Goal: Feedback & Contribution: Leave review/rating

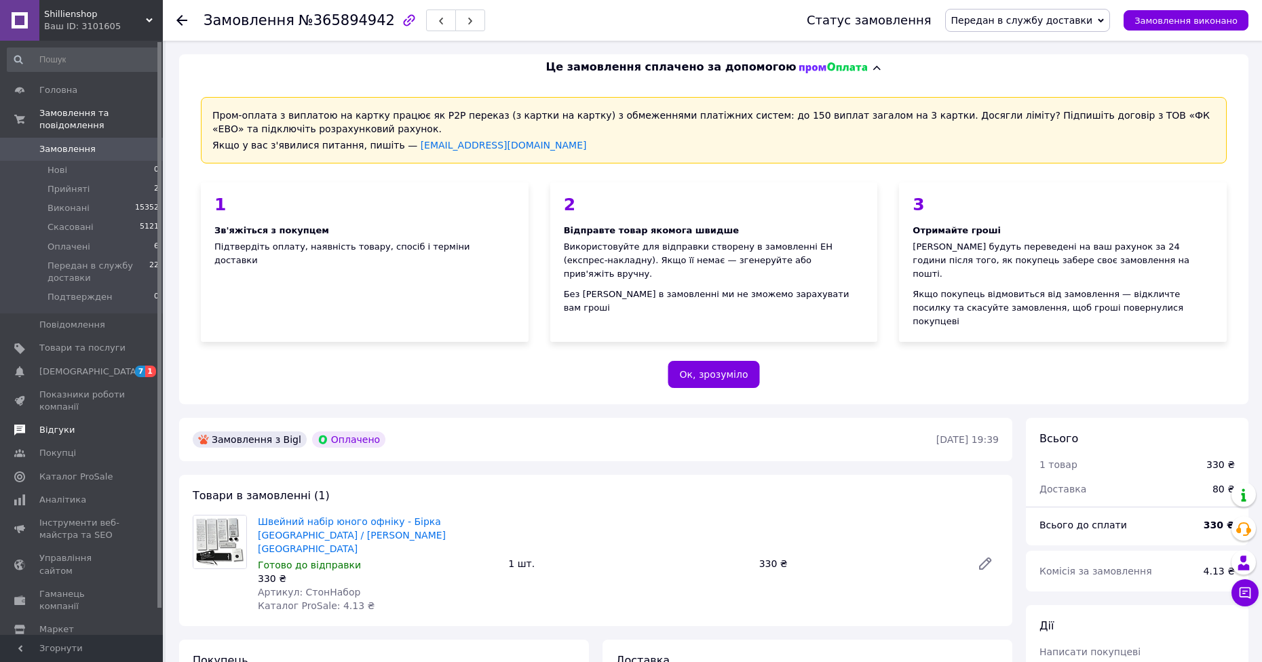
click at [97, 418] on link "Відгуки" at bounding box center [83, 429] width 167 height 23
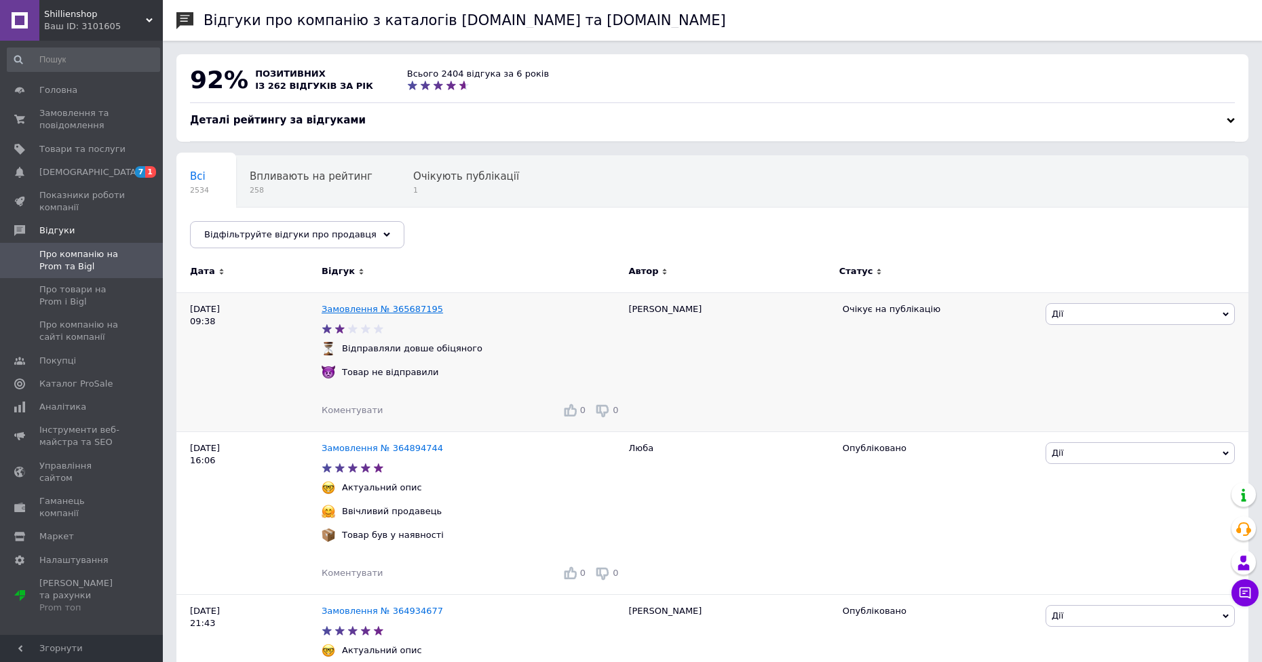
click at [351, 308] on link "Замовлення № 365687195" at bounding box center [382, 309] width 121 height 10
click at [340, 312] on link "Замовлення № 365687195" at bounding box center [382, 309] width 121 height 10
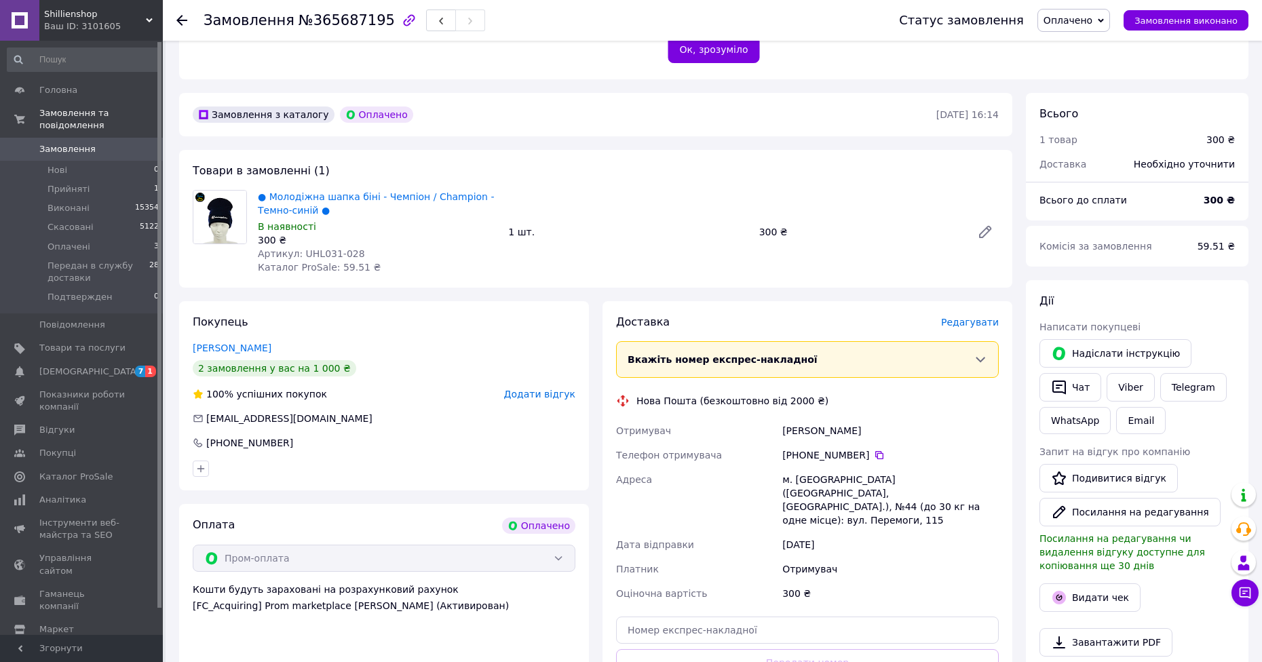
scroll to position [407, 0]
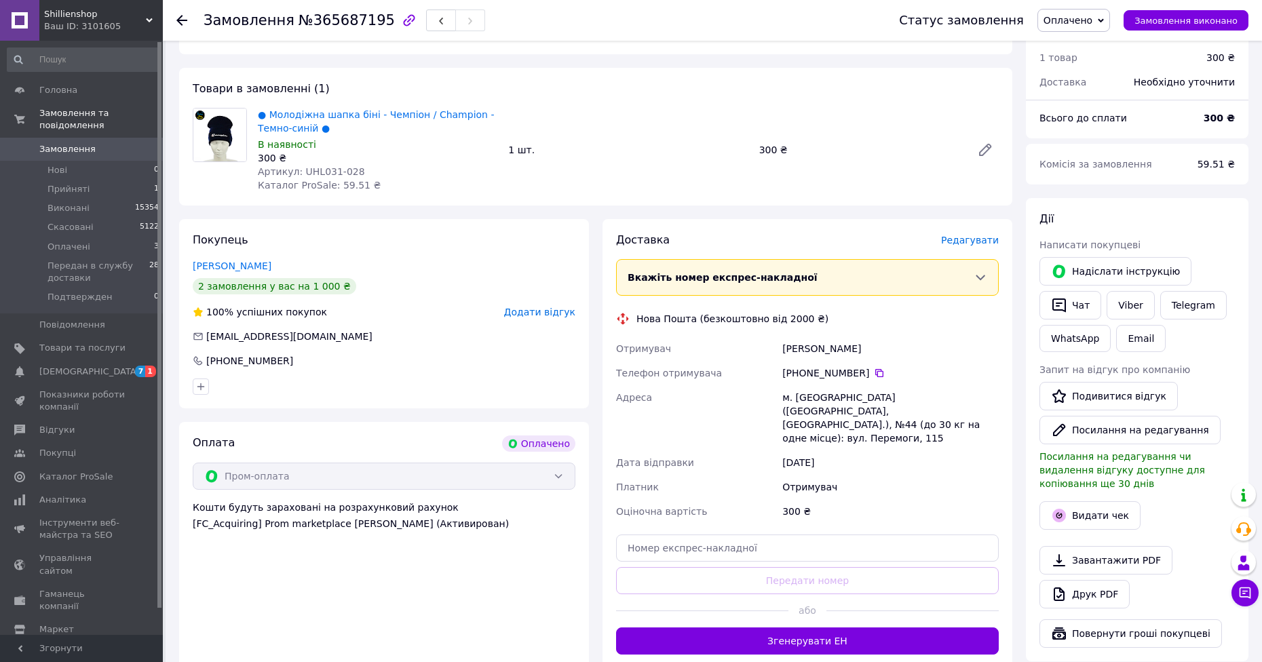
click at [251, 248] on div "Покупець Дубровский Павел 2 замовлення у вас на 1 000 ₴ 100% успішних покупок Д…" at bounding box center [384, 313] width 410 height 189
click at [254, 260] on link "Дубровский Павел" at bounding box center [232, 265] width 79 height 11
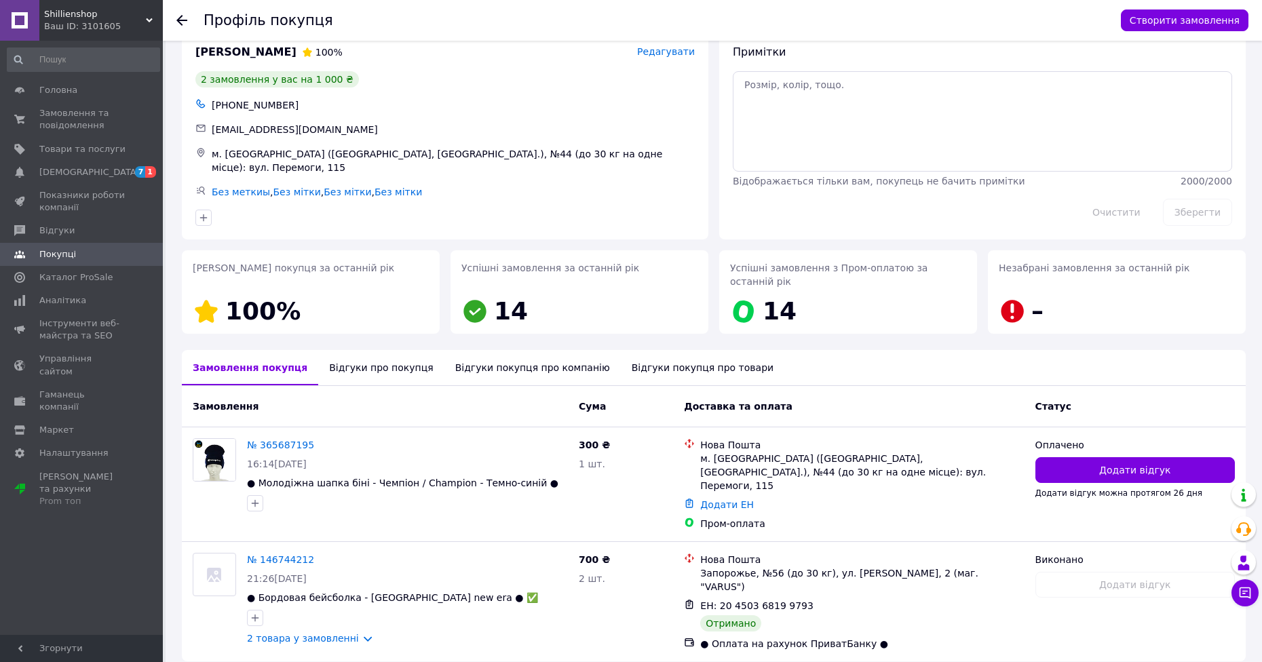
scroll to position [39, 0]
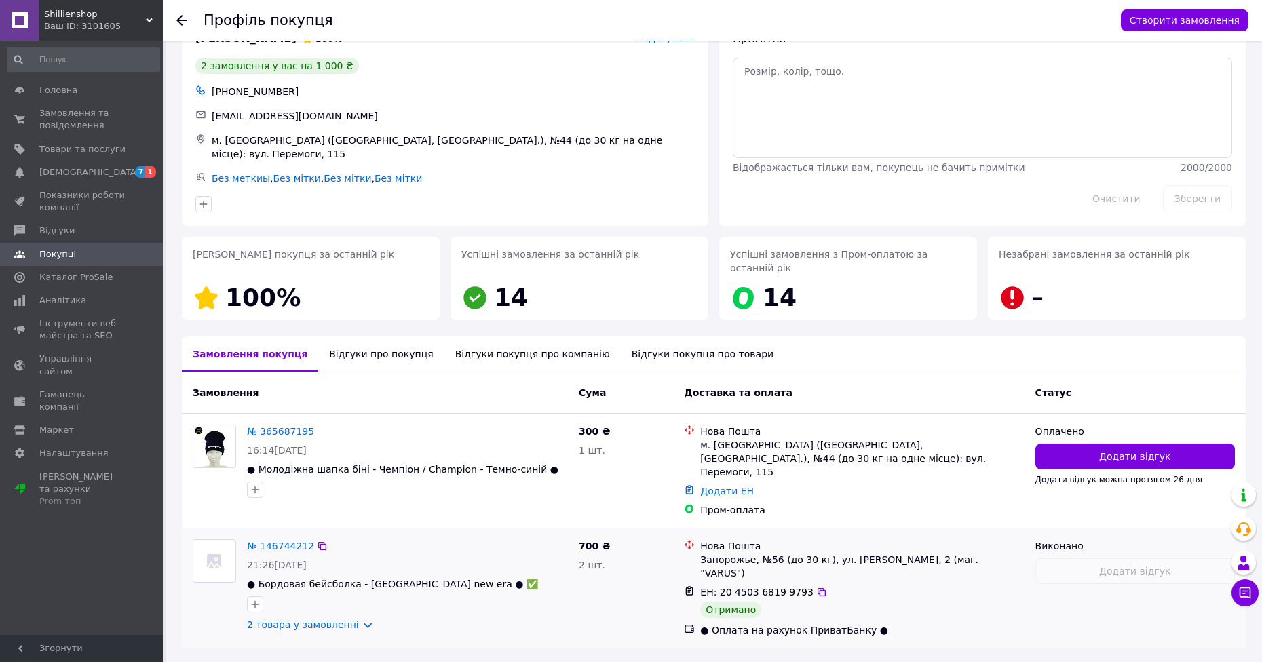
click at [353, 619] on link "2 товара у замовленні" at bounding box center [303, 624] width 112 height 11
click at [109, 184] on link "Показники роботи компанії" at bounding box center [83, 201] width 167 height 35
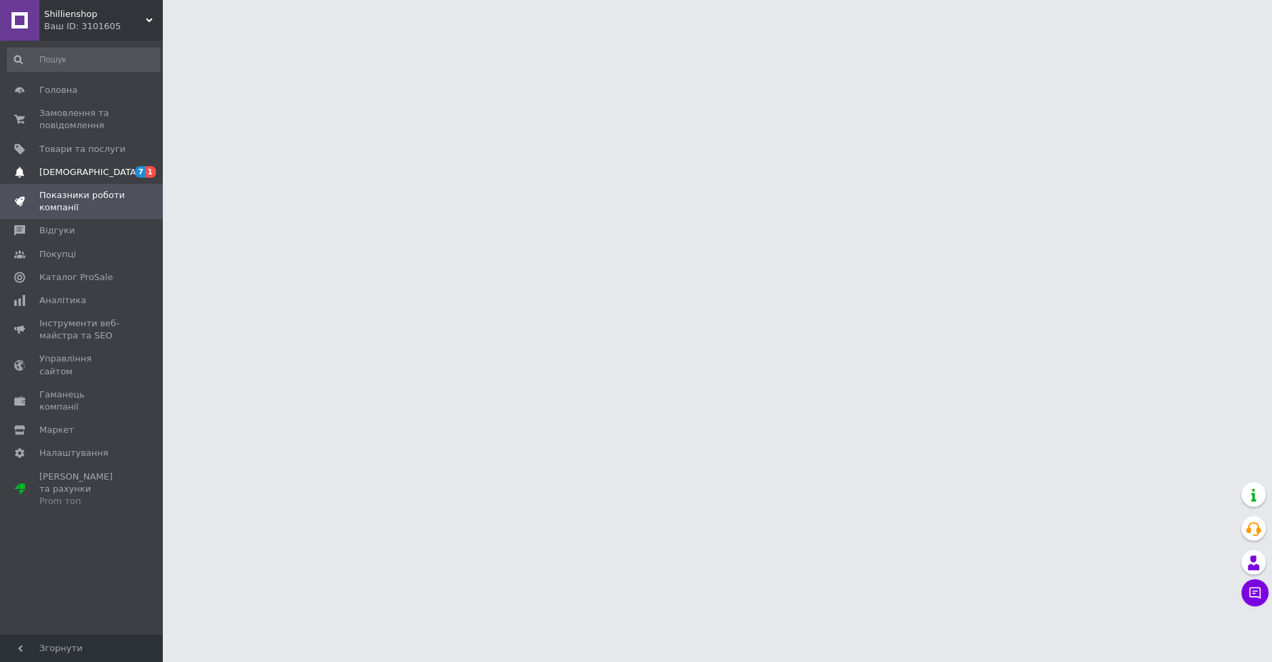
click at [115, 174] on span "[DEMOGRAPHIC_DATA]" at bounding box center [82, 172] width 86 height 12
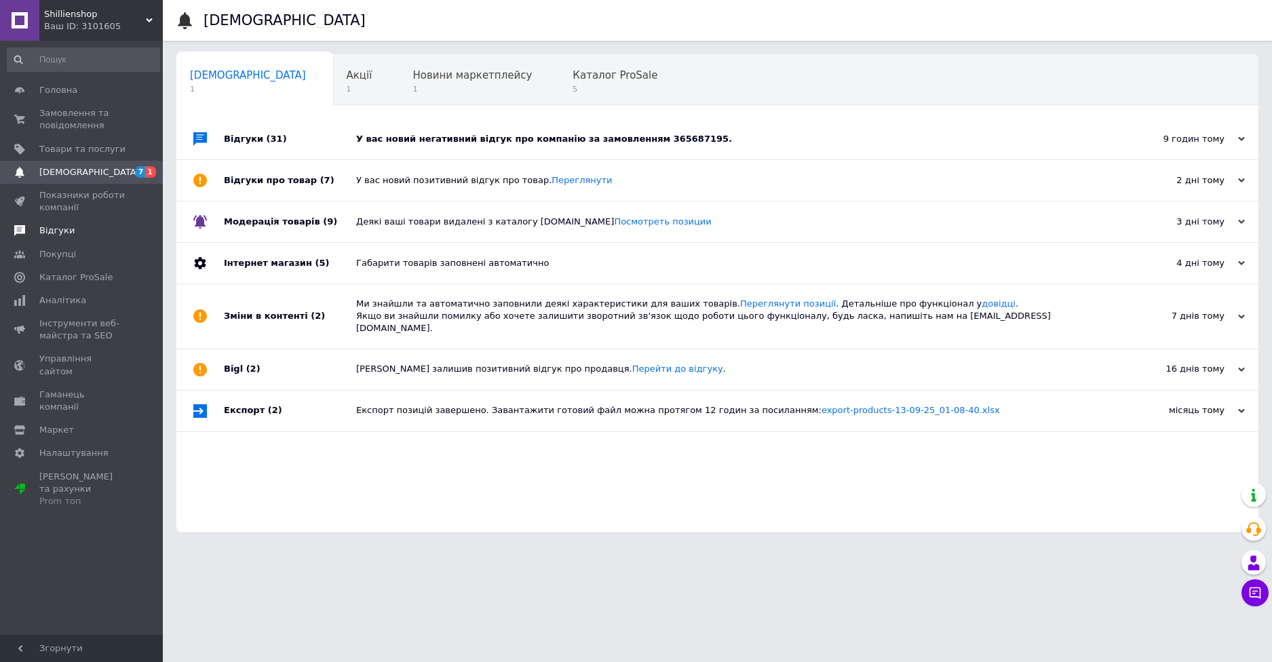
click at [115, 233] on span "Відгуки" at bounding box center [82, 231] width 86 height 12
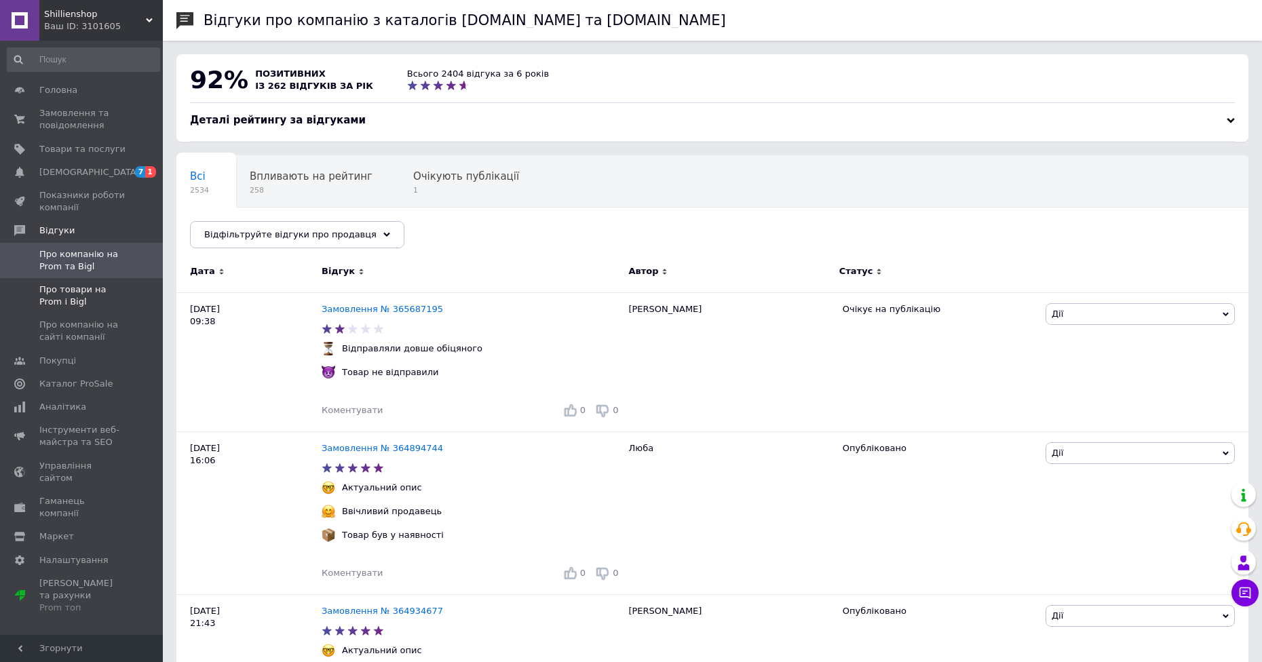
click at [129, 286] on span at bounding box center [143, 296] width 37 height 24
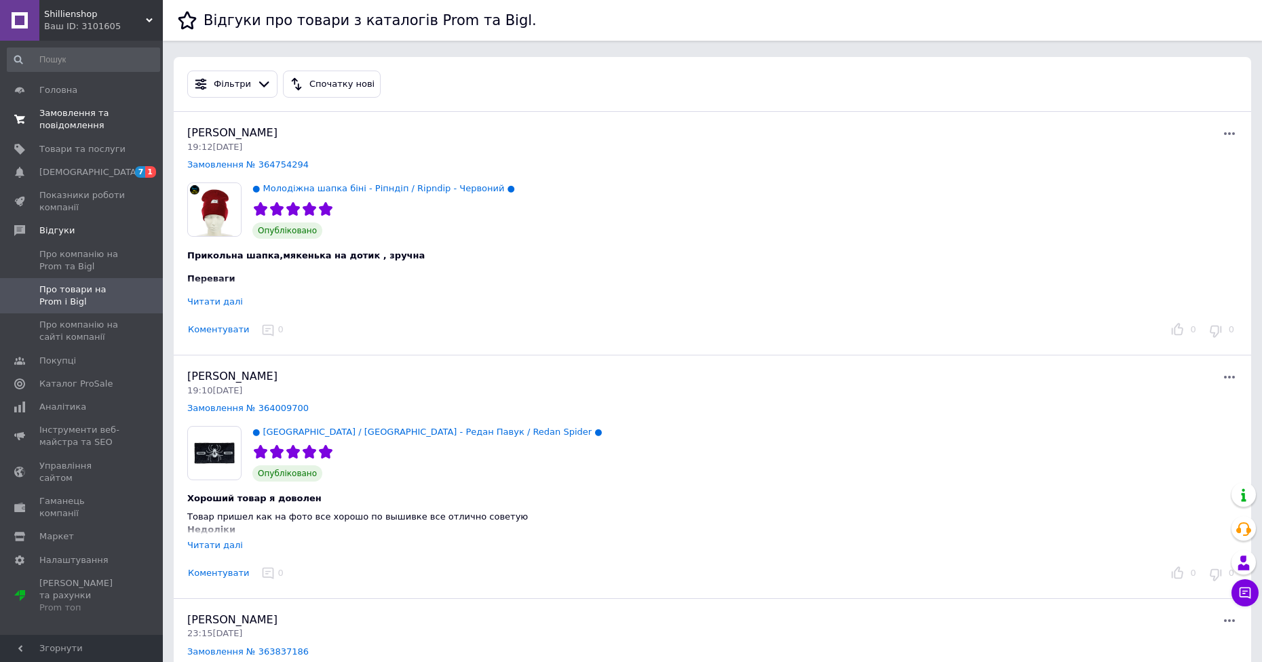
click at [108, 120] on span "Замовлення та повідомлення" at bounding box center [82, 119] width 86 height 24
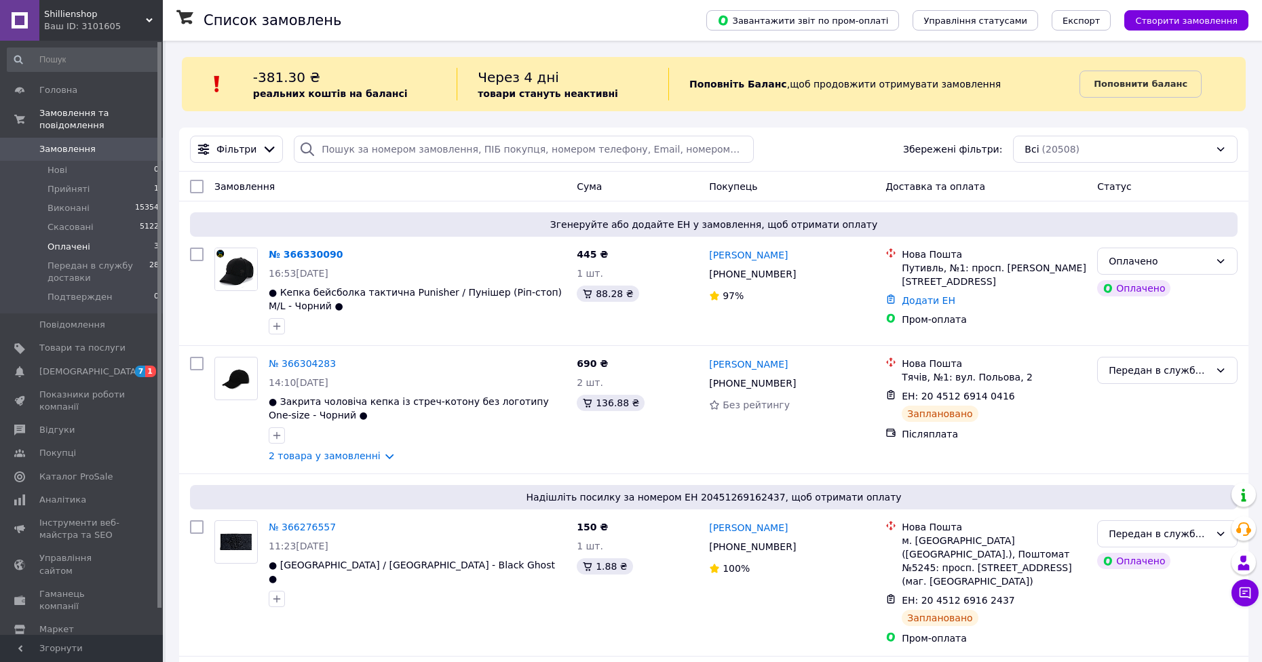
click at [126, 237] on li "Оплачені 3" at bounding box center [83, 246] width 167 height 19
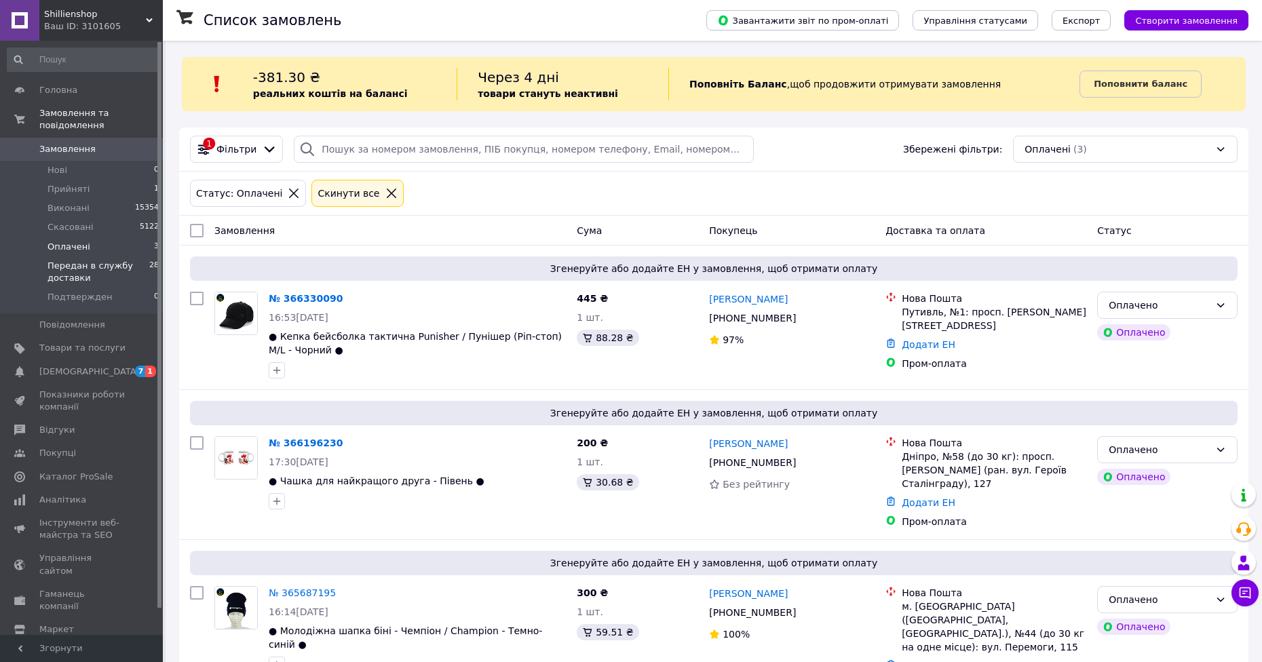
click at [129, 260] on span "Передан в службу доставки" at bounding box center [98, 272] width 102 height 24
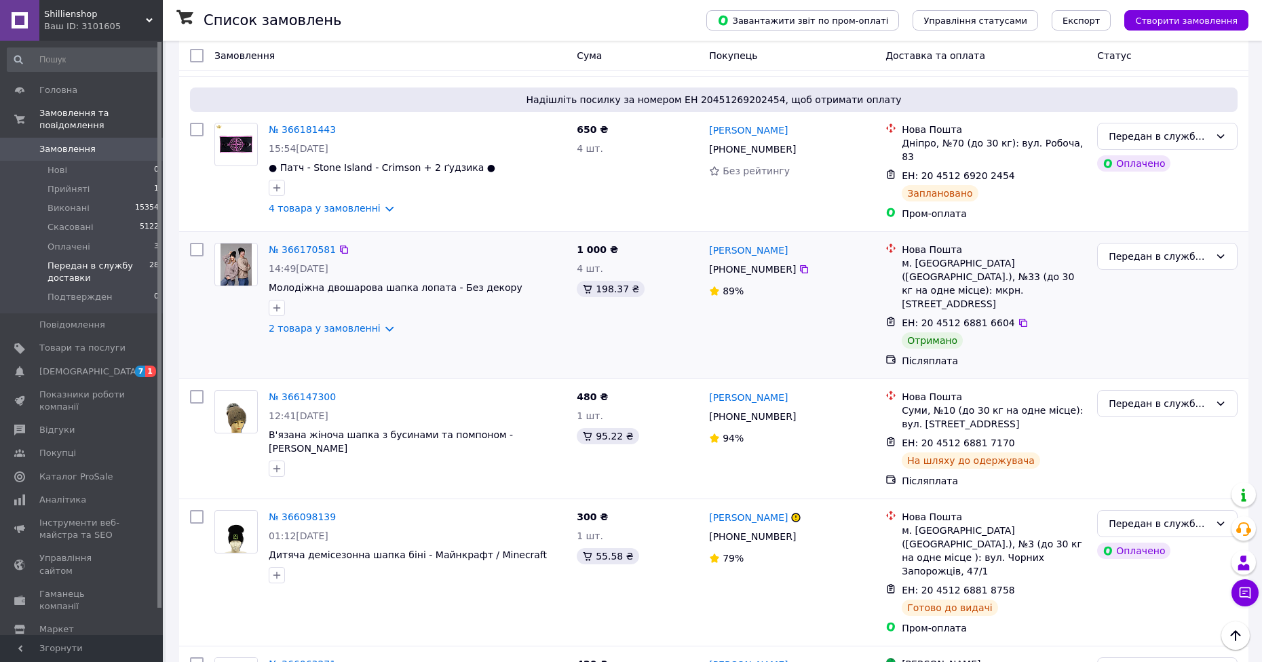
scroll to position [1017, 0]
click at [275, 302] on icon "button" at bounding box center [276, 307] width 11 height 11
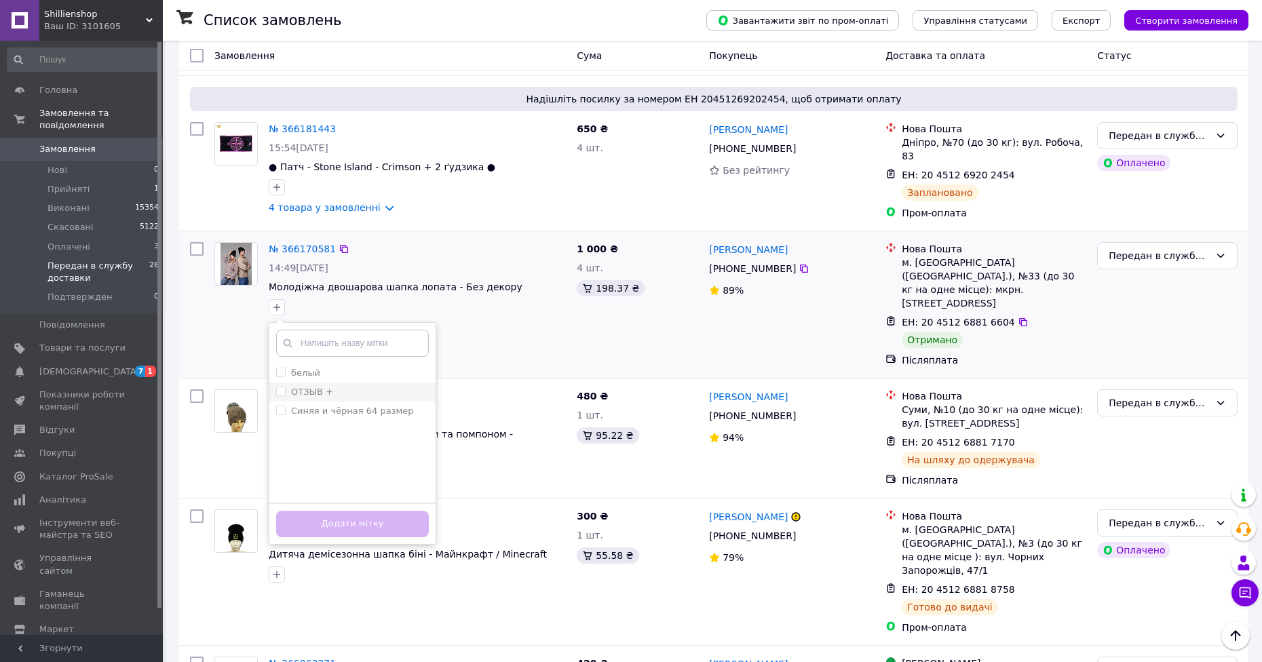
click at [327, 387] on label "ОТЗЫВ +" at bounding box center [312, 392] width 42 height 10
checkbox input "true"
click at [383, 511] on button "Додати мітку" at bounding box center [352, 524] width 153 height 26
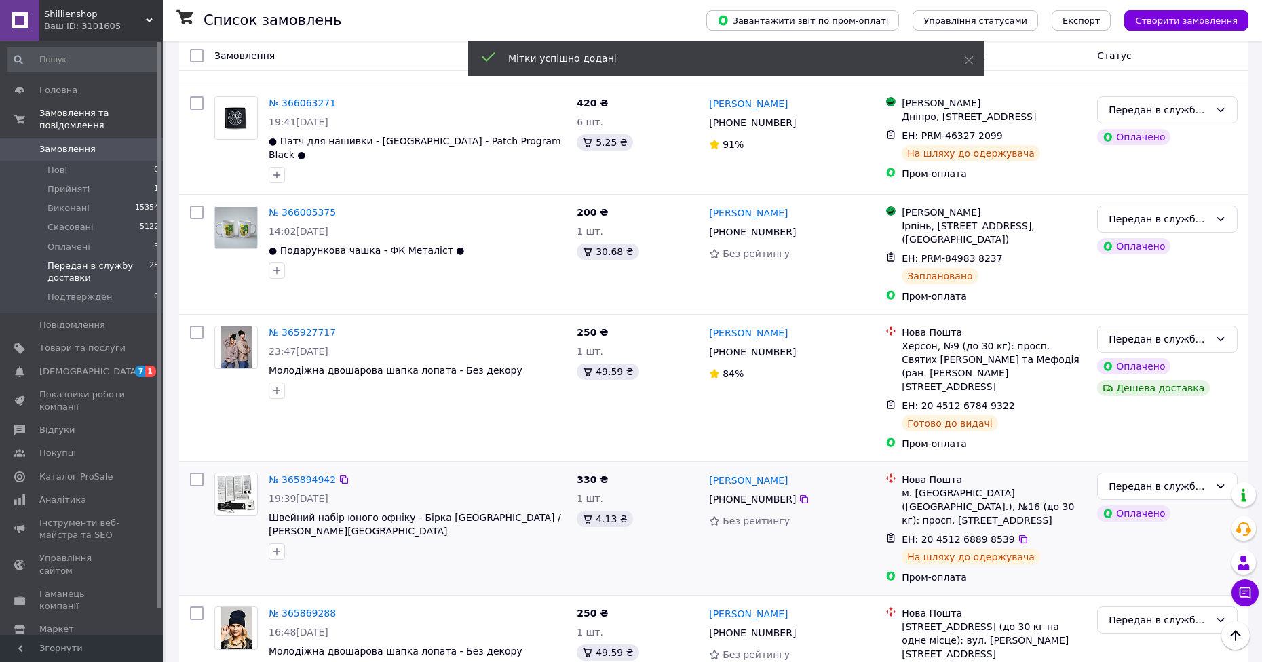
scroll to position [1696, 0]
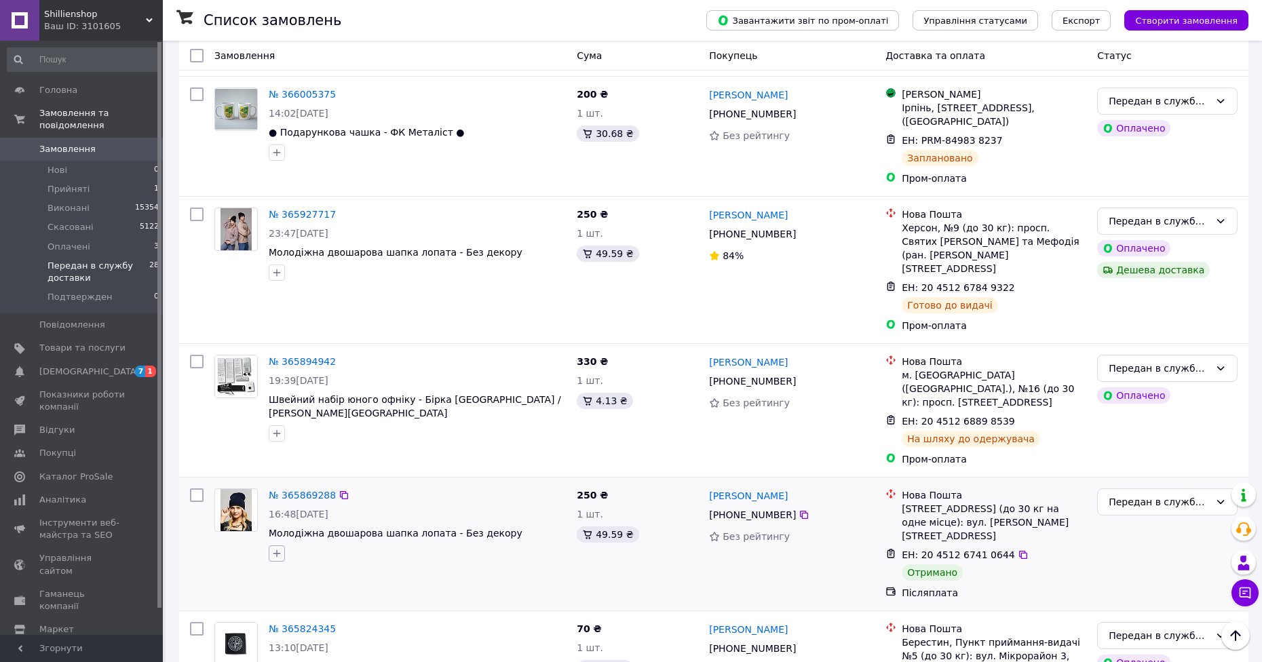
click at [275, 548] on icon "button" at bounding box center [276, 553] width 11 height 11
click at [324, 633] on label "ОТЗЫВ +" at bounding box center [312, 638] width 42 height 10
checkbox input "true"
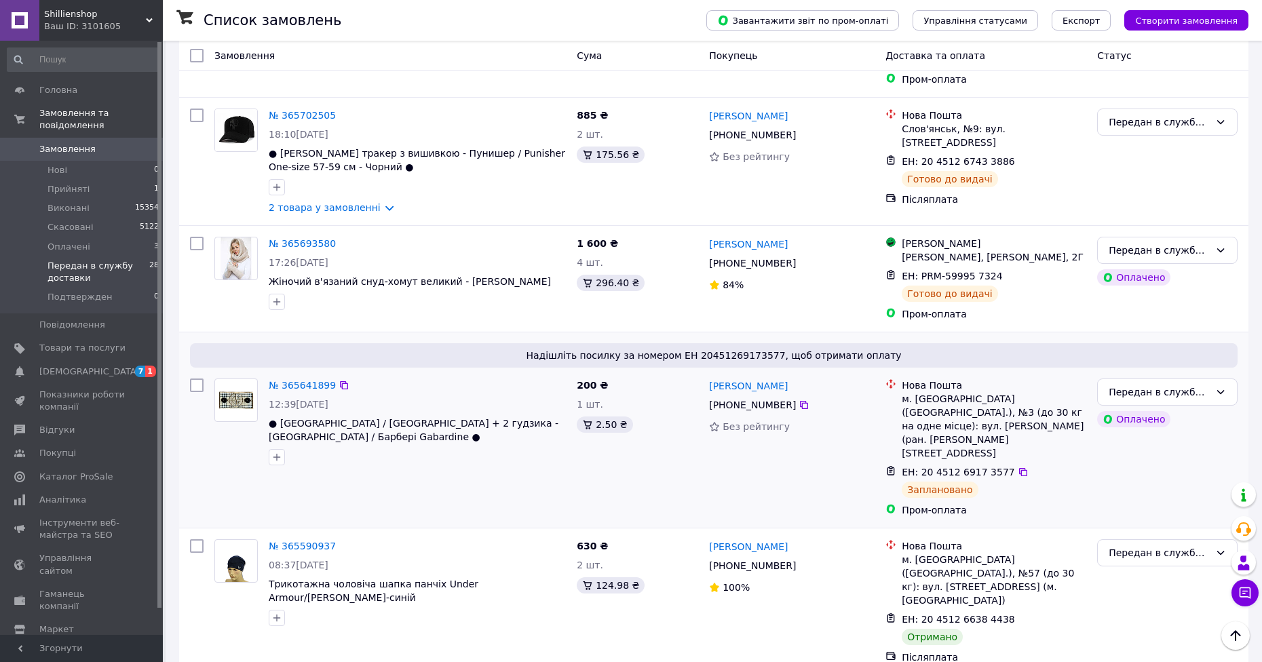
scroll to position [2374, 0]
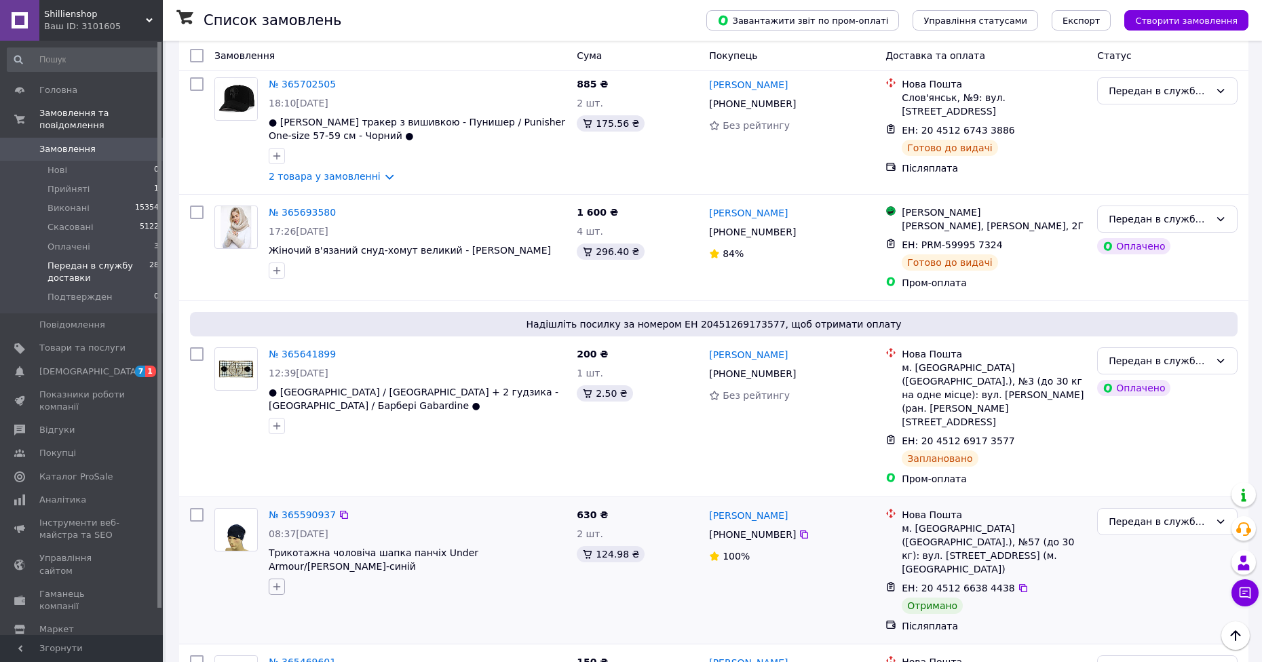
click at [279, 579] on button "button" at bounding box center [277, 587] width 16 height 16
click at [321, 661] on label "ОТЗЫВ +" at bounding box center [312, 671] width 42 height 10
checkbox input "true"
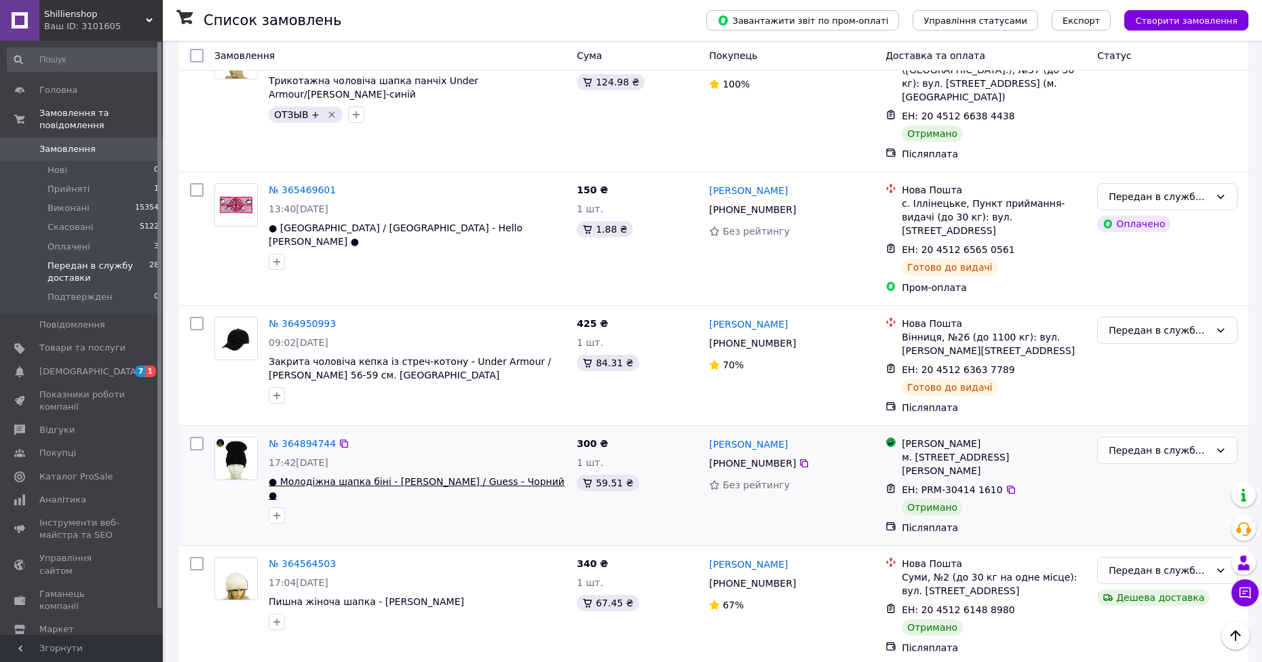
scroll to position [2849, 0]
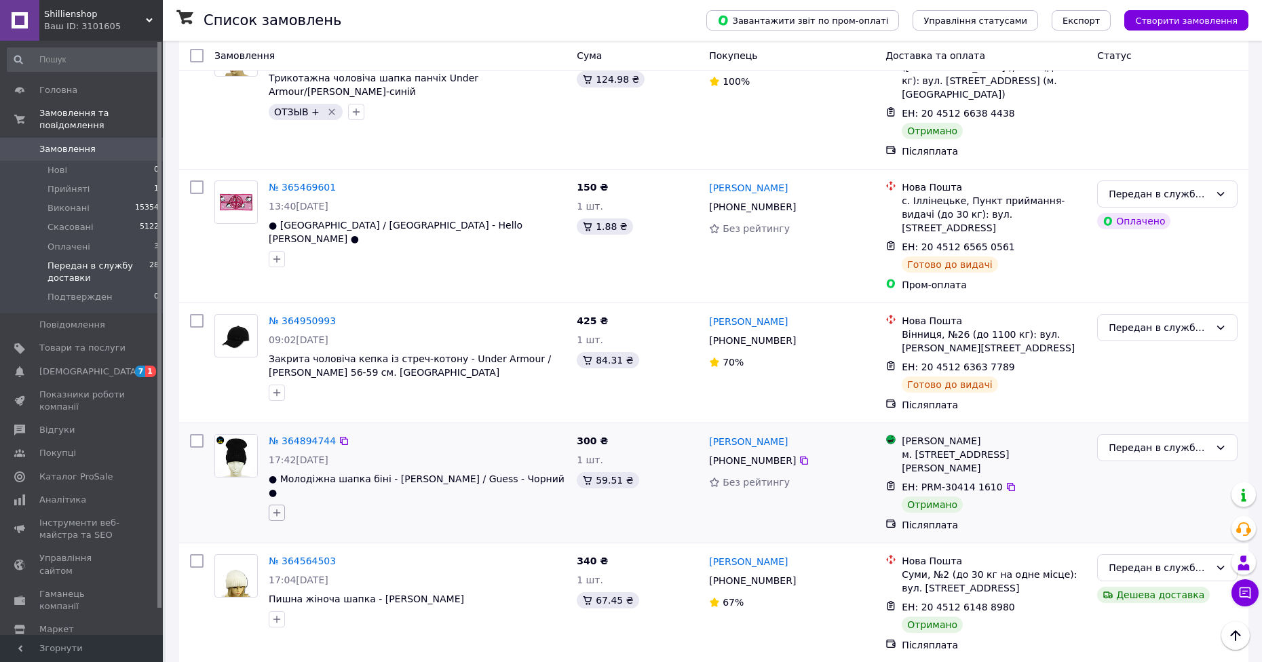
click at [281, 505] on button "button" at bounding box center [277, 513] width 16 height 16
click at [321, 592] on label "ОТЗЫВ +" at bounding box center [312, 597] width 42 height 10
checkbox input "true"
click at [275, 614] on icon "button" at bounding box center [276, 619] width 11 height 11
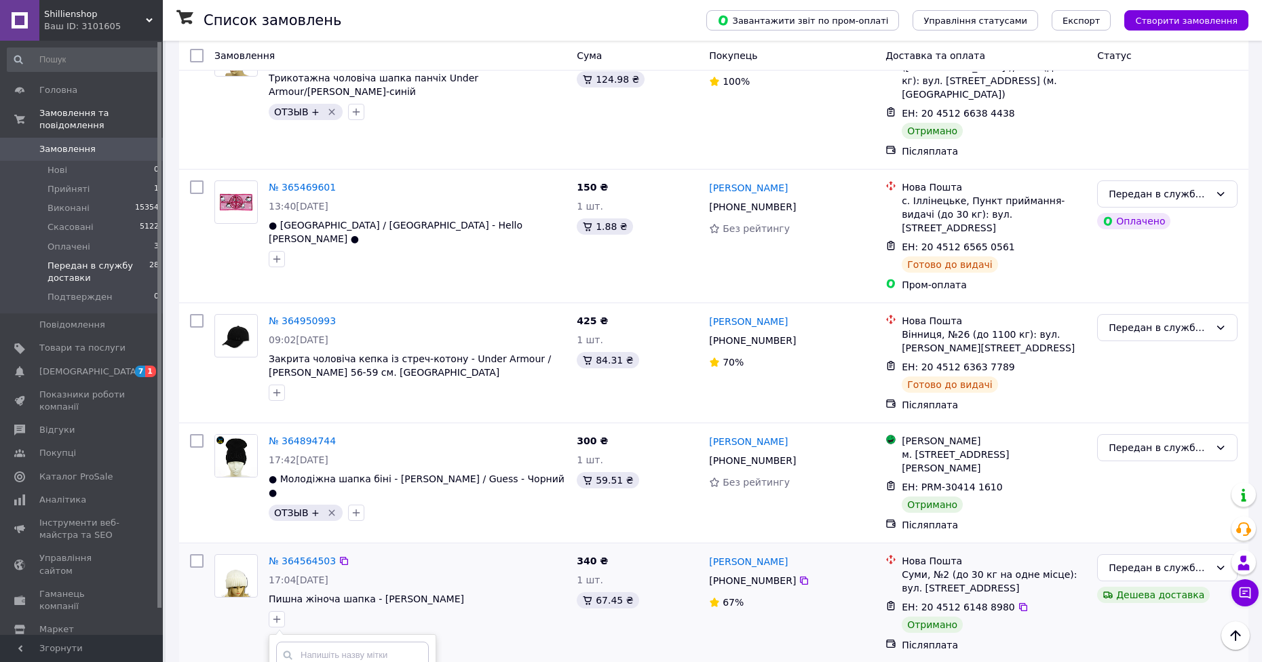
checkbox input "true"
drag, startPoint x: 373, startPoint y: 582, endPoint x: 374, endPoint y: 596, distance: 14.3
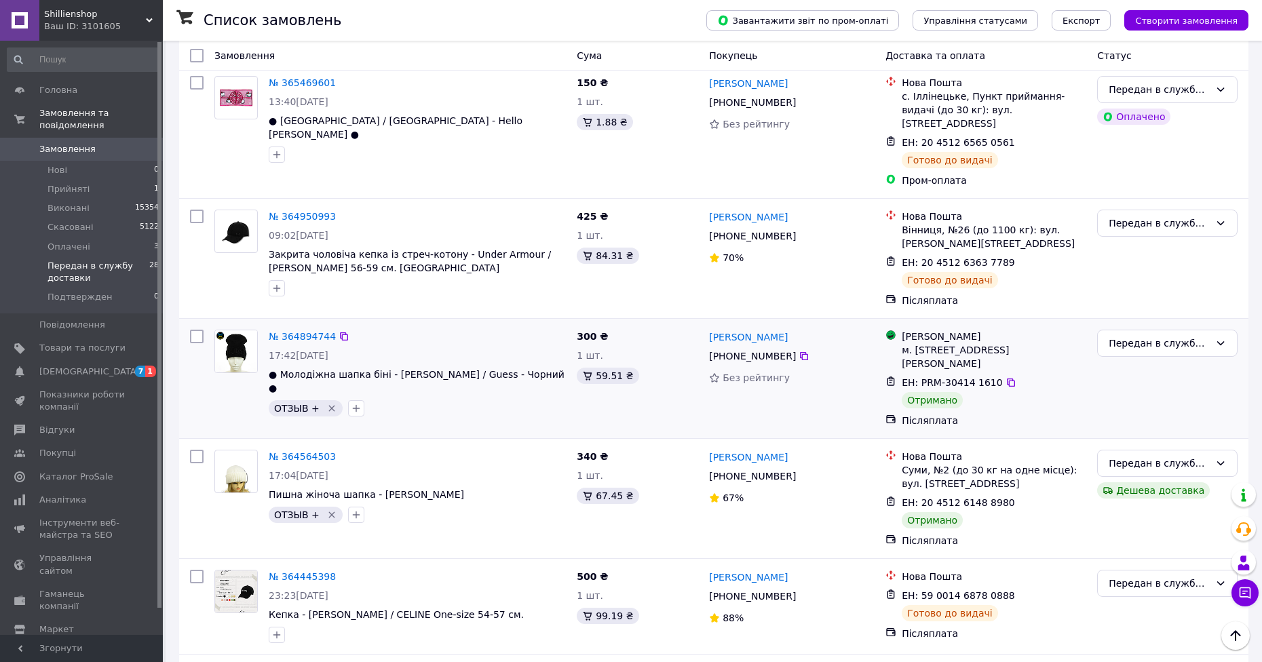
scroll to position [2683, 0]
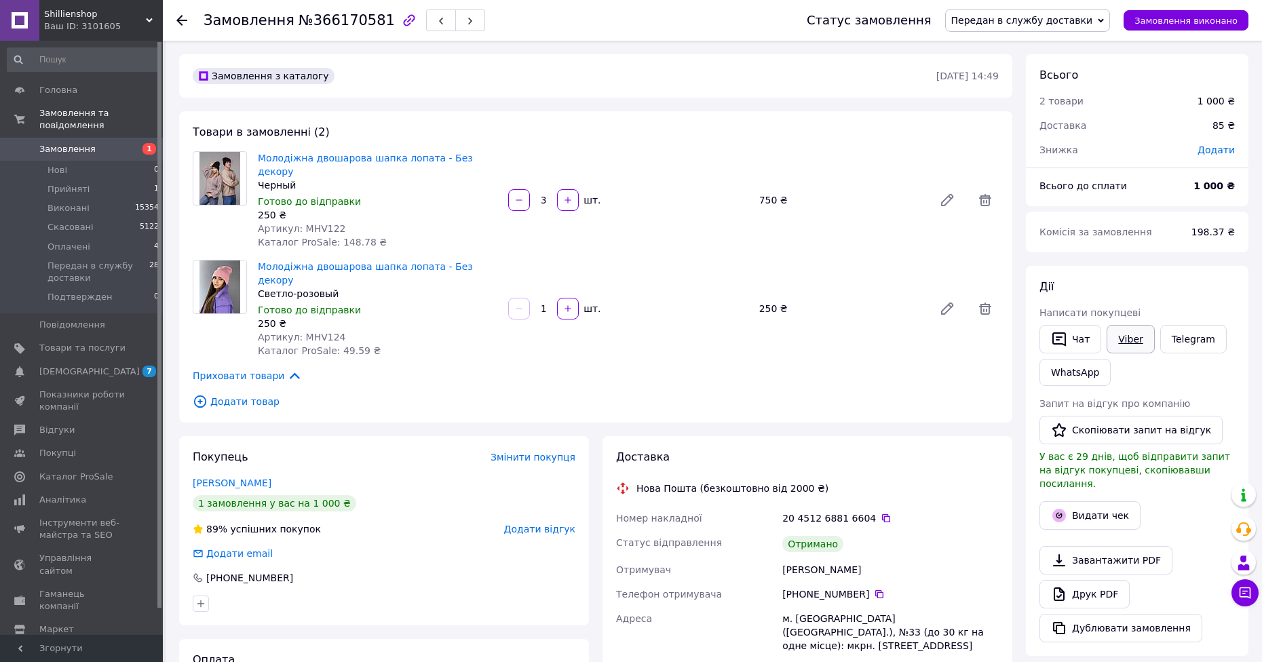
drag, startPoint x: 1124, startPoint y: 338, endPoint x: 1112, endPoint y: 334, distance: 12.9
click at [1122, 435] on button "Скопіювати запит на відгук" at bounding box center [1130, 430] width 183 height 28
click at [1085, 434] on button "Скопіювати запит на відгук" at bounding box center [1130, 430] width 183 height 28
click at [1186, 27] on button "Замовлення виконано" at bounding box center [1185, 20] width 125 height 20
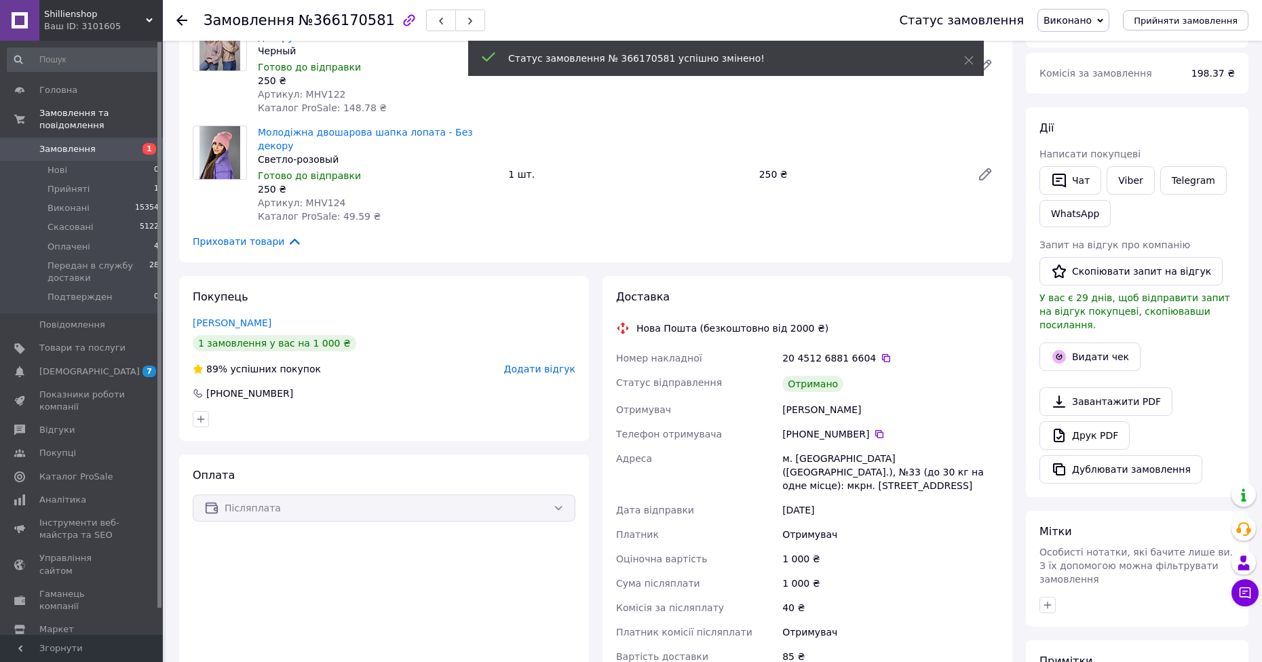
scroll to position [136, 0]
click at [1057, 349] on icon "button" at bounding box center [1059, 356] width 14 height 14
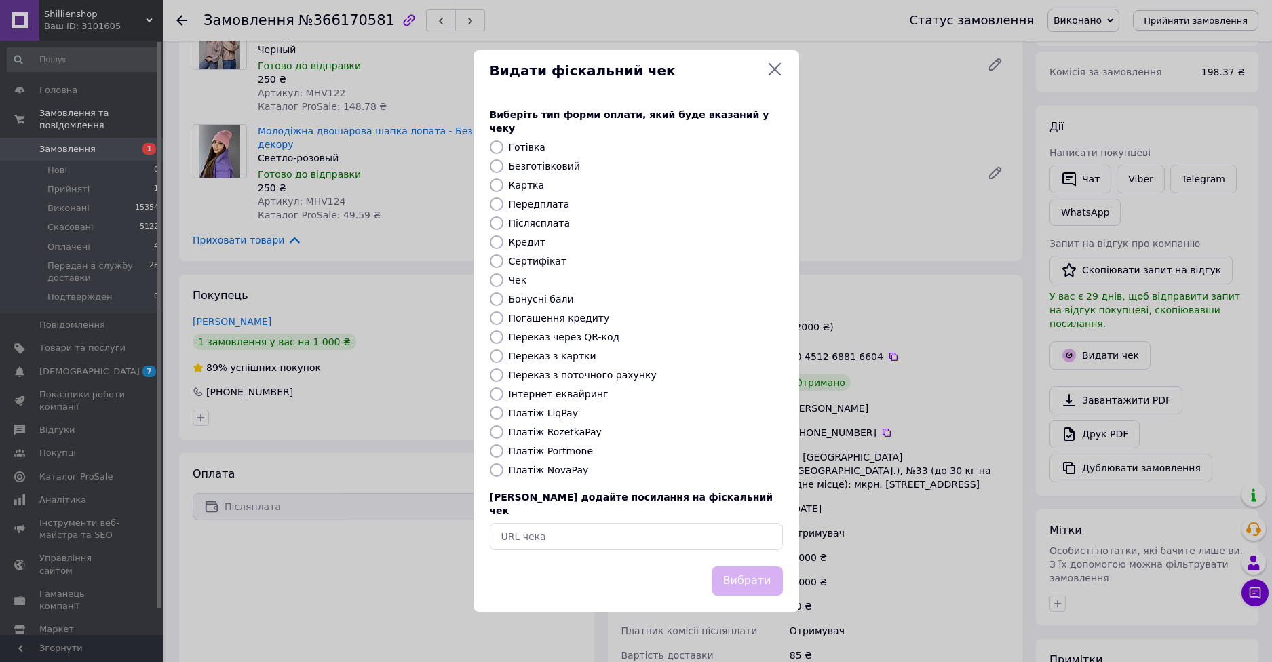
click at [564, 471] on label "Платіж NovaPay" at bounding box center [549, 470] width 80 height 11
click at [503, 471] on input "Платіж NovaPay" at bounding box center [497, 470] width 14 height 14
radio input "true"
click at [751, 566] on button "Вибрати" at bounding box center [747, 580] width 71 height 29
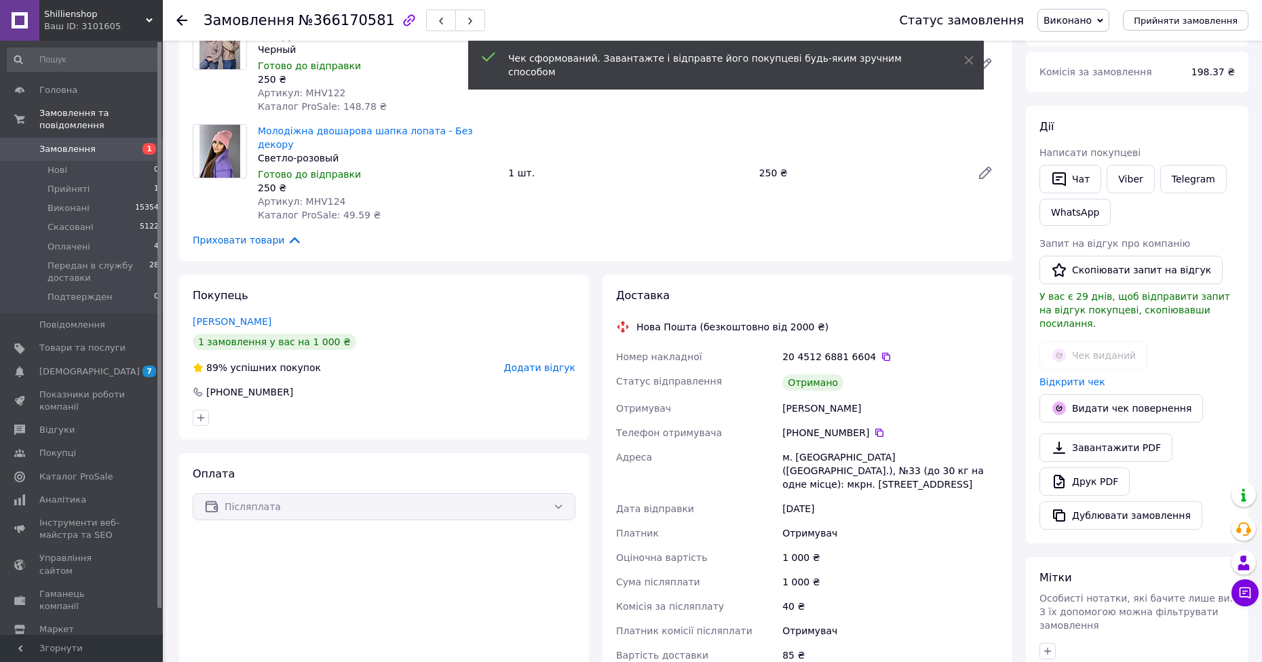
click at [547, 362] on span "Додати відгук" at bounding box center [539, 367] width 71 height 11
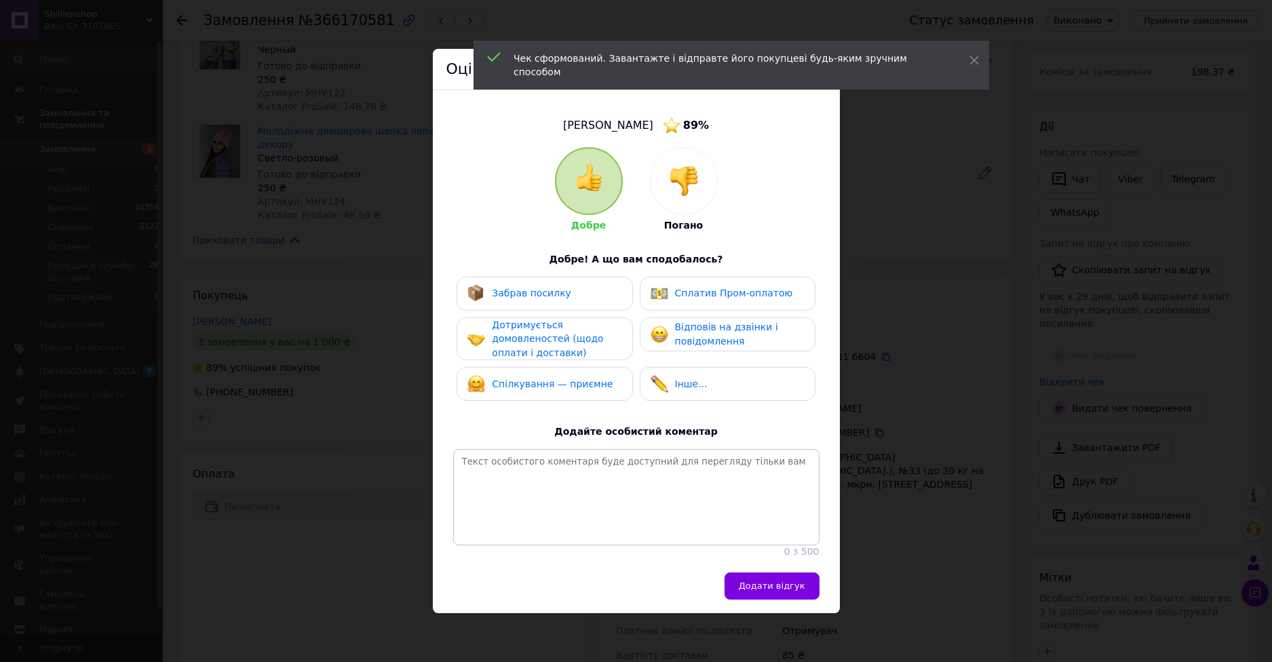
click at [566, 332] on span "Дотримується домовленостей (щодо оплати і доставки)" at bounding box center [547, 338] width 111 height 39
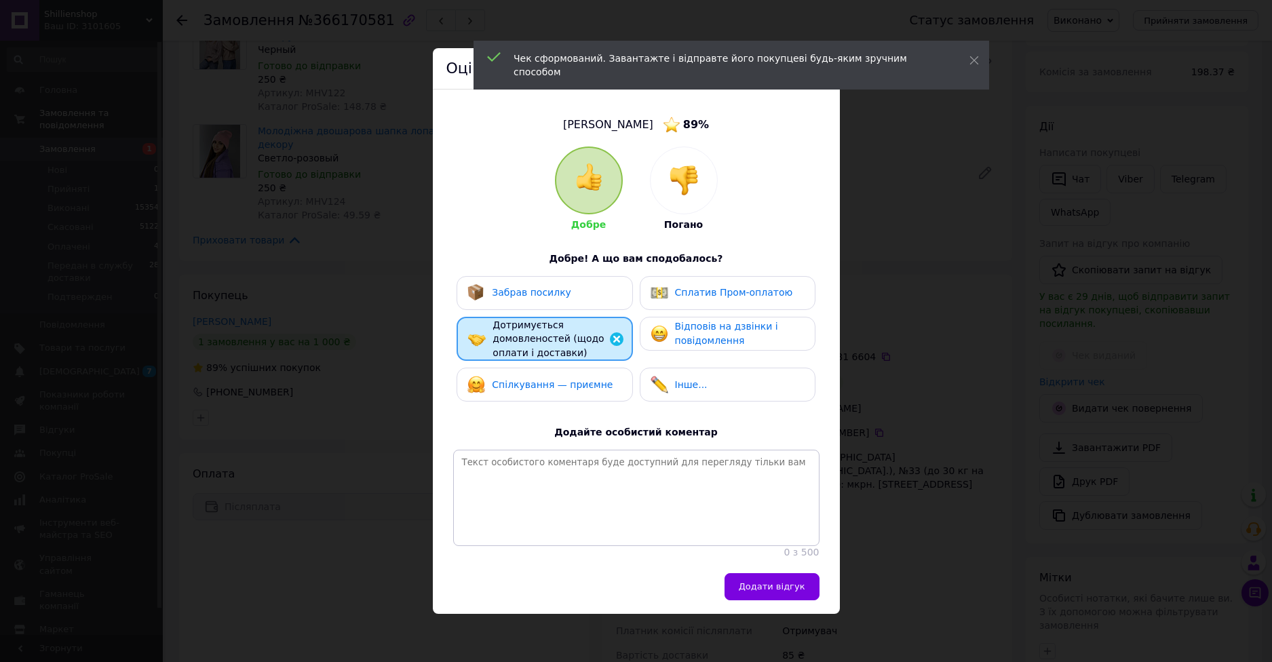
click at [564, 379] on span "Спілкування — приємне" at bounding box center [552, 384] width 121 height 11
click at [568, 300] on div "Забрав посилку" at bounding box center [544, 293] width 176 height 34
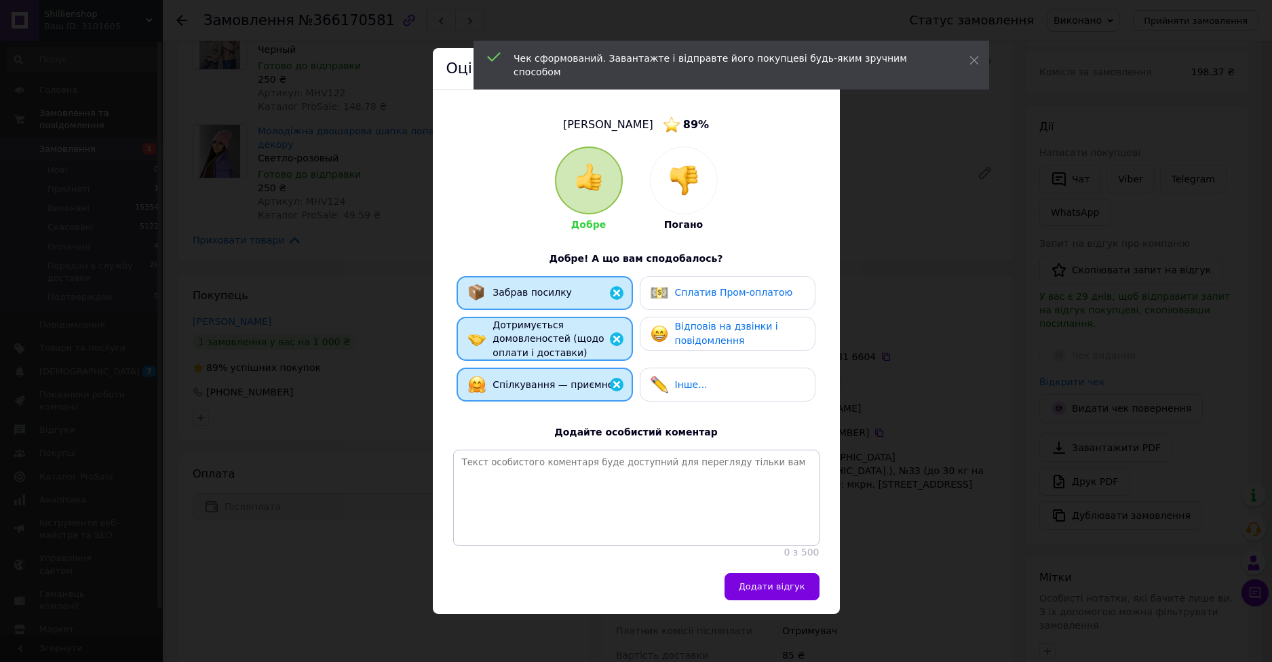
click at [728, 331] on span "Відповів на дзвінки і повідомлення" at bounding box center [726, 333] width 103 height 25
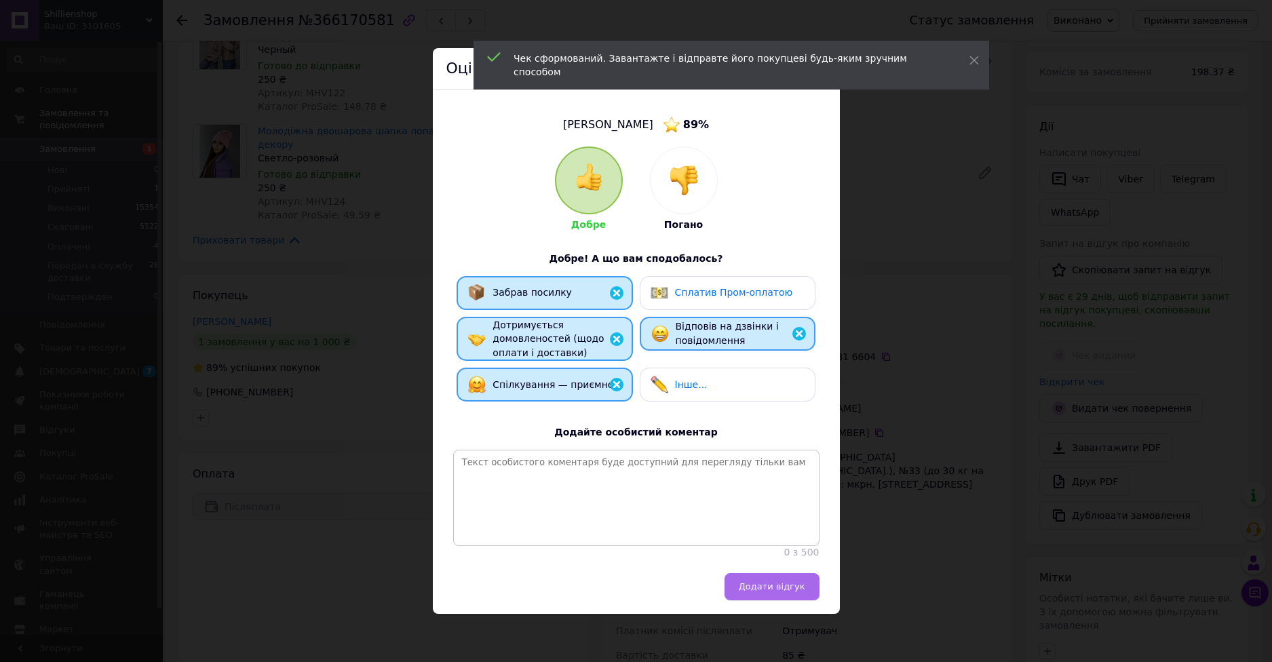
click at [787, 591] on span "Додати відгук" at bounding box center [772, 586] width 66 height 10
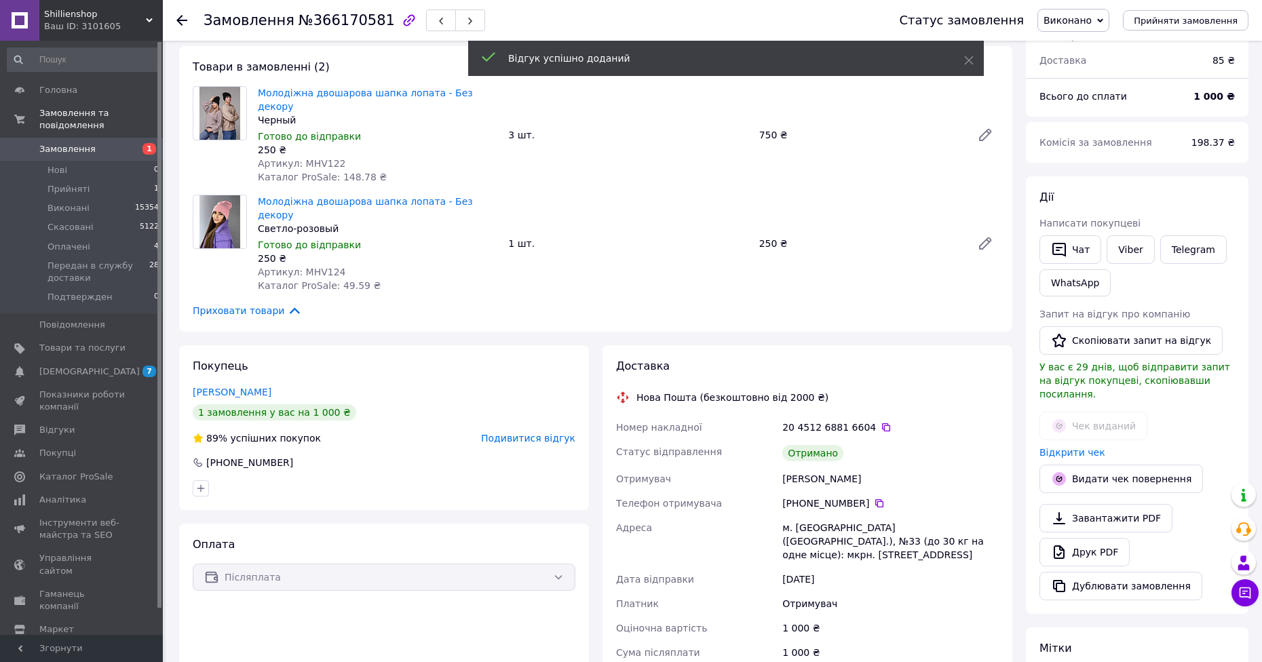
scroll to position [0, 0]
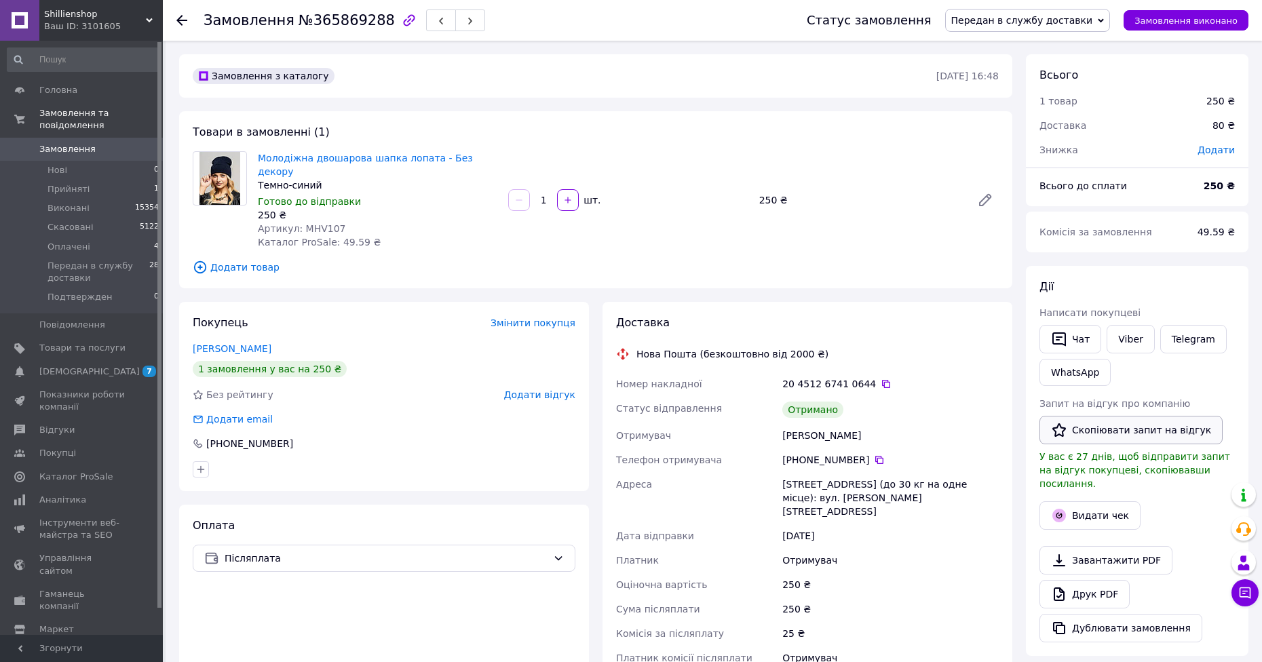
click at [1105, 435] on button "Скопіювати запит на відгук" at bounding box center [1130, 430] width 183 height 28
click at [1093, 426] on button "Скопіювати запит на відгук" at bounding box center [1130, 430] width 183 height 28
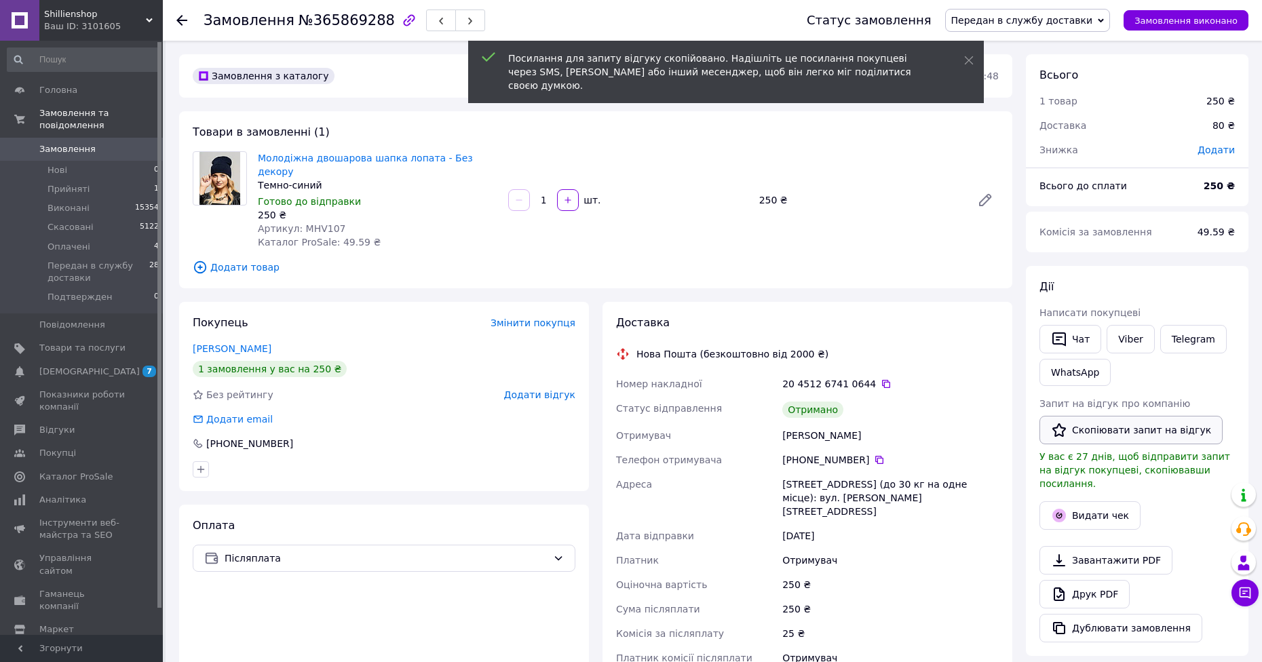
click at [1103, 435] on button "Скопіювати запит на відгук" at bounding box center [1130, 430] width 183 height 28
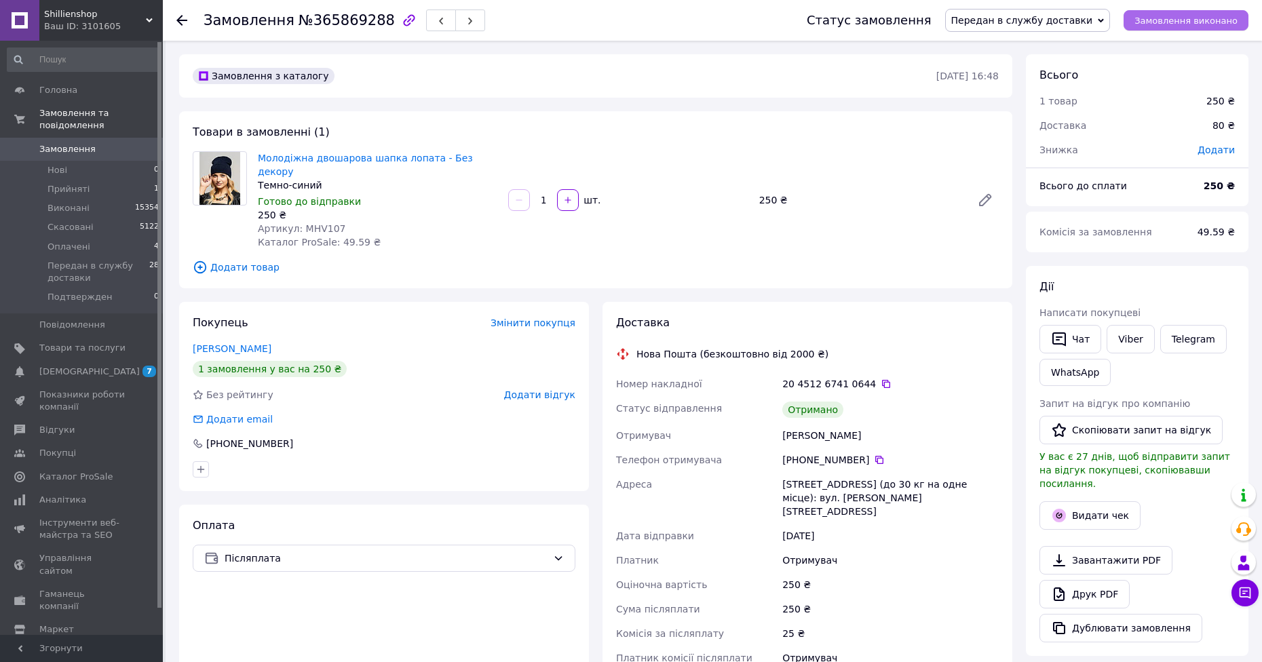
click at [1180, 22] on span "Замовлення виконано" at bounding box center [1185, 21] width 103 height 10
click at [1099, 501] on button "Видати чек" at bounding box center [1089, 515] width 101 height 28
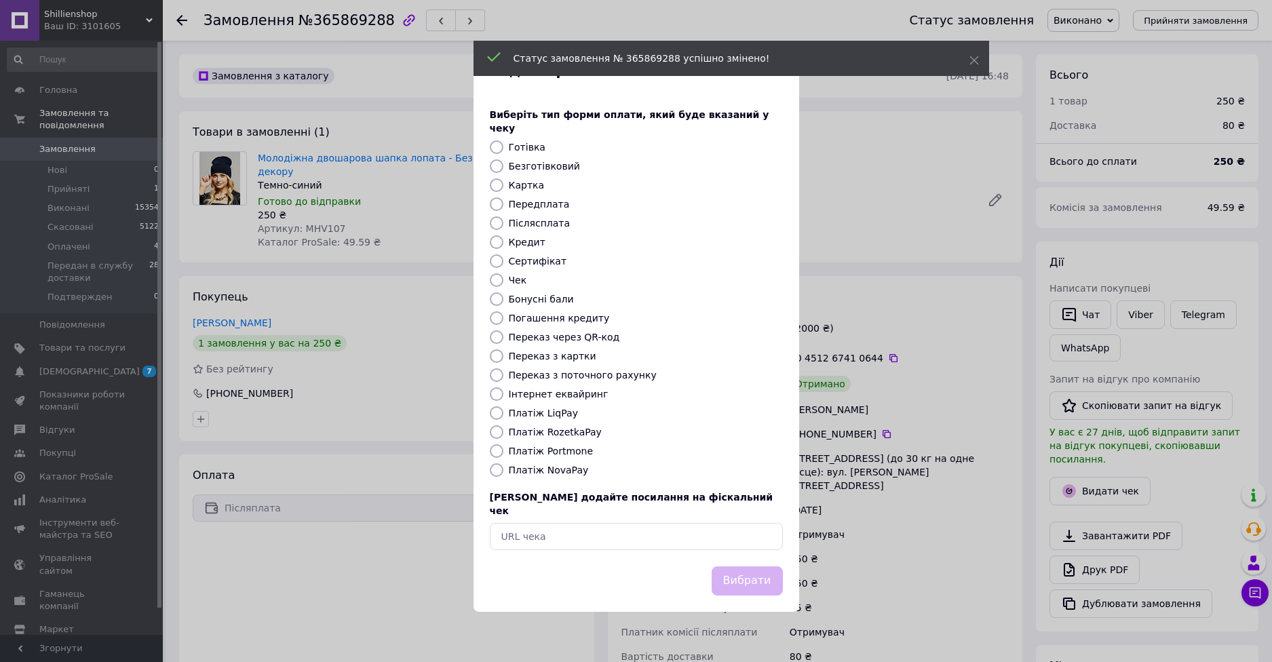
click at [556, 473] on label "Платіж NovaPay" at bounding box center [549, 470] width 80 height 11
click at [503, 473] on input "Платіж NovaPay" at bounding box center [497, 470] width 14 height 14
radio input "true"
click at [747, 566] on button "Вибрати" at bounding box center [747, 580] width 71 height 29
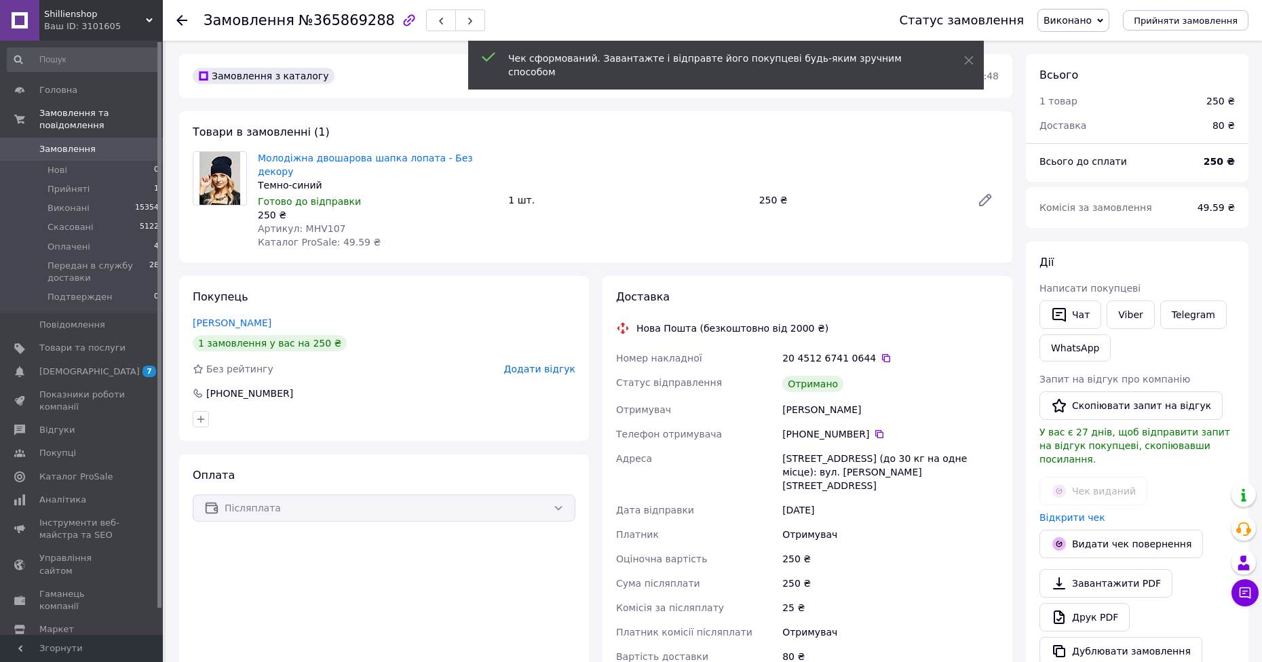
click at [535, 339] on div "Покупець Зуєва Ірина 1 замовлення у вас на 250 ₴ Без рейтингу Додати відгук +38…" at bounding box center [384, 358] width 410 height 165
click at [539, 364] on span "Додати відгук" at bounding box center [539, 369] width 71 height 11
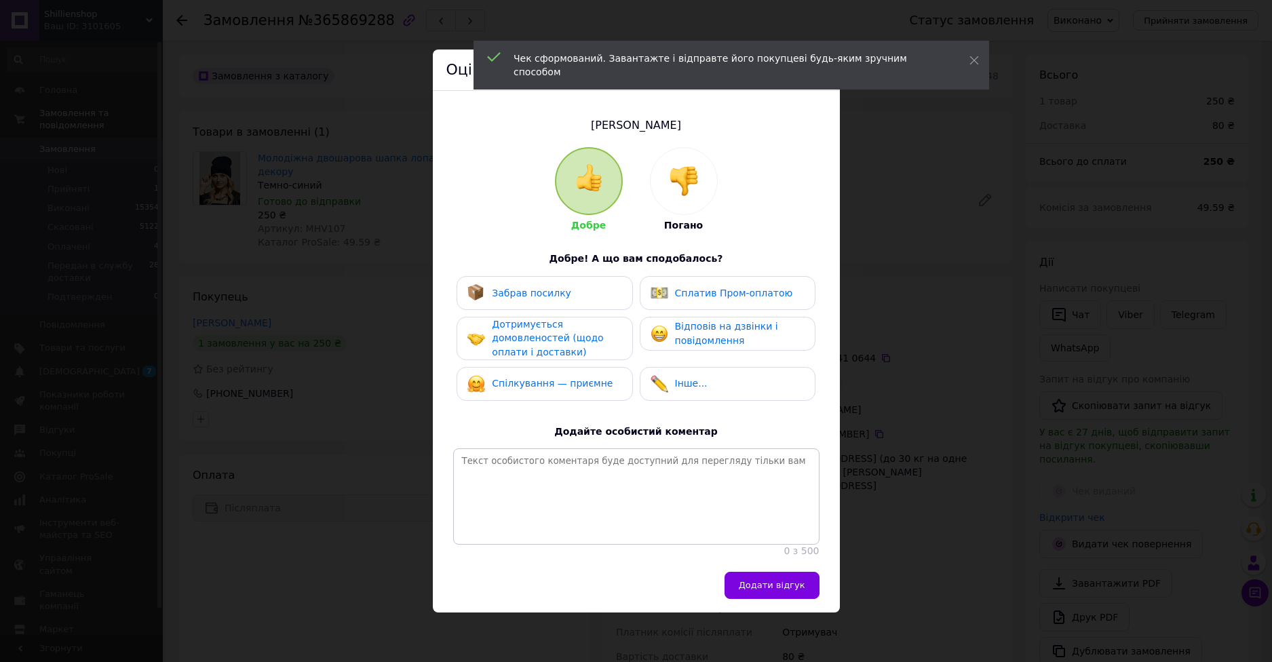
drag, startPoint x: 570, startPoint y: 279, endPoint x: 566, endPoint y: 341, distance: 62.5
click at [570, 279] on div "Забрав посилку" at bounding box center [544, 293] width 176 height 34
click at [568, 349] on span "Дотримується домовленостей (щодо оплати і доставки)" at bounding box center [547, 338] width 111 height 39
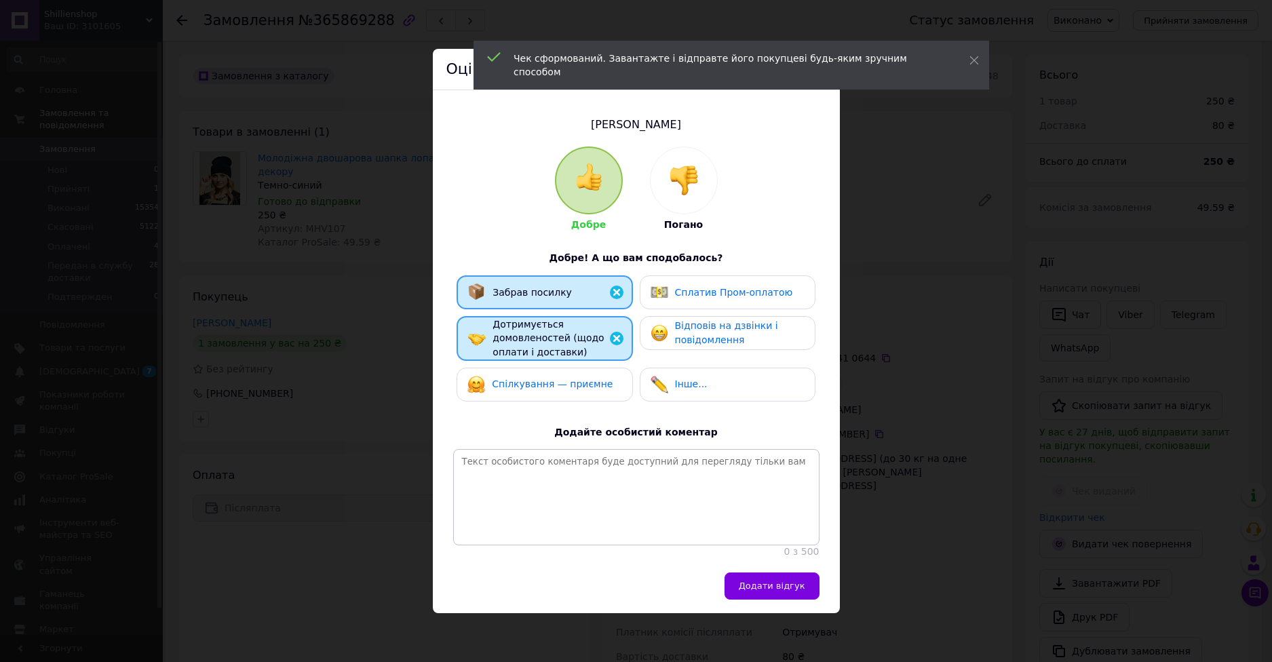
click at [568, 383] on span "Спілкування — приємне" at bounding box center [552, 383] width 121 height 11
click at [690, 339] on span "Відповів на дзвінки і повідомлення" at bounding box center [726, 332] width 103 height 25
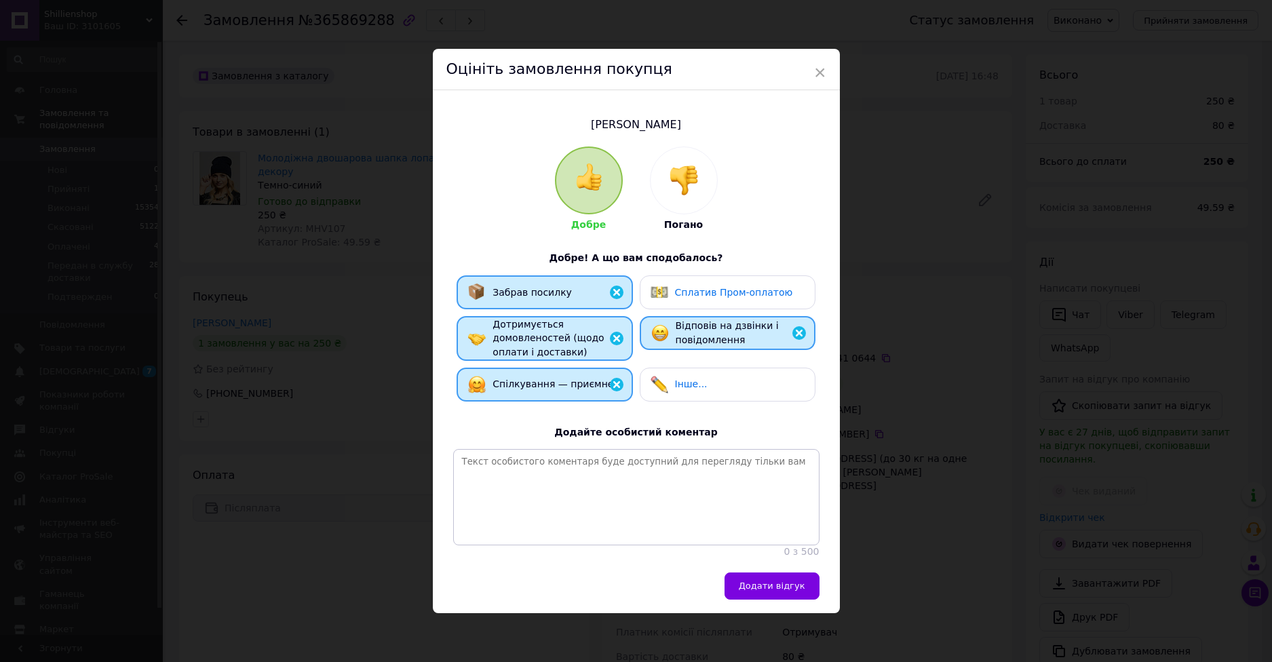
click at [775, 589] on span "Додати відгук" at bounding box center [772, 586] width 66 height 10
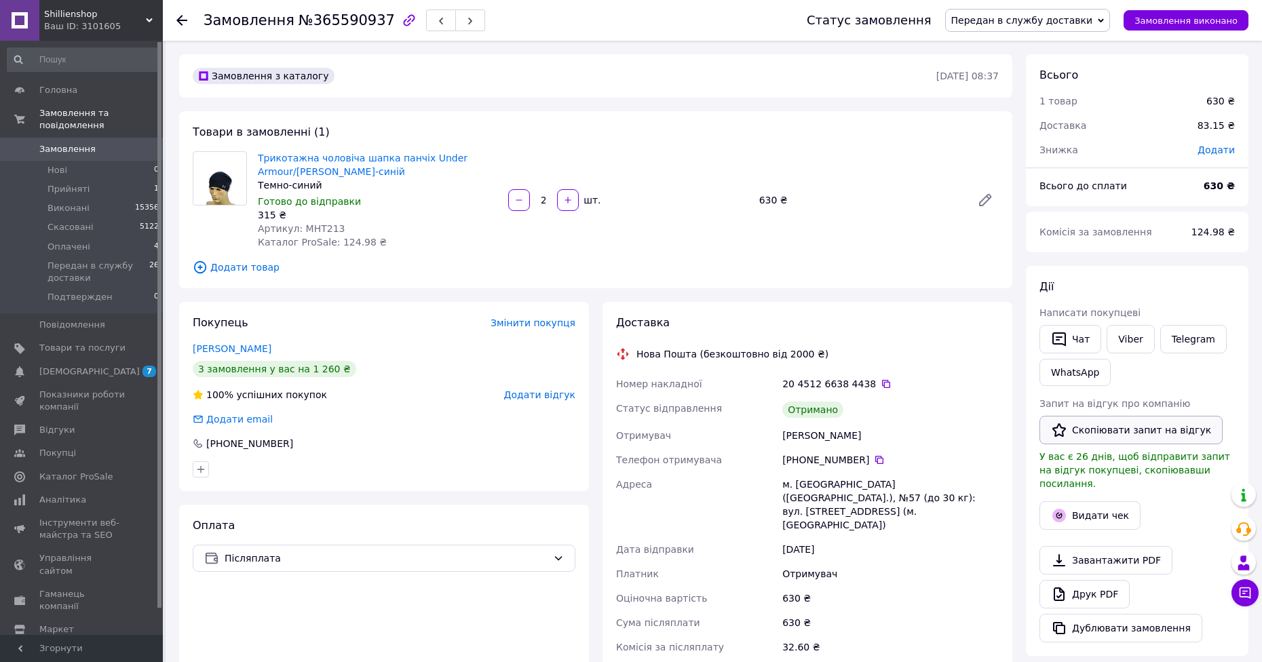
click at [1114, 421] on button "Скопіювати запит на відгук" at bounding box center [1130, 430] width 183 height 28
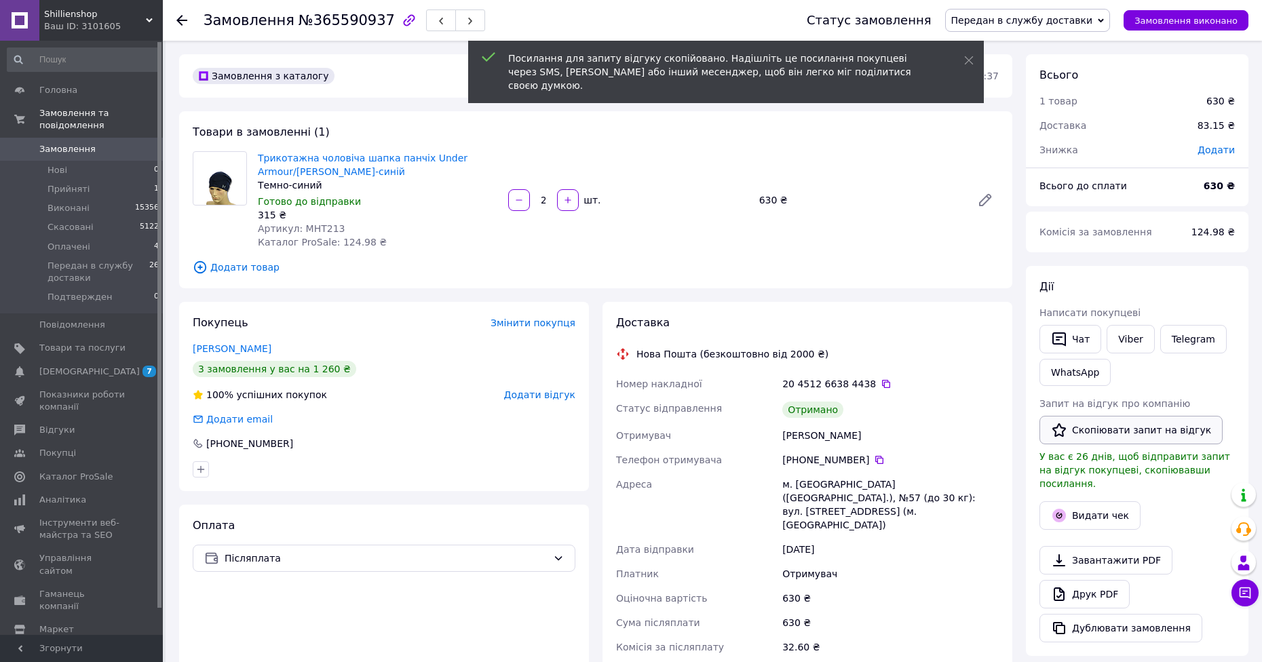
click at [1112, 431] on button "Скопіювати запит на відгук" at bounding box center [1130, 430] width 183 height 28
click at [1090, 510] on button "Видати чек" at bounding box center [1089, 515] width 101 height 28
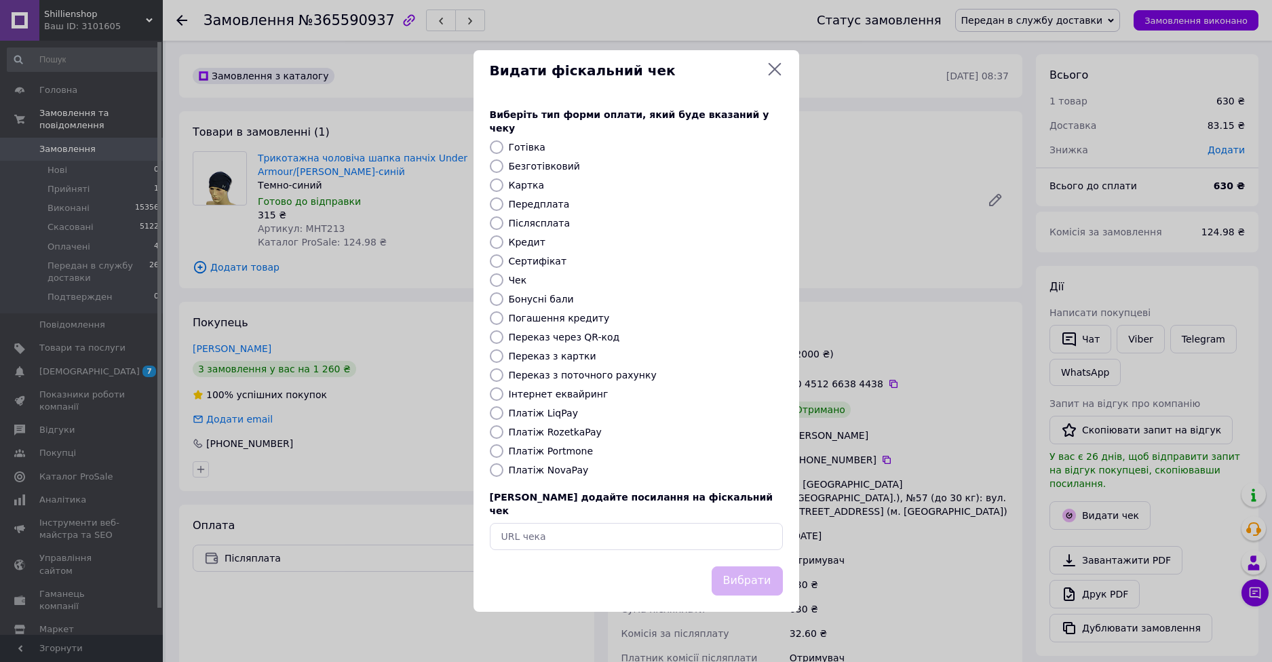
click at [581, 431] on label "Платіж RozetkaPay" at bounding box center [555, 432] width 93 height 11
click at [503, 431] on input "Платіж RozetkaPay" at bounding box center [497, 432] width 14 height 14
radio input "true"
click at [576, 450] on label "Платіж Portmone" at bounding box center [551, 451] width 85 height 11
click at [503, 450] on input "Платіж Portmone" at bounding box center [497, 451] width 14 height 14
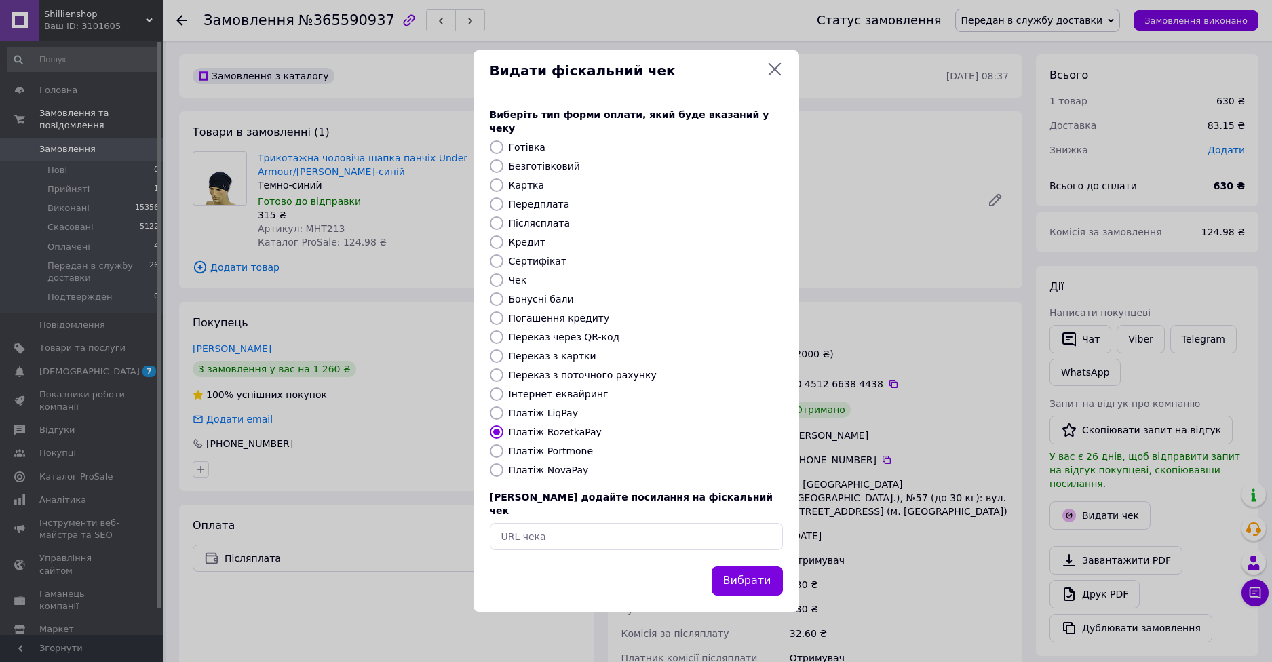
radio input "true"
click at [566, 469] on label "Платіж NovaPay" at bounding box center [549, 470] width 80 height 11
click at [503, 469] on input "Платіж NovaPay" at bounding box center [497, 470] width 14 height 14
radio input "true"
click at [768, 578] on button "Вибрати" at bounding box center [747, 580] width 71 height 29
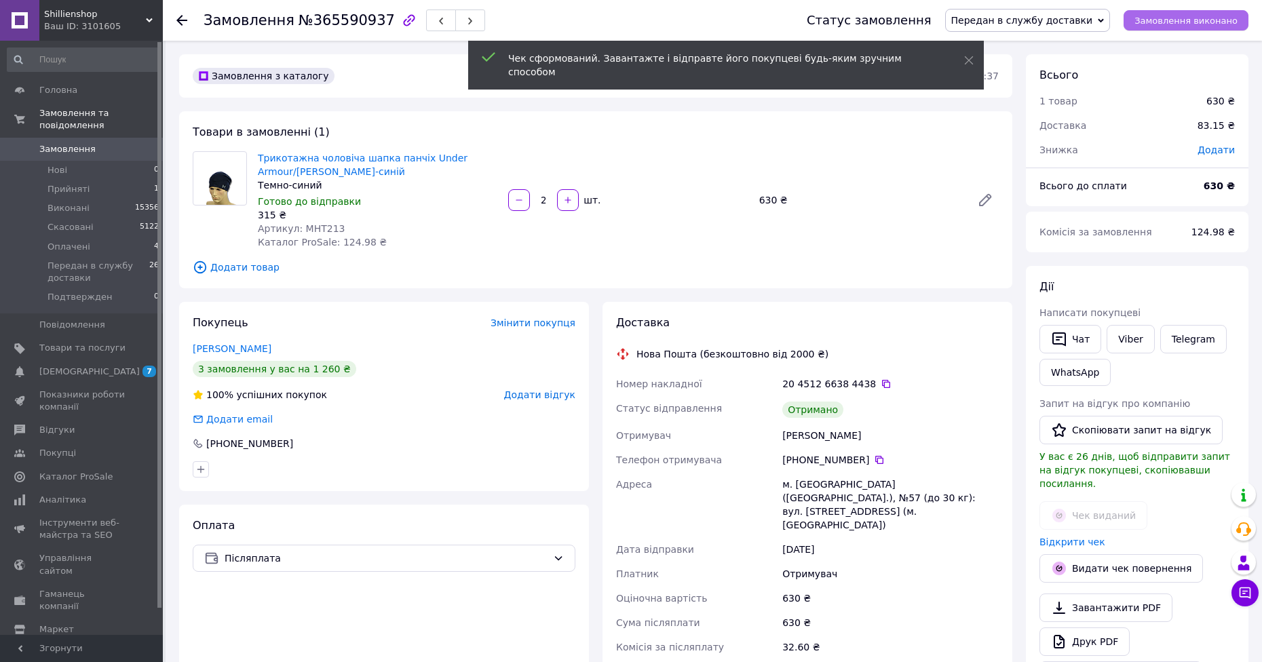
click at [1189, 24] on span "Замовлення виконано" at bounding box center [1185, 21] width 103 height 10
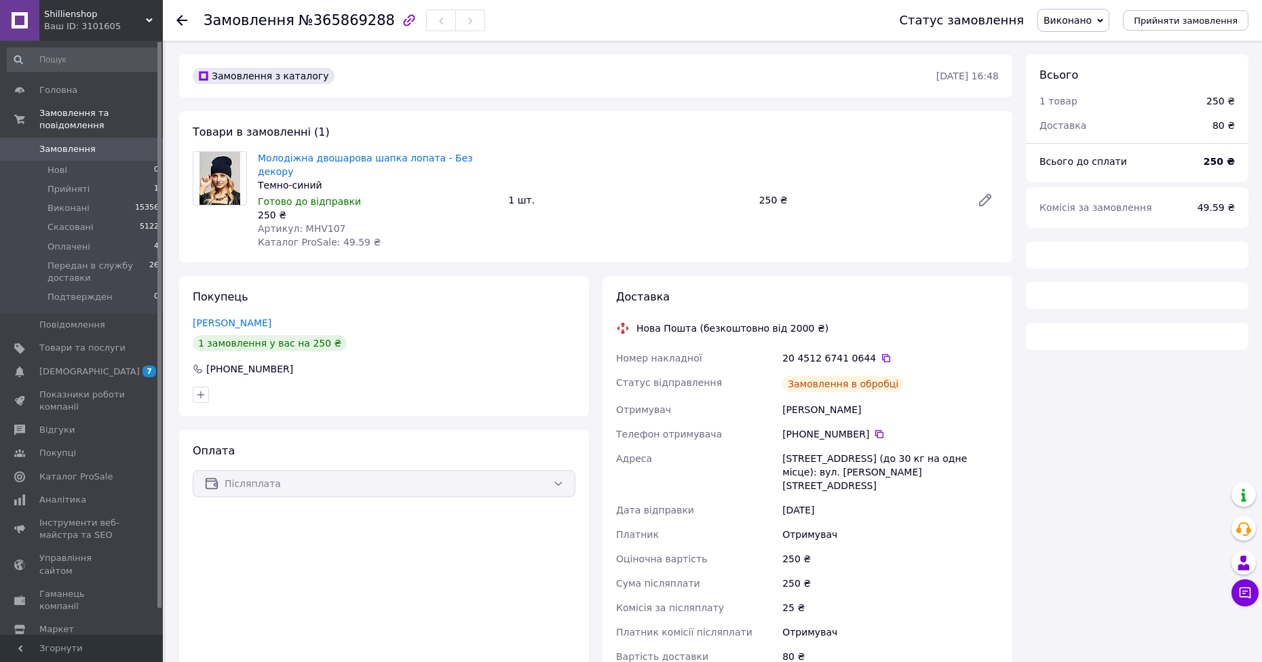
click at [234, 172] on img at bounding box center [219, 178] width 40 height 53
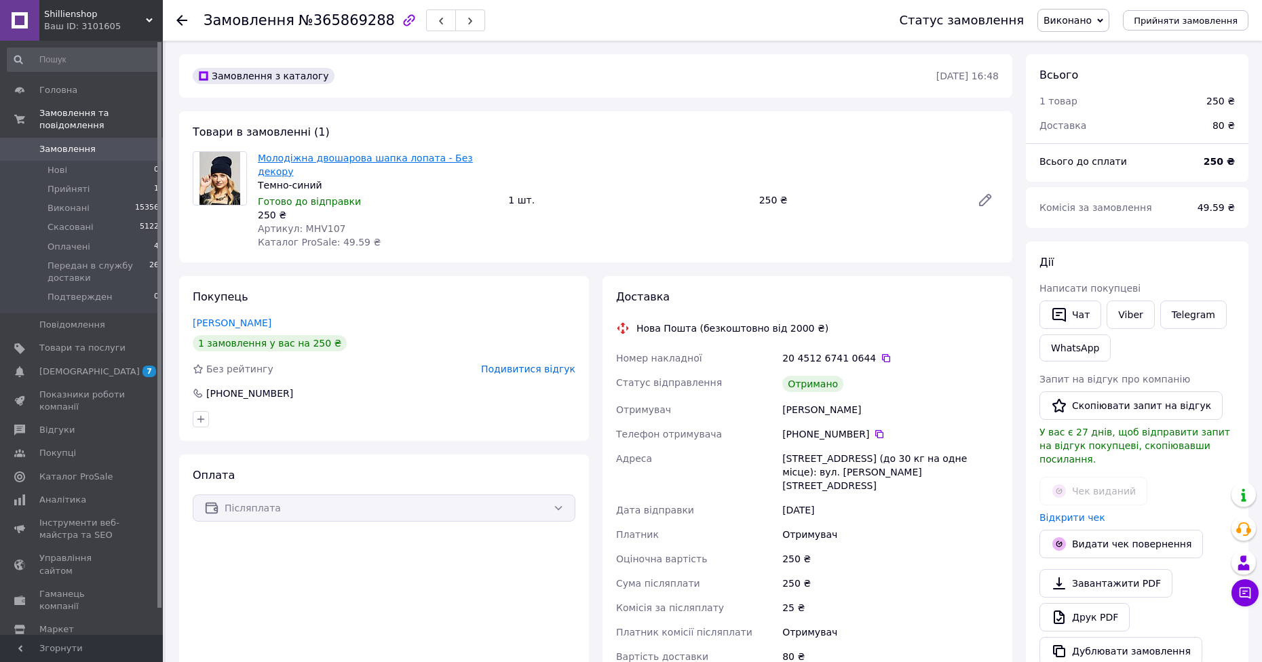
click at [288, 158] on link "Молодіжна двошарова шапка лопата - Без декору" at bounding box center [365, 165] width 215 height 24
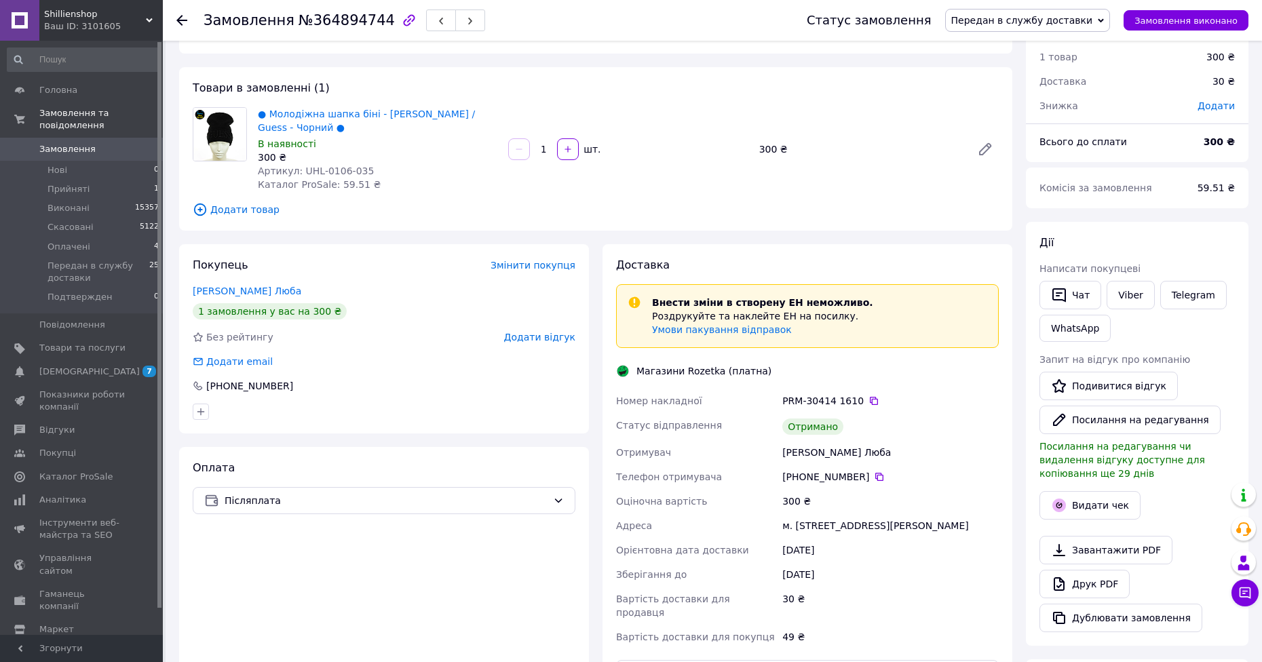
scroll to position [68, 0]
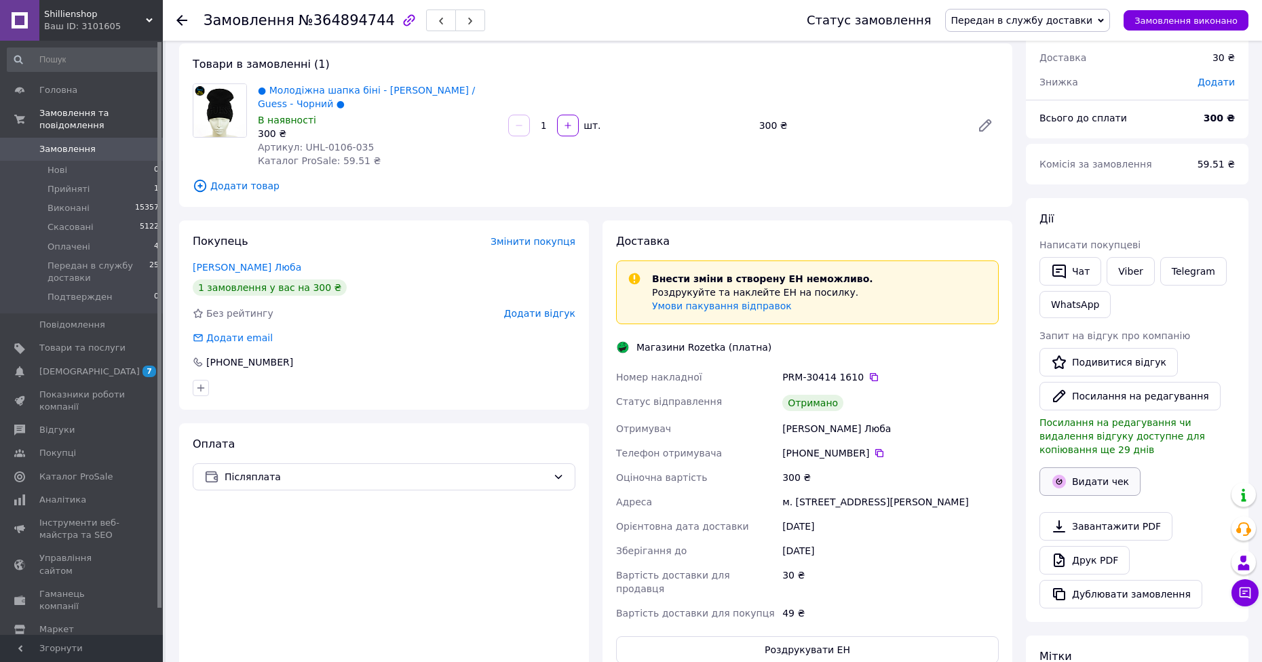
click at [1077, 470] on button "Видати чек" at bounding box center [1089, 481] width 101 height 28
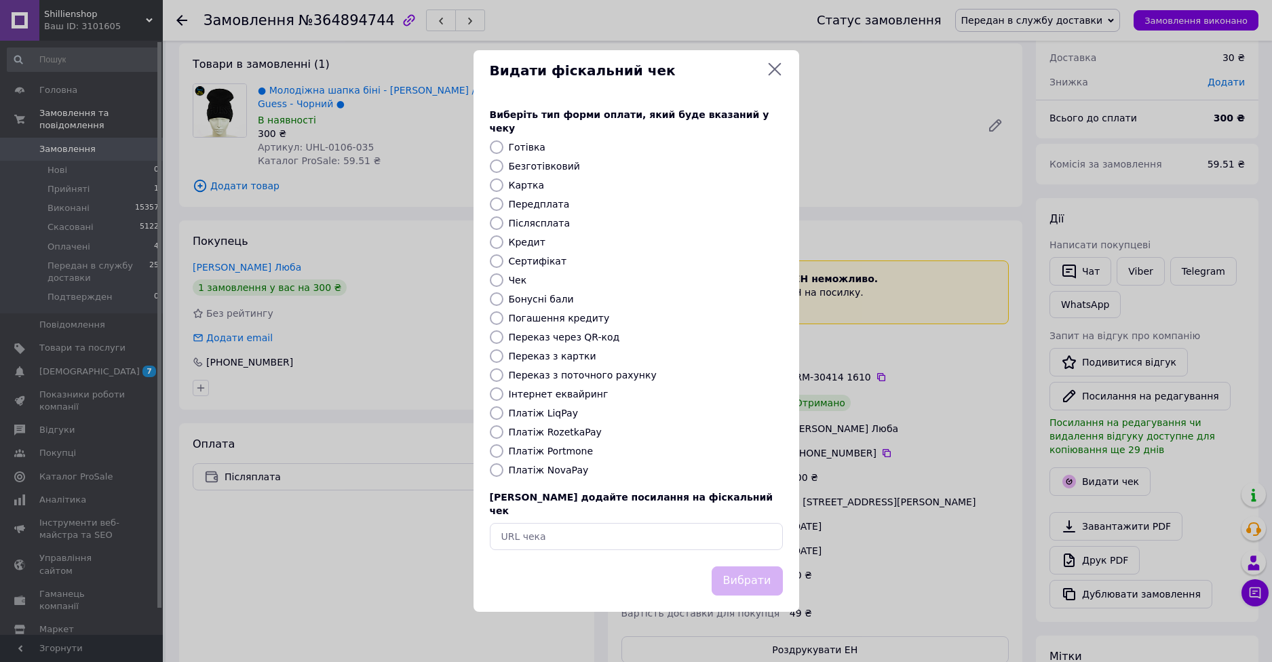
click at [564, 471] on label "Платіж NovaPay" at bounding box center [549, 470] width 80 height 11
click at [503, 471] on input "Платіж NovaPay" at bounding box center [497, 470] width 14 height 14
radio input "true"
click at [900, 406] on div "Видати фіскальний чек Виберіть тип форми оплати, який буде вказаний у чеку Готі…" at bounding box center [636, 331] width 1272 height 662
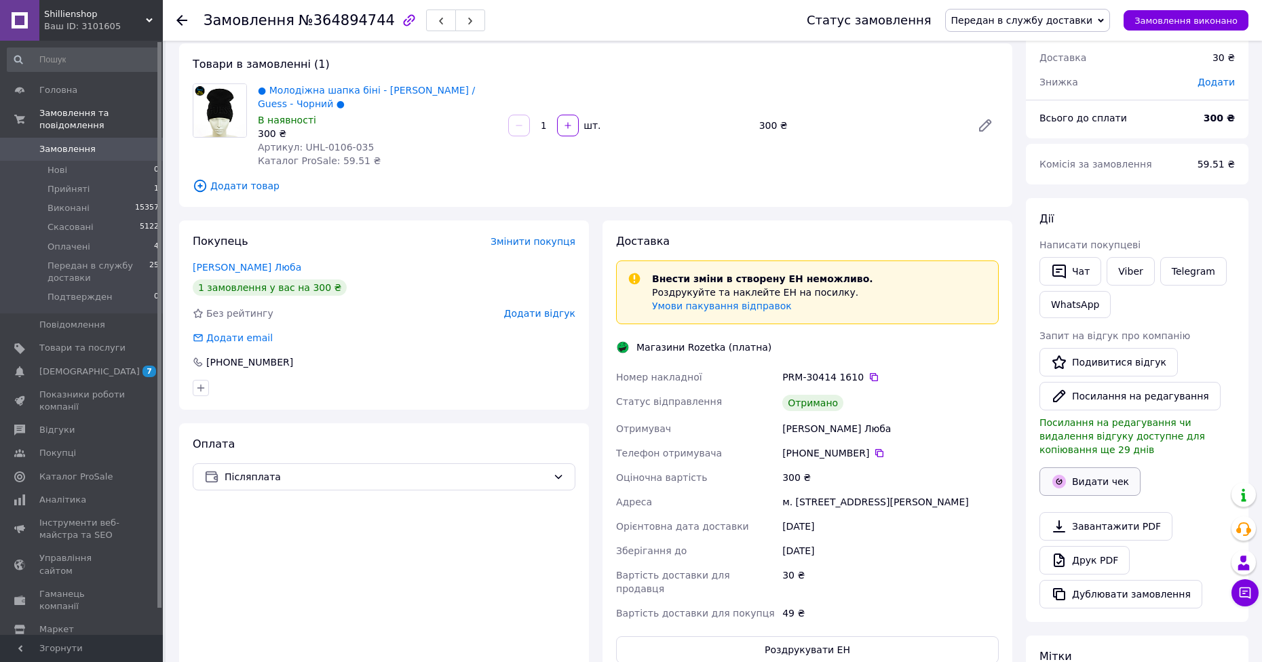
click at [1075, 471] on button "Видати чек" at bounding box center [1089, 481] width 101 height 28
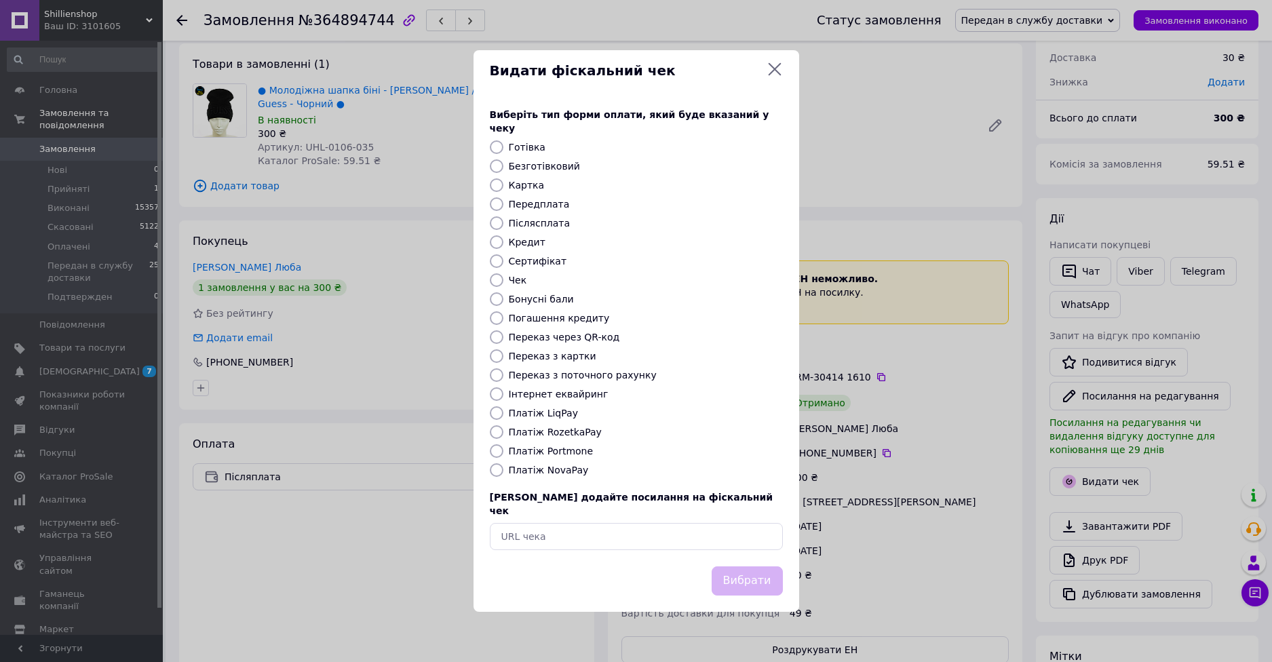
click at [563, 431] on label "Платіж RozetkaPay" at bounding box center [555, 432] width 93 height 11
click at [503, 431] on input "Платіж RozetkaPay" at bounding box center [497, 432] width 14 height 14
radio input "true"
click at [770, 580] on button "Вибрати" at bounding box center [747, 580] width 71 height 29
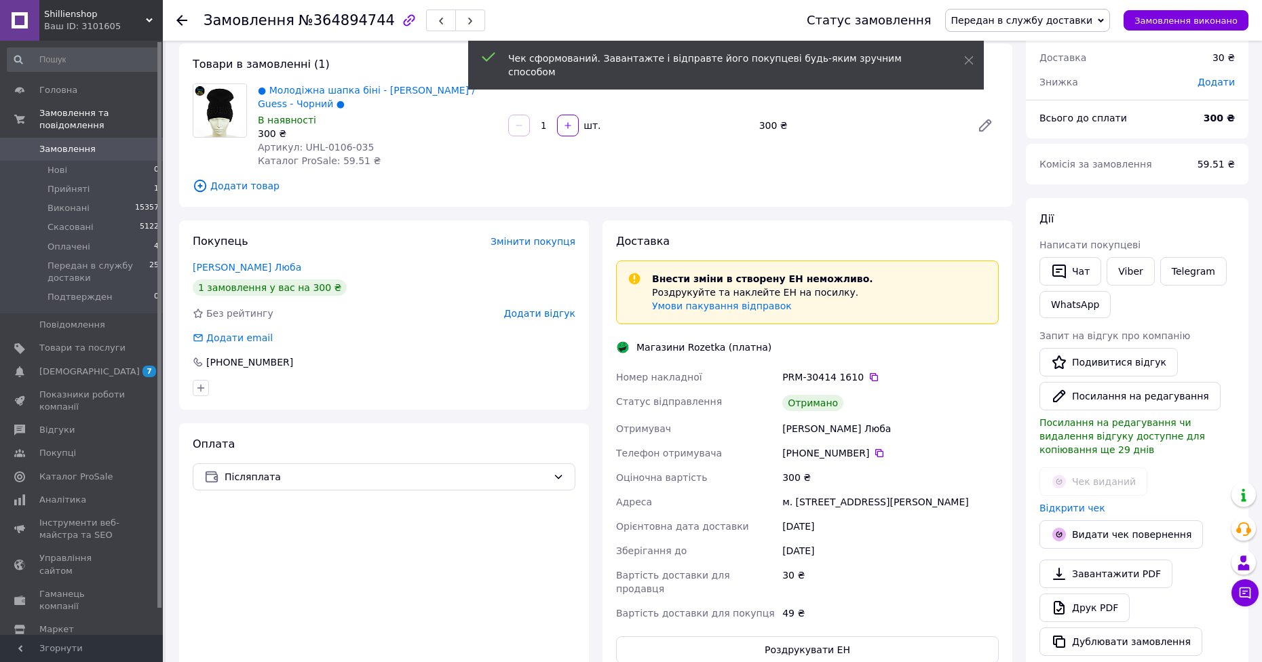
click at [550, 307] on div "Додати відгук" at bounding box center [539, 314] width 71 height 14
click at [555, 308] on span "Додати відгук" at bounding box center [539, 313] width 71 height 11
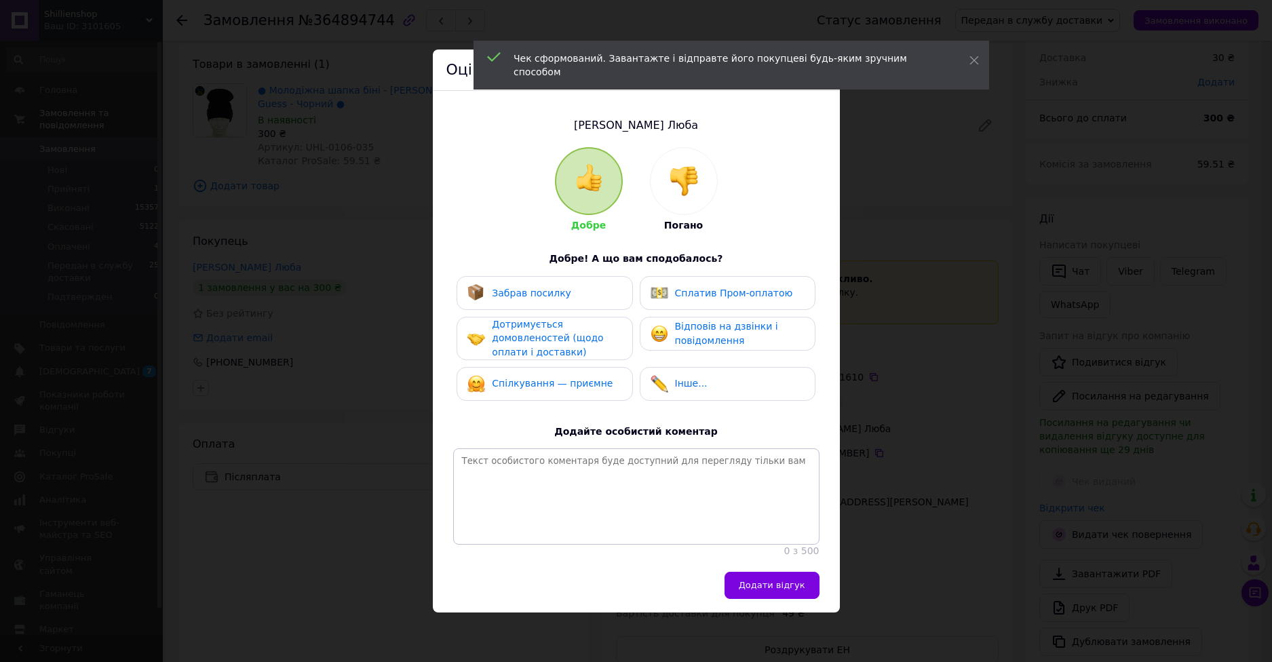
click at [574, 298] on div "Забрав посилку" at bounding box center [544, 293] width 154 height 18
drag, startPoint x: 573, startPoint y: 351, endPoint x: 570, endPoint y: 376, distance: 26.0
click at [573, 352] on div "Дотримується домовленостей (щодо оплати і доставки)" at bounding box center [556, 338] width 129 height 42
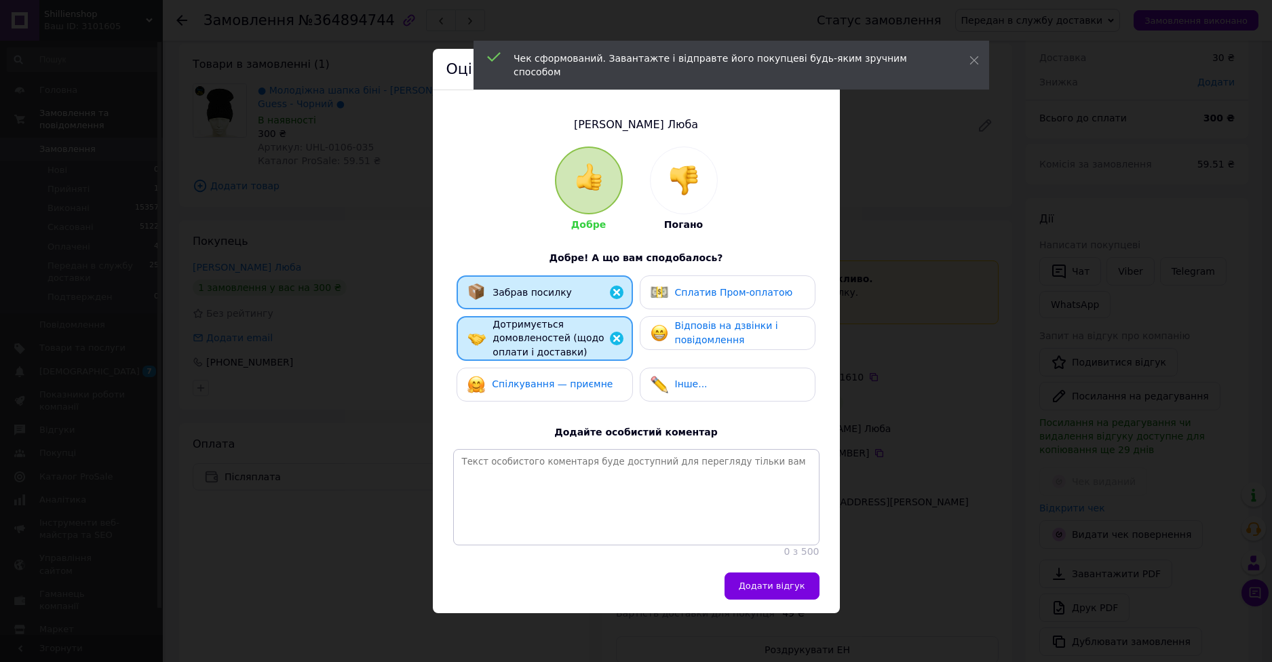
click at [570, 378] on span "Спілкування — приємне" at bounding box center [552, 383] width 121 height 11
click at [676, 338] on div "Відповів на дзвінки і повідомлення" at bounding box center [726, 333] width 153 height 28
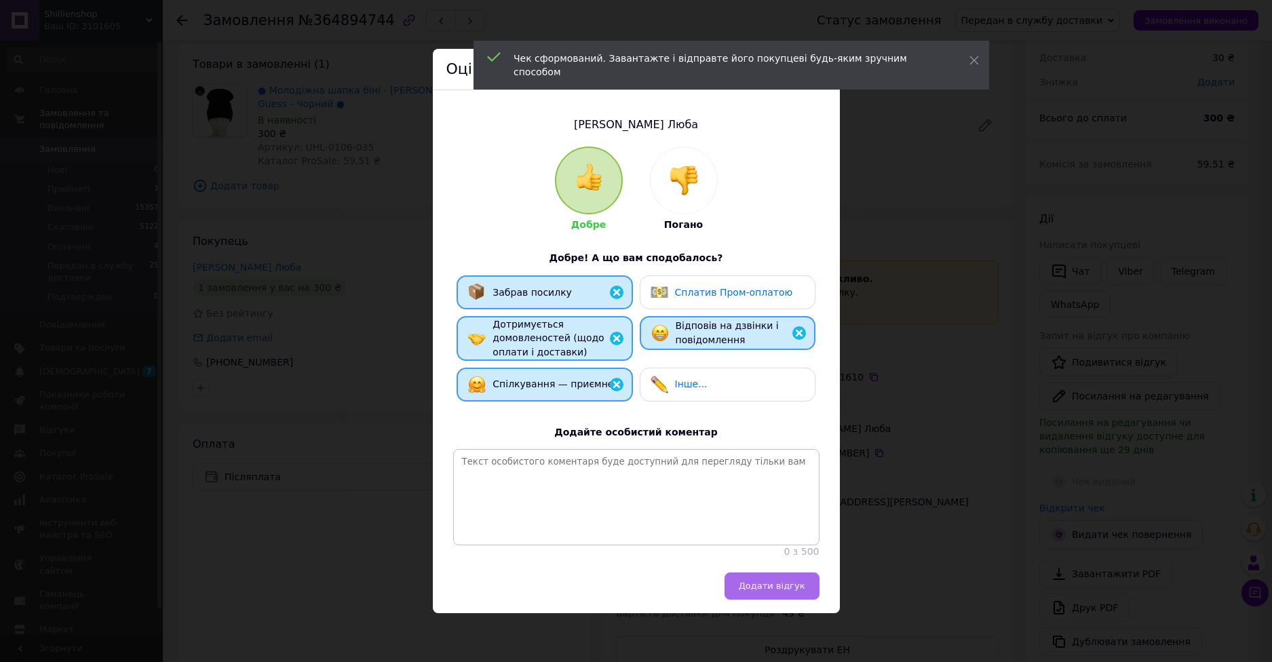
click at [788, 580] on button "Додати відгук" at bounding box center [771, 585] width 95 height 27
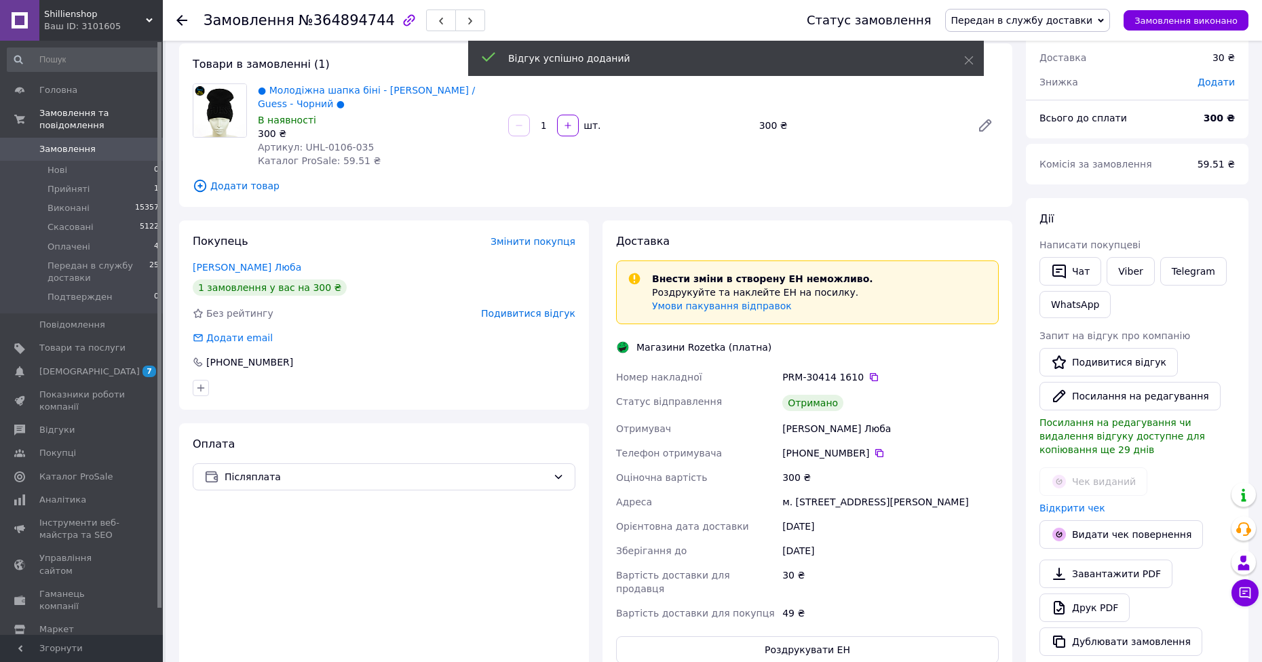
click at [1197, 31] on div "Статус замовлення Передан в службу доставки Прийнято Виконано Скасовано Оплачен…" at bounding box center [1020, 20] width 455 height 23
click at [1199, 28] on button "Замовлення виконано" at bounding box center [1185, 20] width 125 height 20
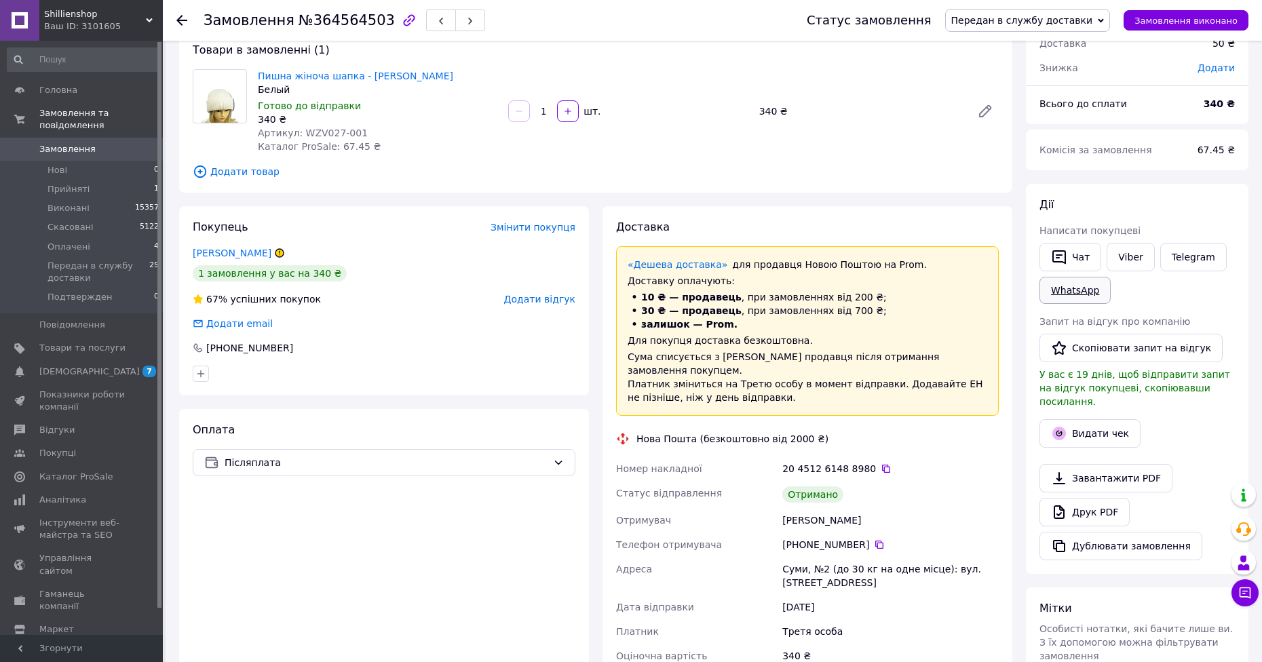
scroll to position [68, 0]
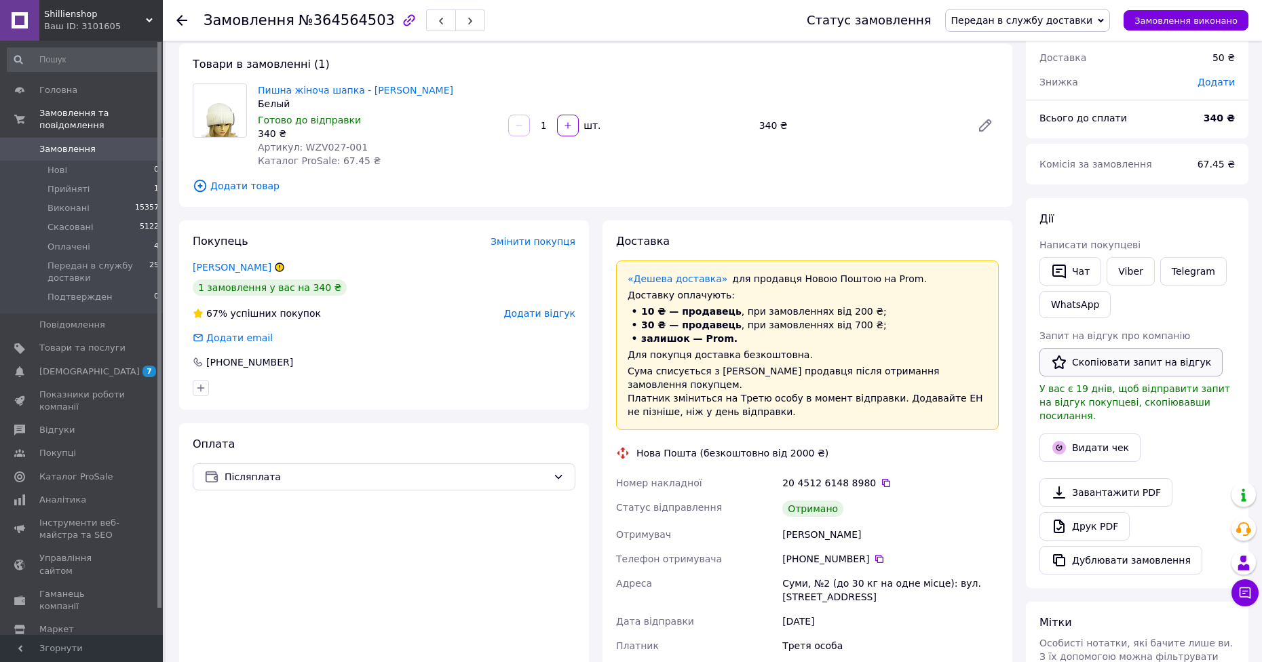
click at [1114, 360] on button "Скопіювати запит на відгук" at bounding box center [1130, 362] width 183 height 28
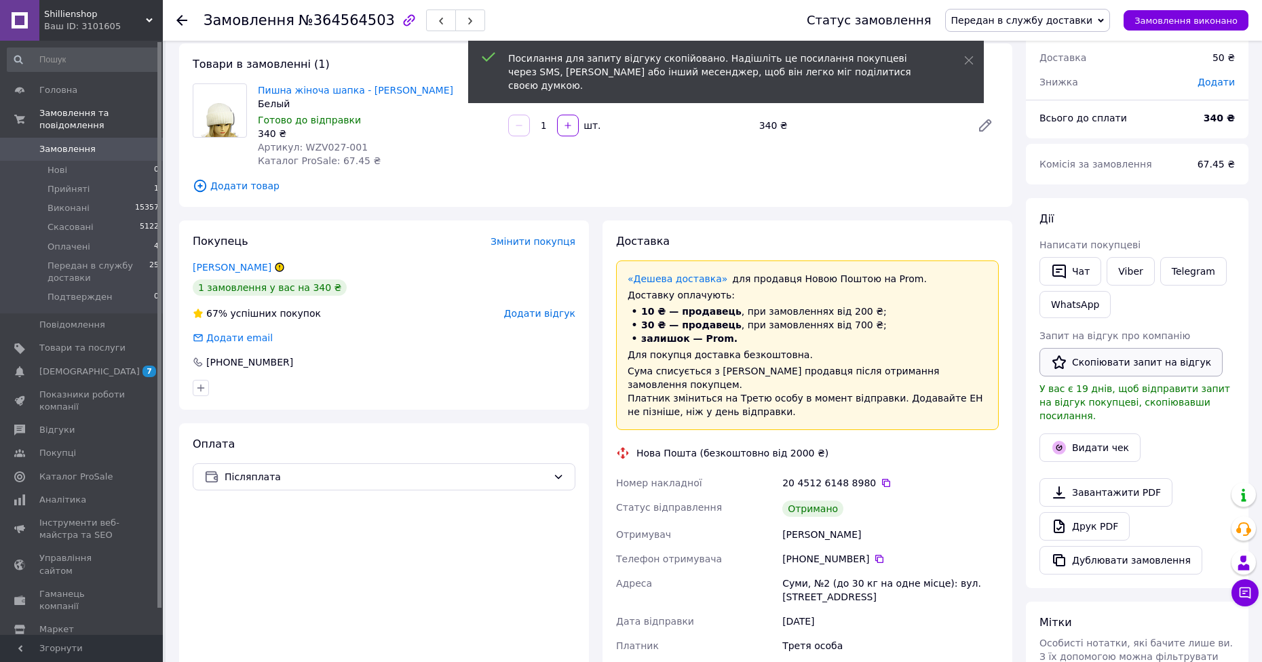
click at [1106, 362] on button "Скопіювати запит на відгук" at bounding box center [1130, 362] width 183 height 28
drag, startPoint x: 367, startPoint y: 85, endPoint x: 600, endPoint y: 207, distance: 262.4
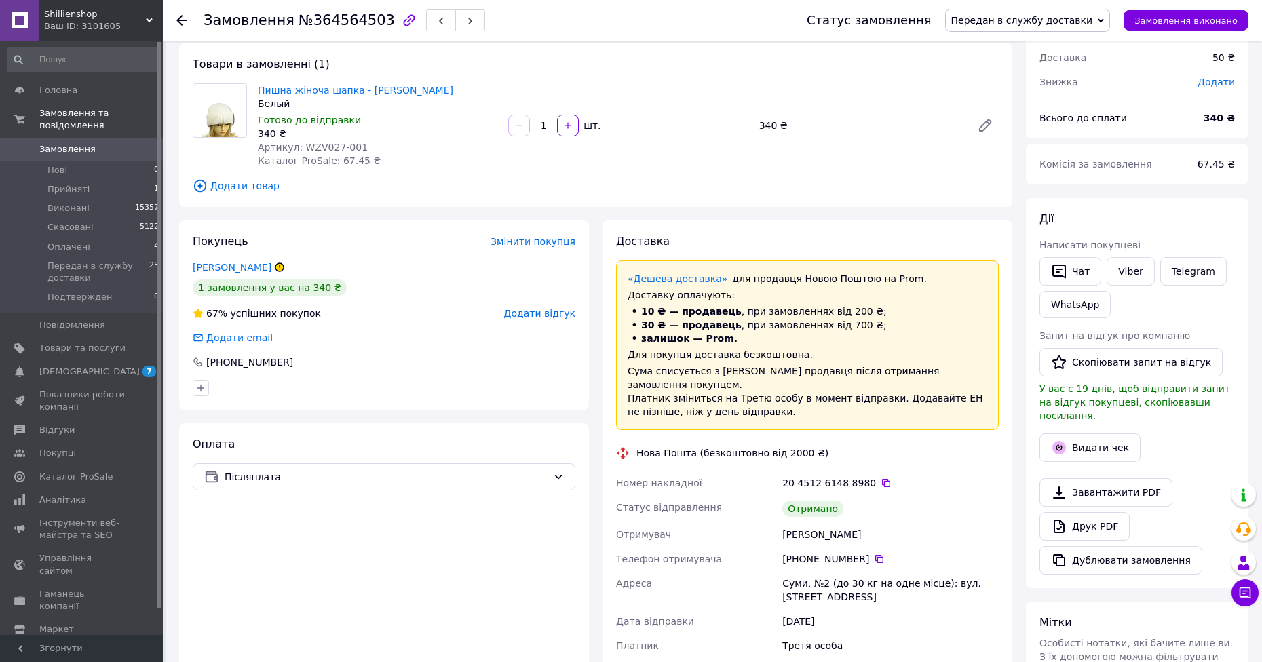
click at [1085, 465] on div at bounding box center [1136, 467] width 201 height 5
click at [1085, 440] on button "Видати чек" at bounding box center [1089, 447] width 101 height 28
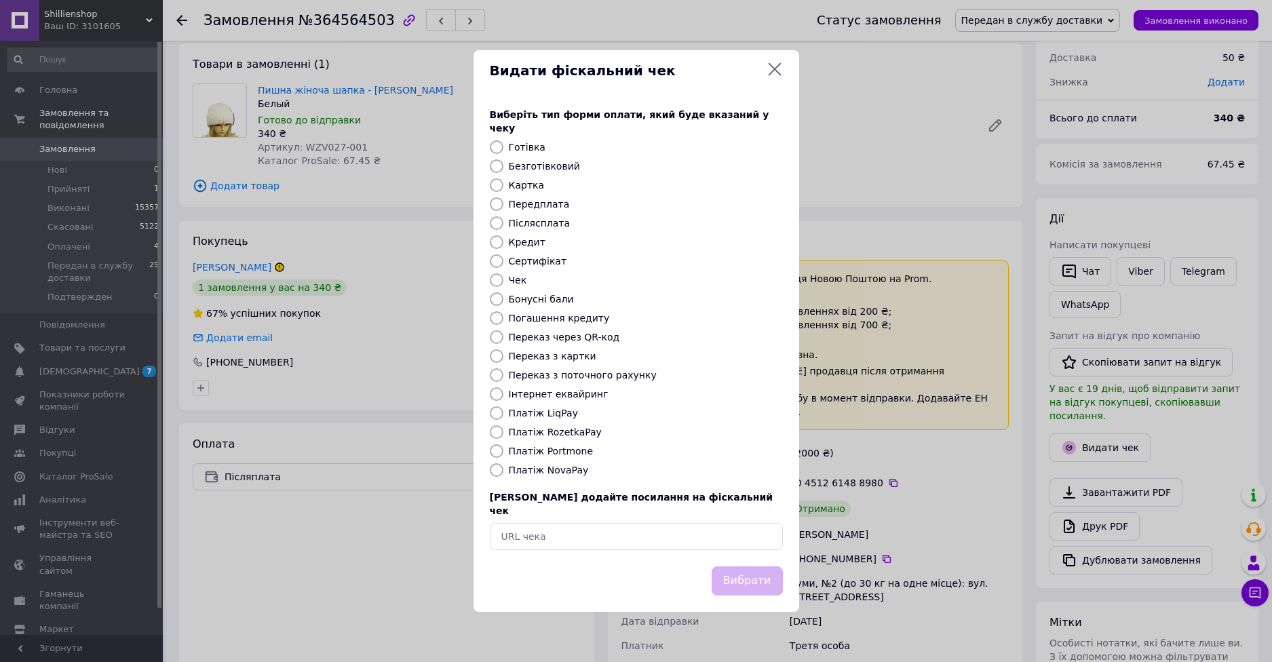
click at [971, 457] on div "Видати фіскальний чек Виберіть тип форми оплати, який буде вказаний у чеку Готі…" at bounding box center [636, 331] width 1272 height 662
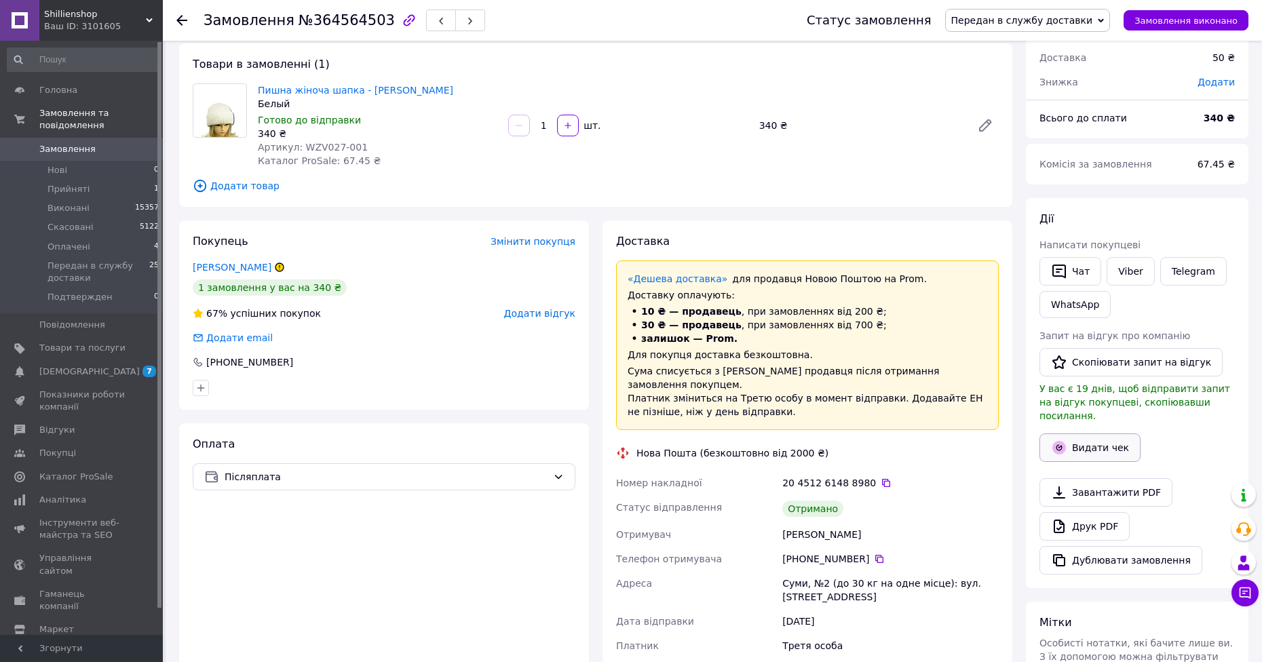
click at [1074, 433] on button "Видати чек" at bounding box center [1089, 447] width 101 height 28
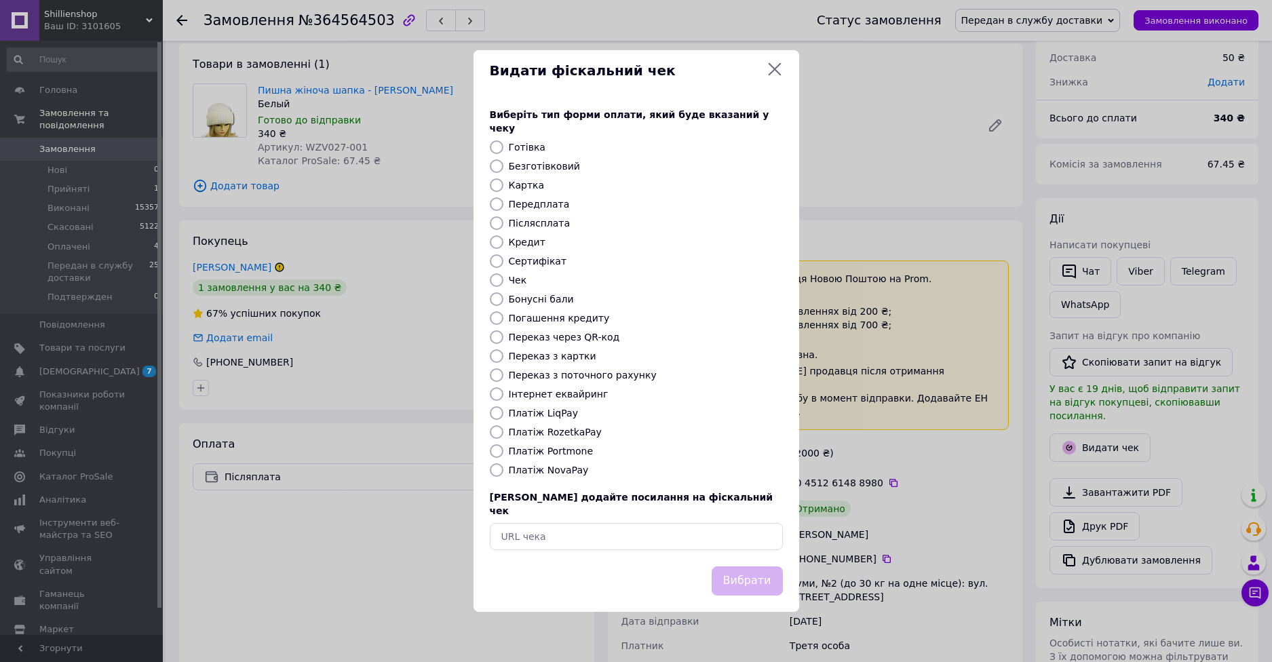
click at [564, 473] on label "Платіж NovaPay" at bounding box center [549, 470] width 80 height 11
click at [503, 473] on input "Платіж NovaPay" at bounding box center [497, 470] width 14 height 14
radio input "true"
click at [754, 566] on button "Вибрати" at bounding box center [747, 580] width 71 height 29
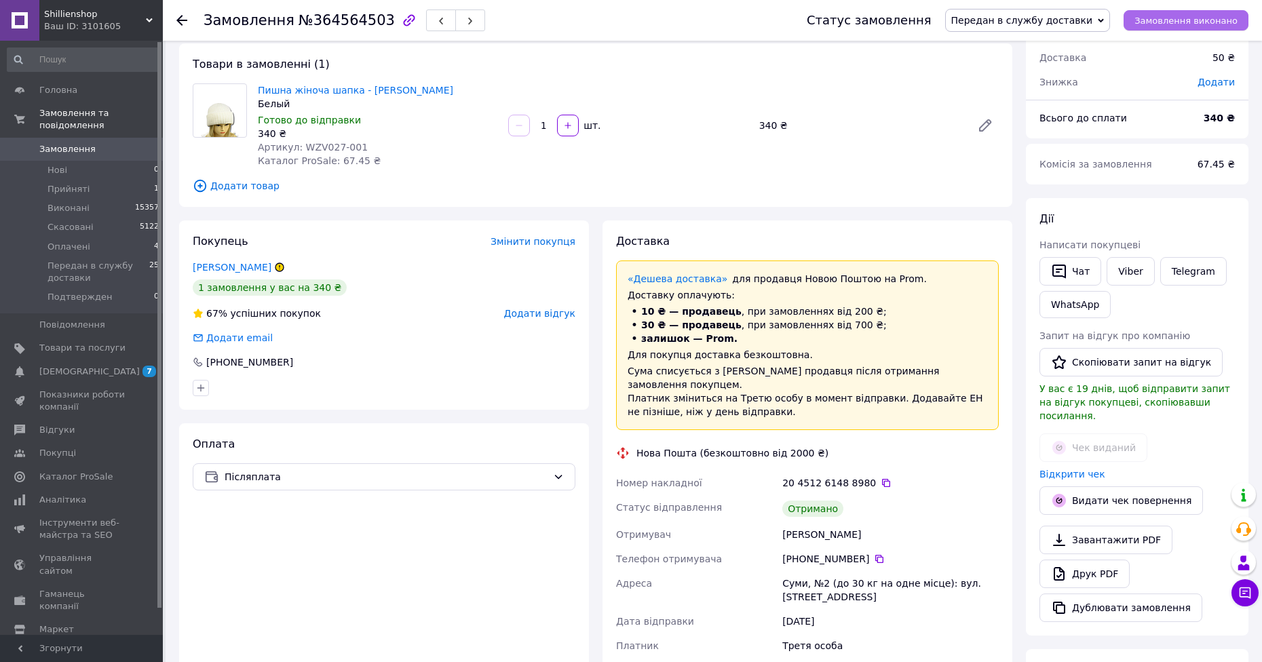
click at [1172, 18] on span "Замовлення виконано" at bounding box center [1185, 21] width 103 height 10
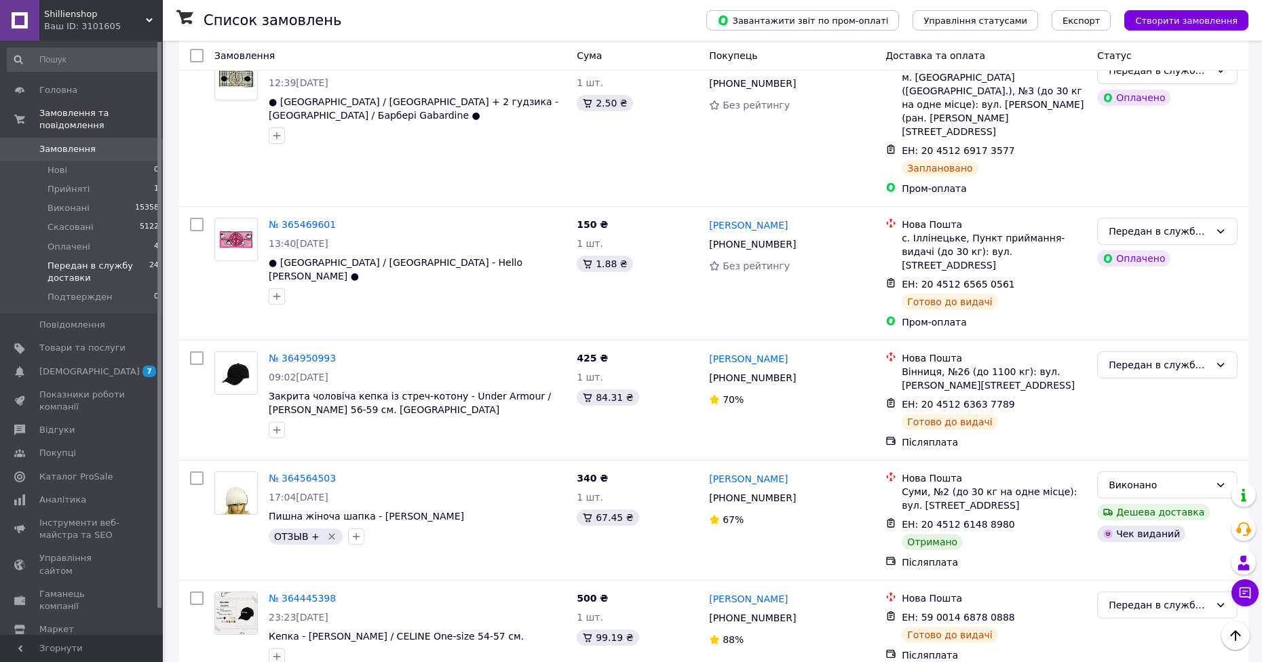
scroll to position [2379, 0]
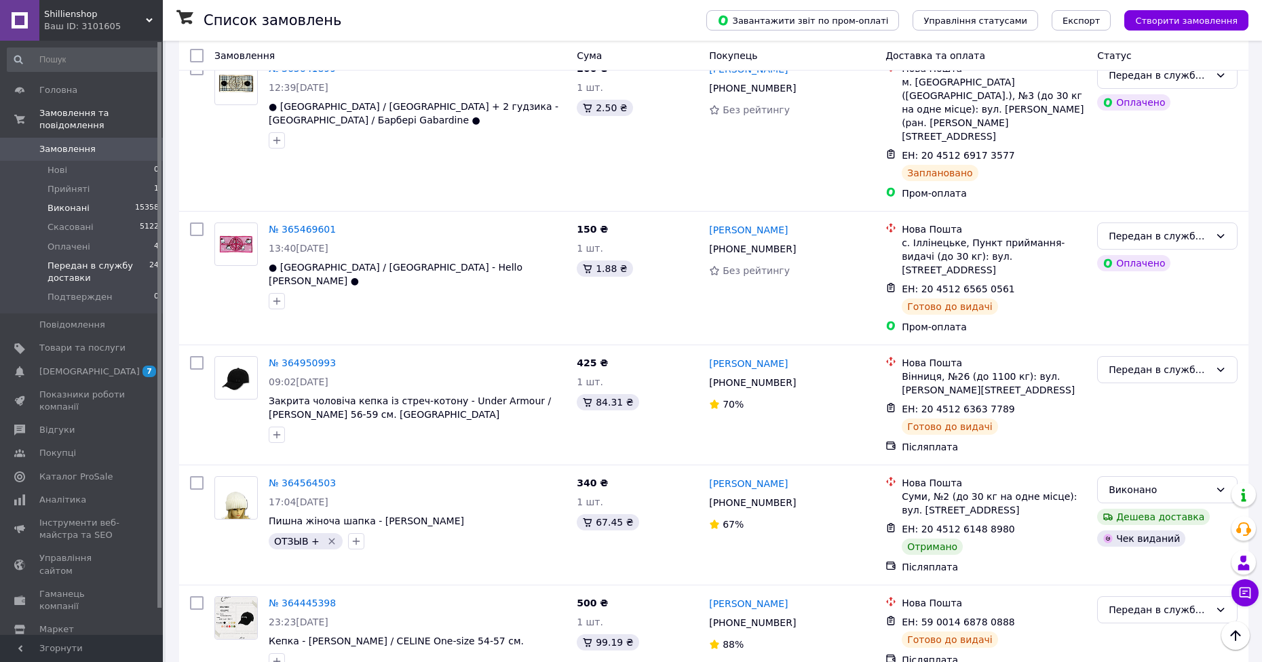
click at [109, 199] on li "Виконані 15358" at bounding box center [83, 208] width 167 height 19
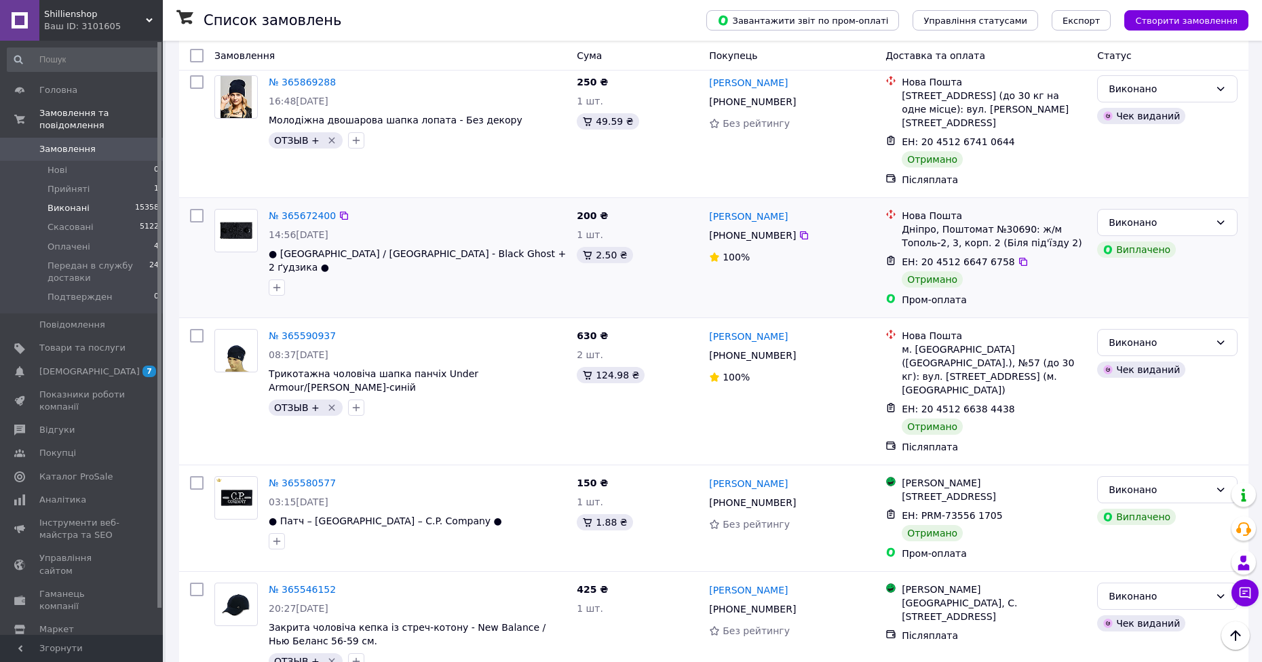
scroll to position [339, 0]
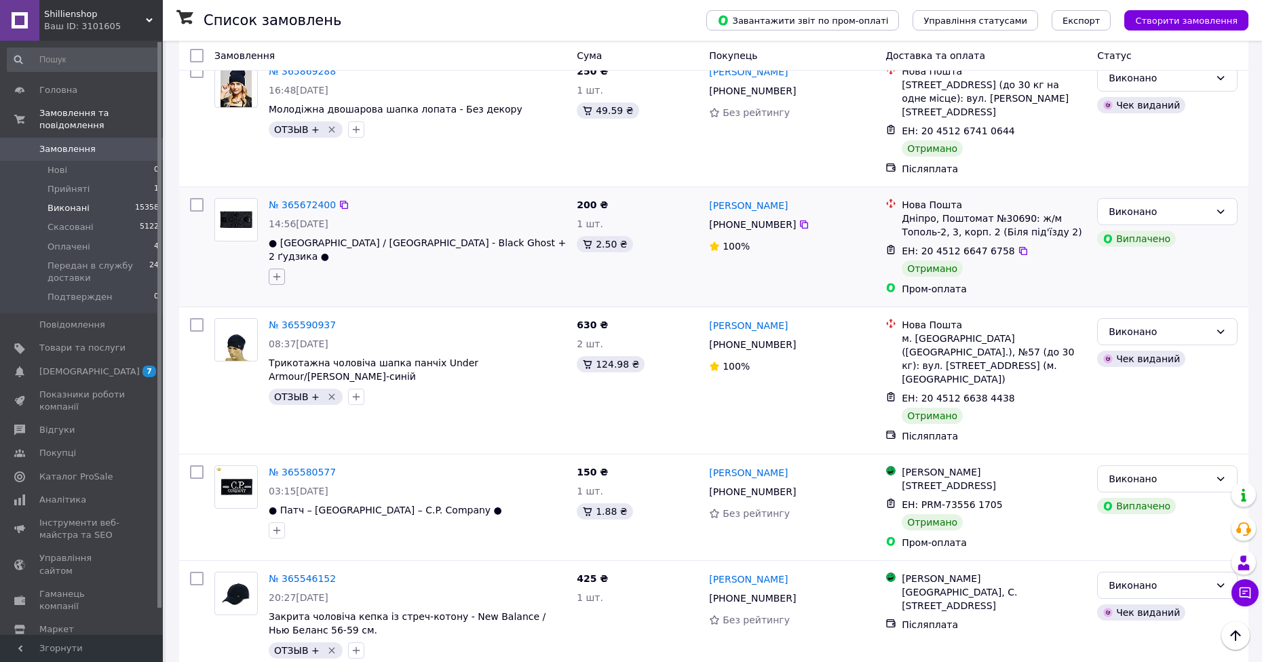
click at [269, 269] on button "button" at bounding box center [277, 277] width 16 height 16
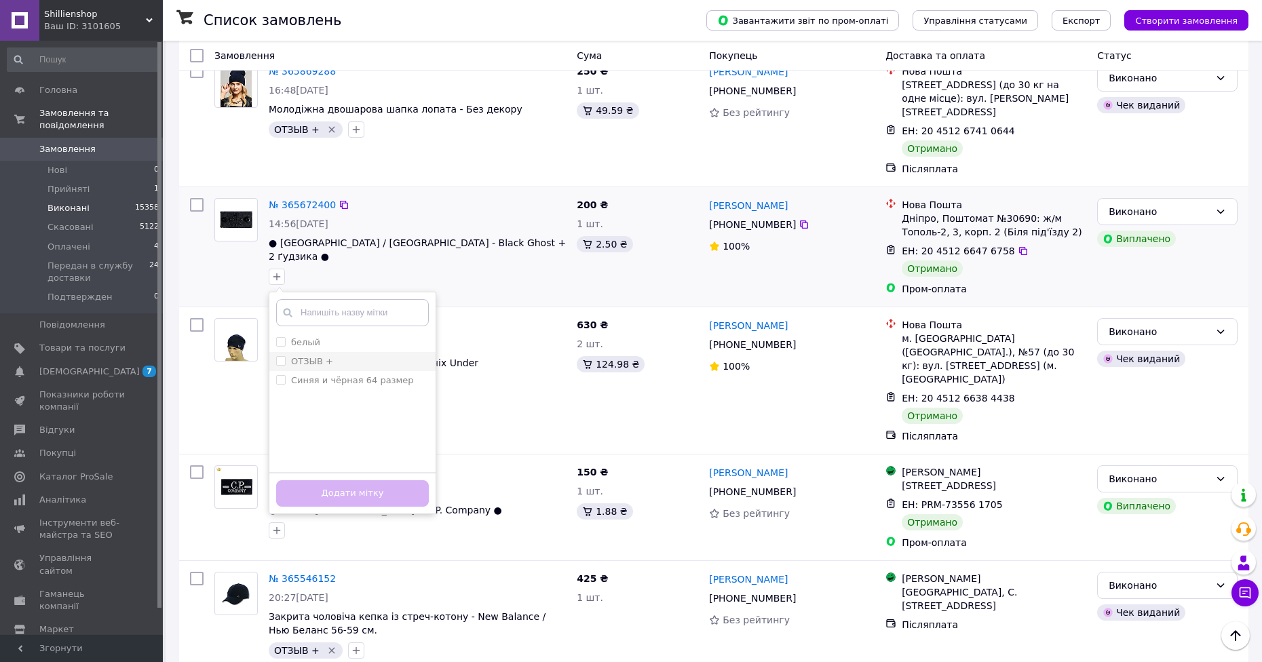
click at [317, 356] on label "ОТЗЫВ +" at bounding box center [312, 361] width 42 height 10
checkbox input "true"
click at [382, 480] on button "Додати мітку" at bounding box center [352, 493] width 153 height 26
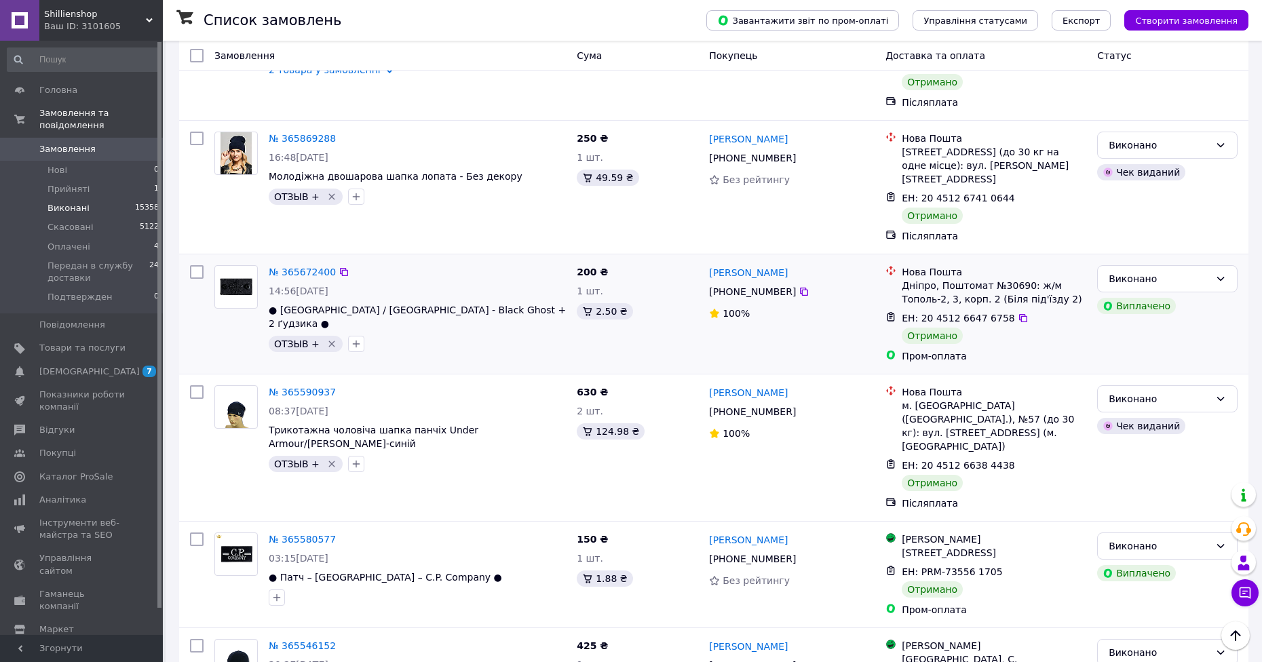
scroll to position [475, 0]
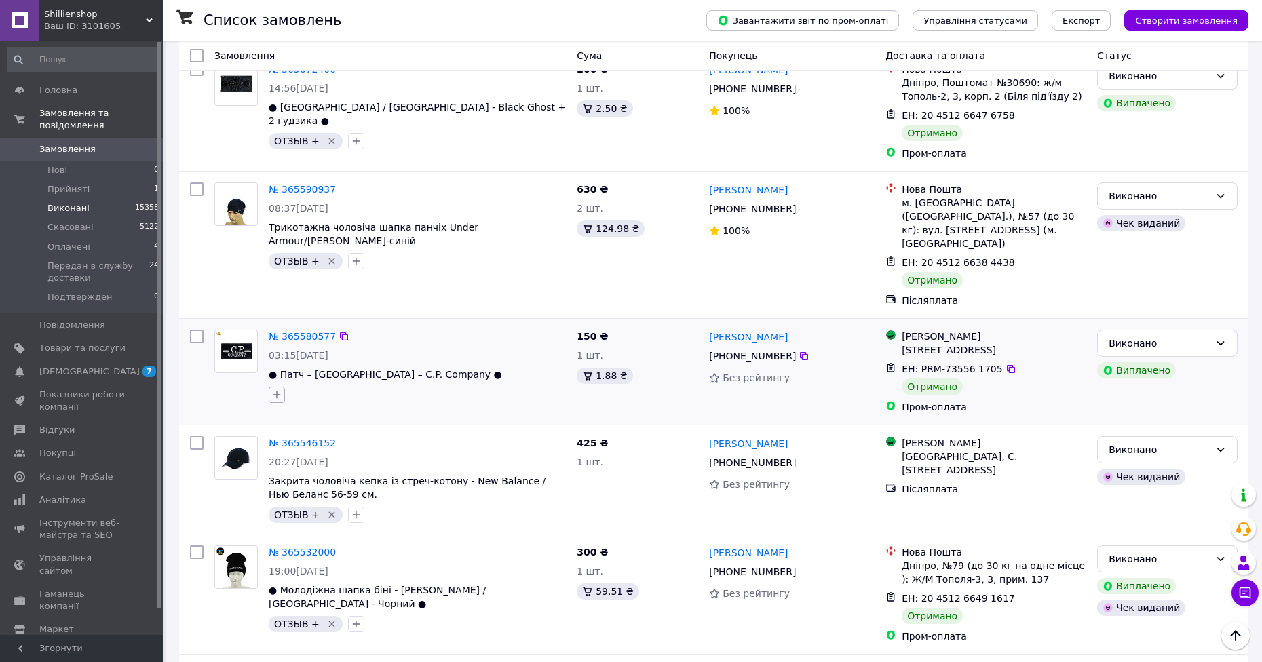
click at [277, 391] on icon "button" at bounding box center [276, 394] width 7 height 7
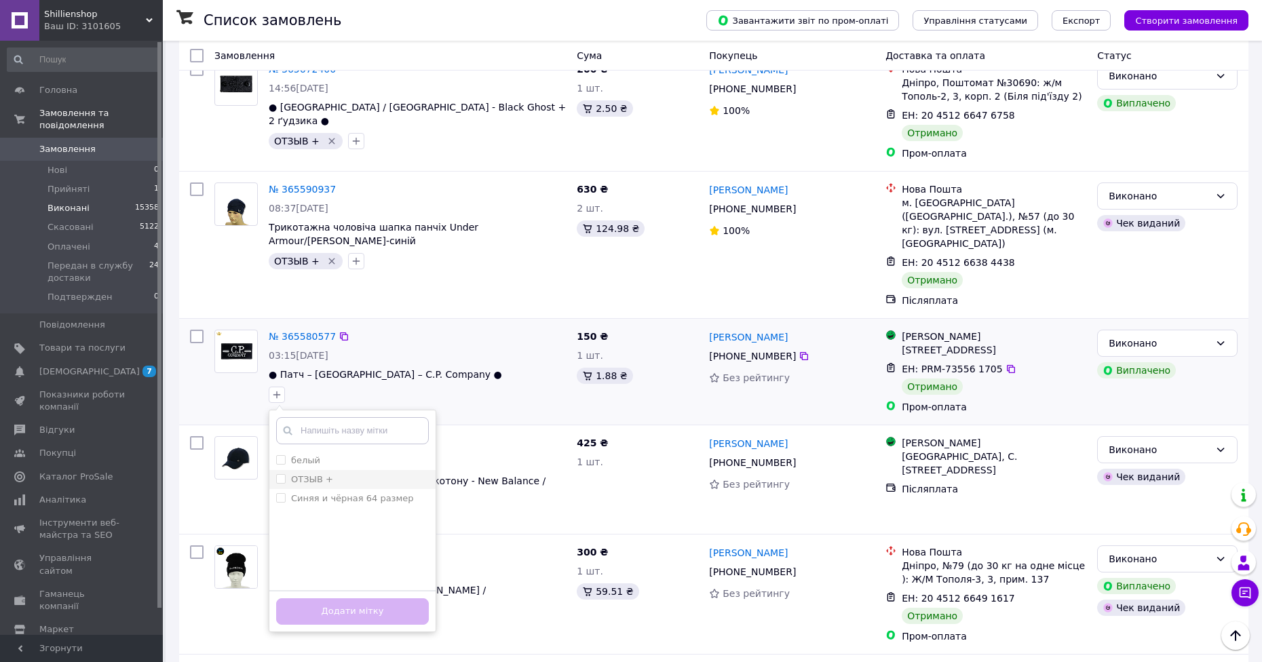
click at [340, 473] on div "ОТЗЫВ +" at bounding box center [352, 479] width 153 height 12
checkbox input "true"
click at [366, 590] on div "Додати мітку" at bounding box center [352, 610] width 166 height 41
click at [366, 598] on button "Додати мітку" at bounding box center [352, 611] width 153 height 26
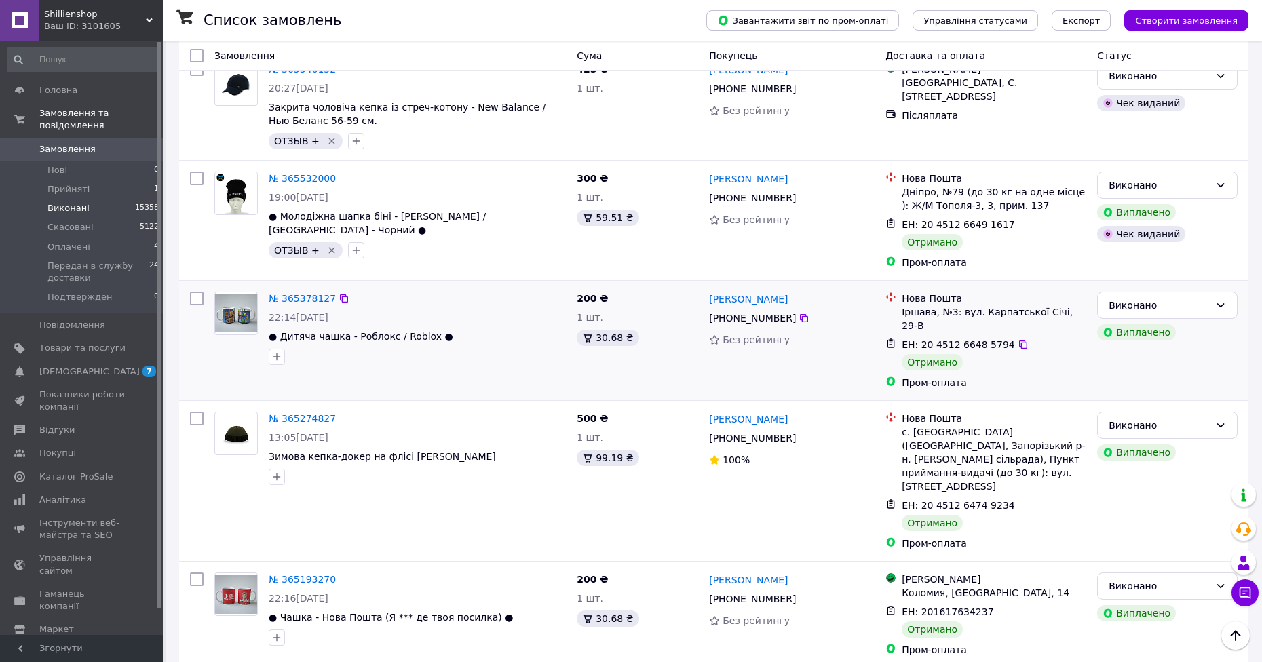
scroll to position [882, 0]
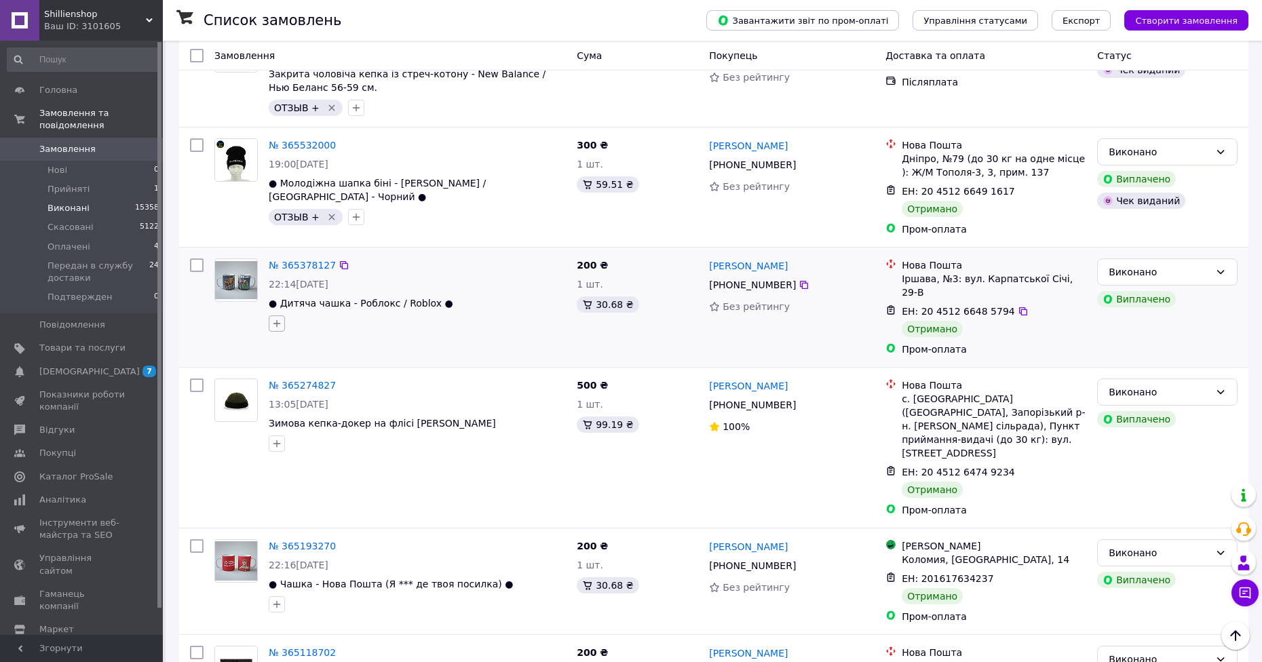
click at [274, 315] on button "button" at bounding box center [277, 323] width 16 height 16
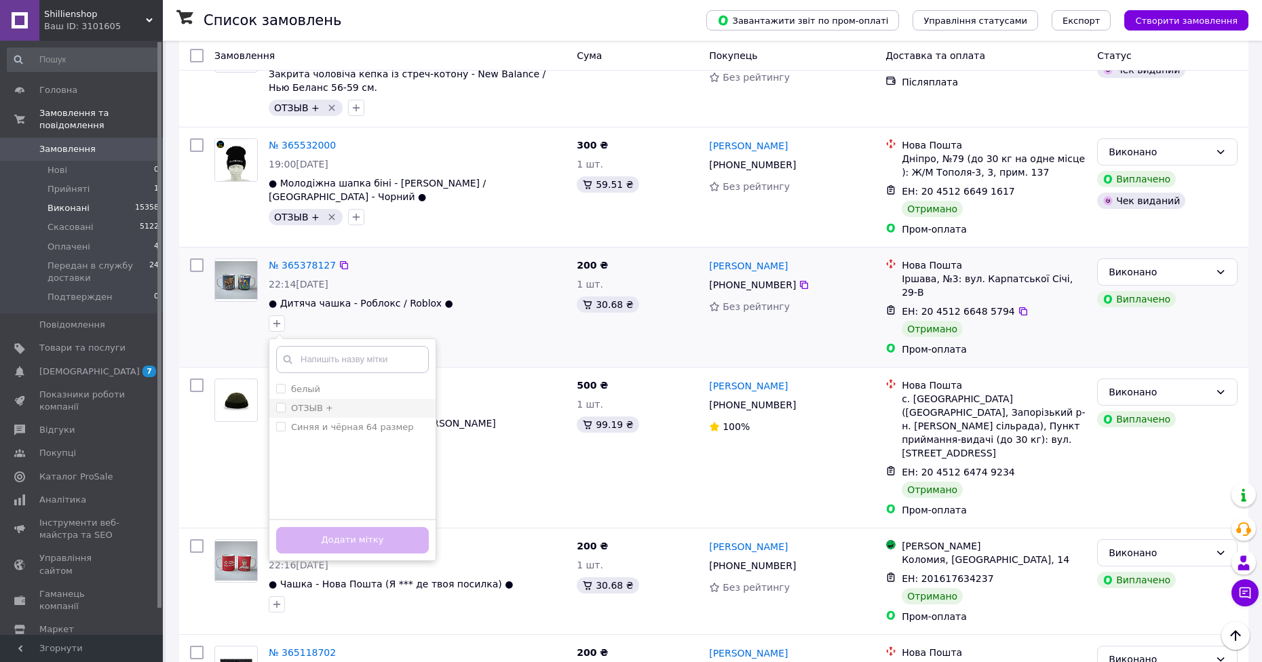
click at [330, 402] on div "ОТЗЫВ +" at bounding box center [352, 408] width 153 height 12
checkbox input "true"
click at [368, 473] on ul "белый ОТЗЫВ + Синяя и чёрная 64 размер" at bounding box center [352, 448] width 166 height 136
click at [370, 527] on button "Додати мітку" at bounding box center [352, 540] width 153 height 26
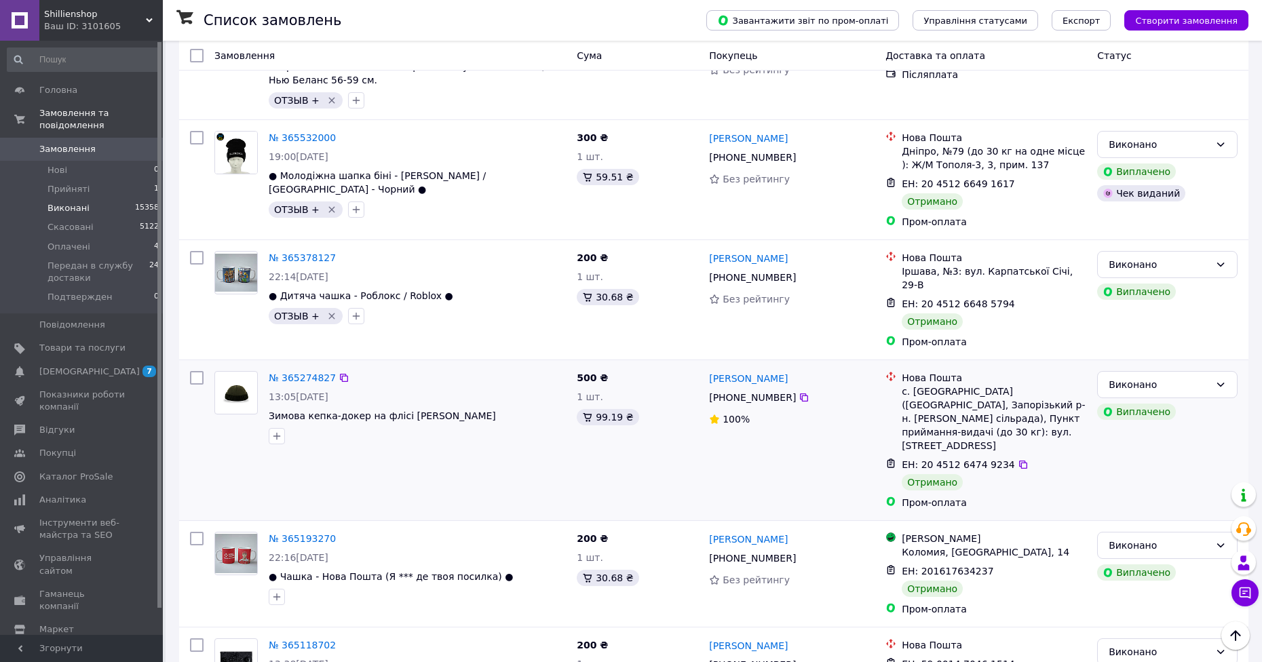
scroll to position [950, 0]
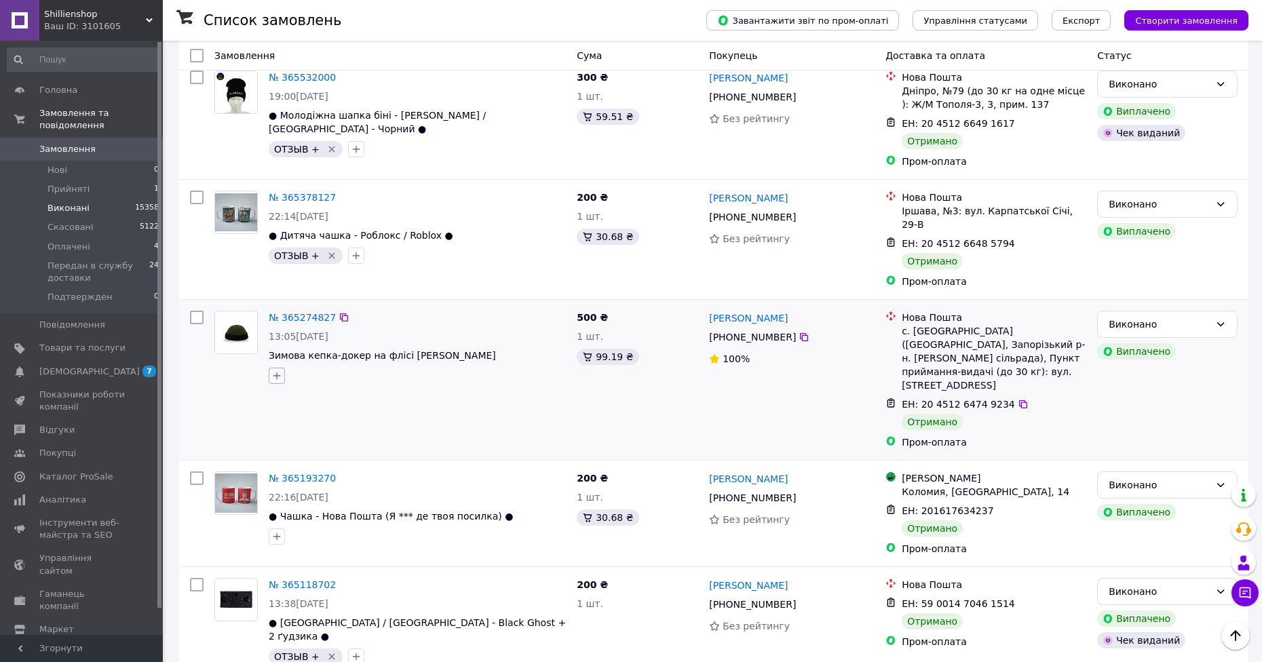
click at [277, 370] on icon "button" at bounding box center [276, 375] width 11 height 11
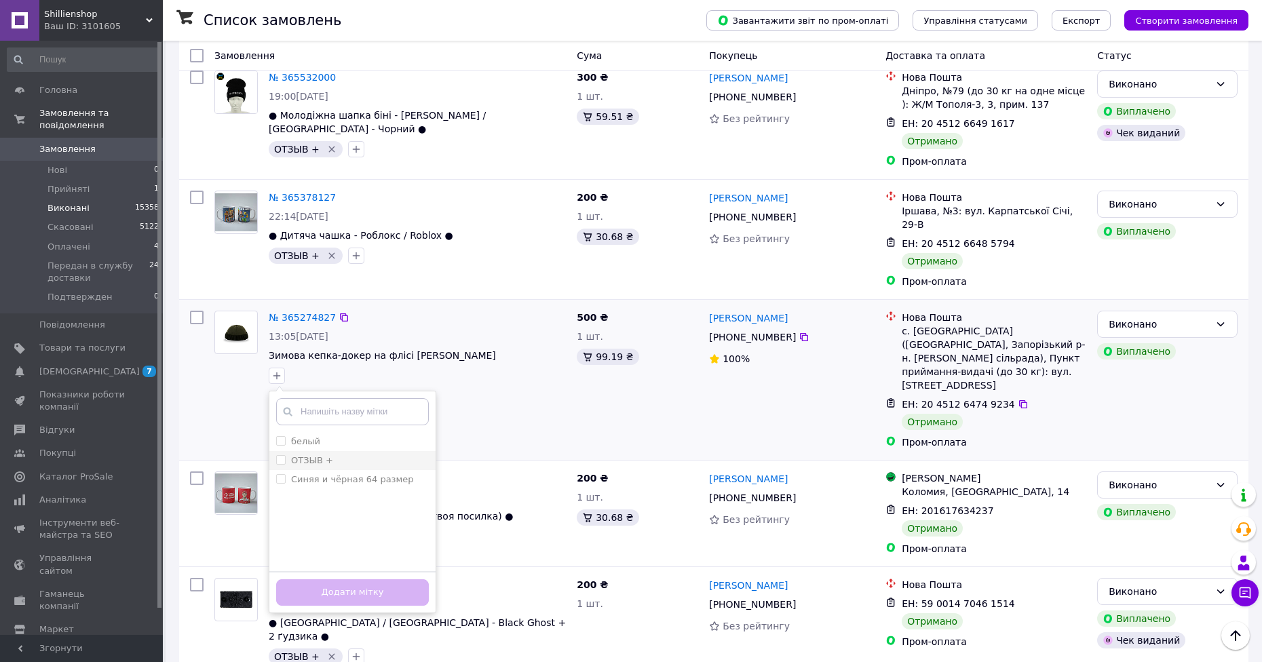
click at [315, 455] on label "ОТЗЫВ +" at bounding box center [312, 460] width 42 height 10
checkbox input "true"
drag, startPoint x: 369, startPoint y: 521, endPoint x: 369, endPoint y: 534, distance: 12.9
click at [369, 571] on div "Додати мітку" at bounding box center [352, 591] width 166 height 41
click at [368, 579] on button "Додати мітку" at bounding box center [352, 592] width 153 height 26
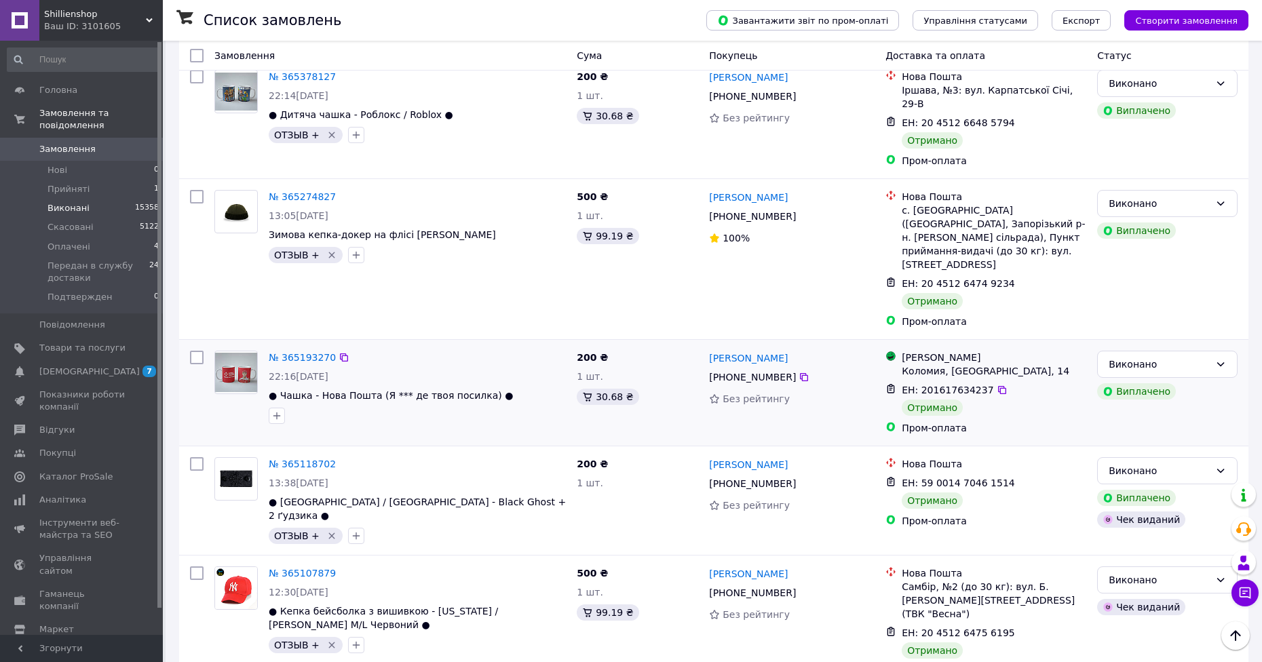
scroll to position [1085, 0]
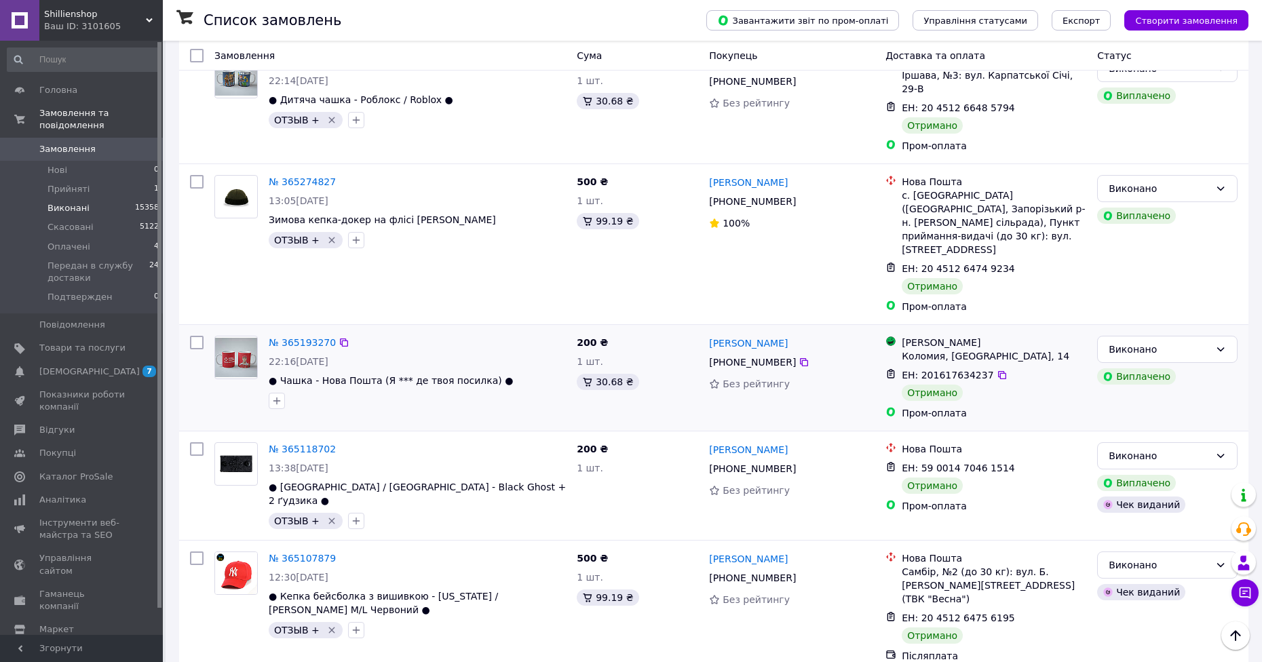
click at [277, 345] on div "№ 365193270 22:16, 05.10.2025 ● Чашка - Нова Пошта (Я *** де твоя посилка) ●" at bounding box center [417, 372] width 308 height 84
click at [277, 393] on button "button" at bounding box center [277, 401] width 16 height 16
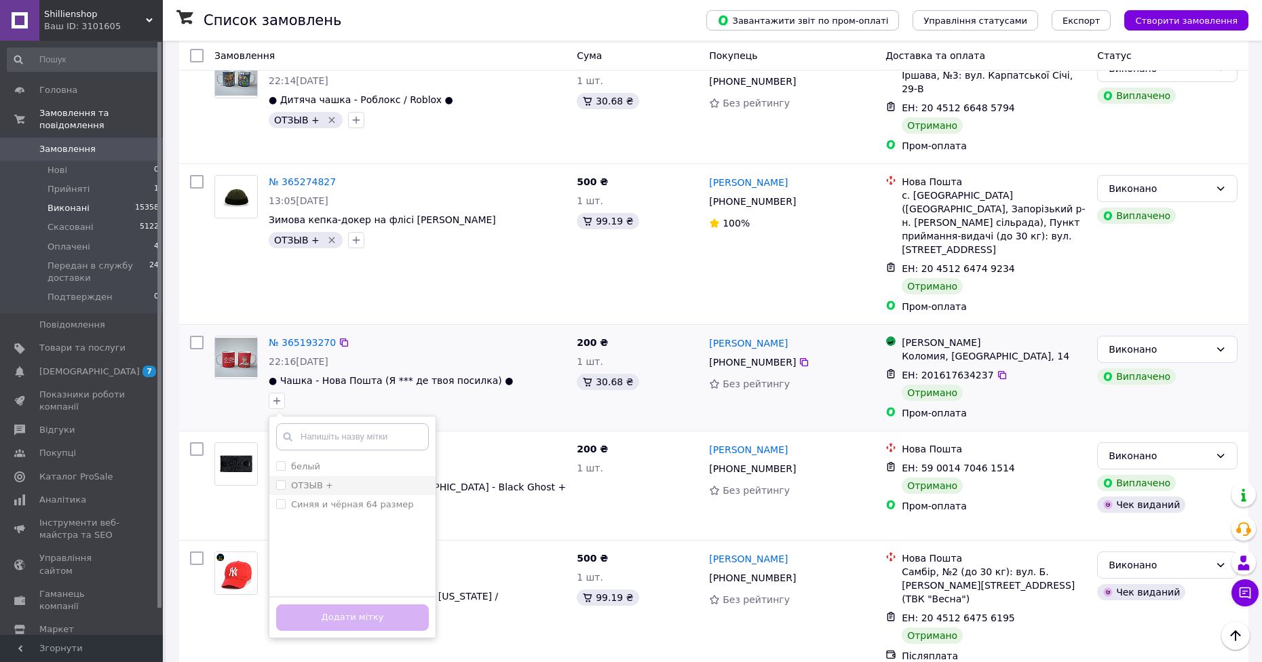
click at [322, 480] on div "ОТЗЫВ +" at bounding box center [312, 486] width 42 height 12
click at [285, 480] on input "ОТЗЫВ +" at bounding box center [280, 484] width 9 height 9
click at [324, 480] on label "ОТЗЫВ +" at bounding box center [312, 485] width 42 height 10
checkbox input "true"
click at [356, 604] on button "Додати мітку" at bounding box center [352, 617] width 153 height 26
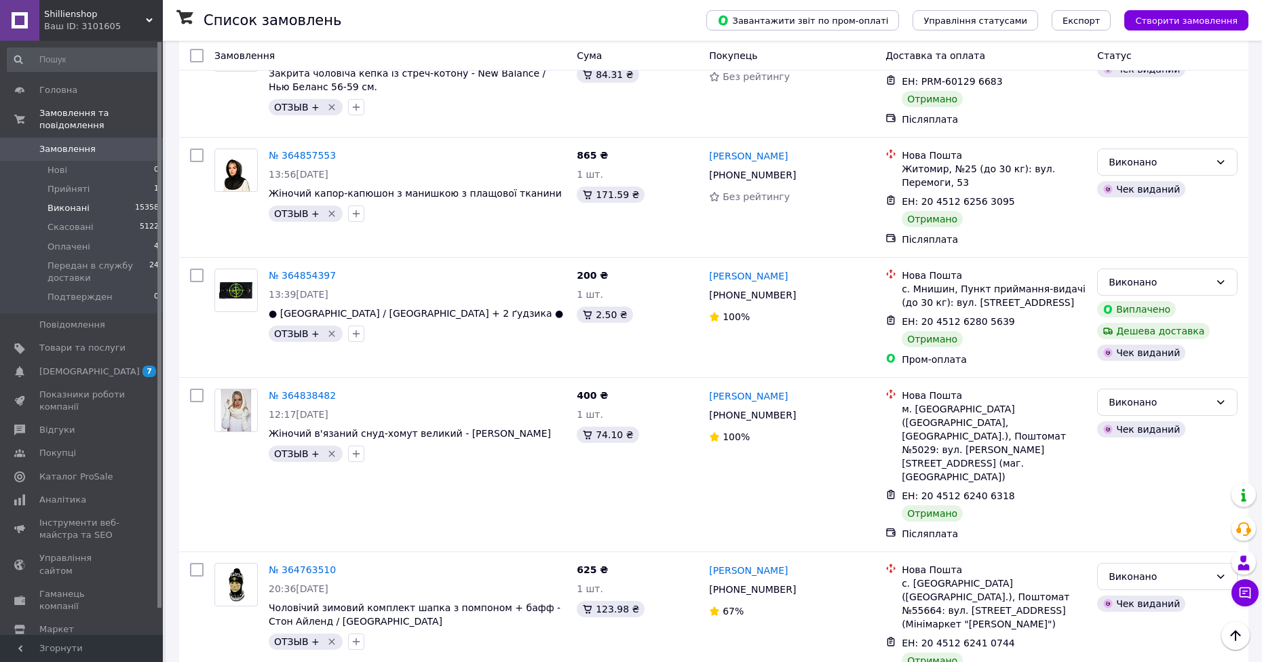
scroll to position [3120, 0]
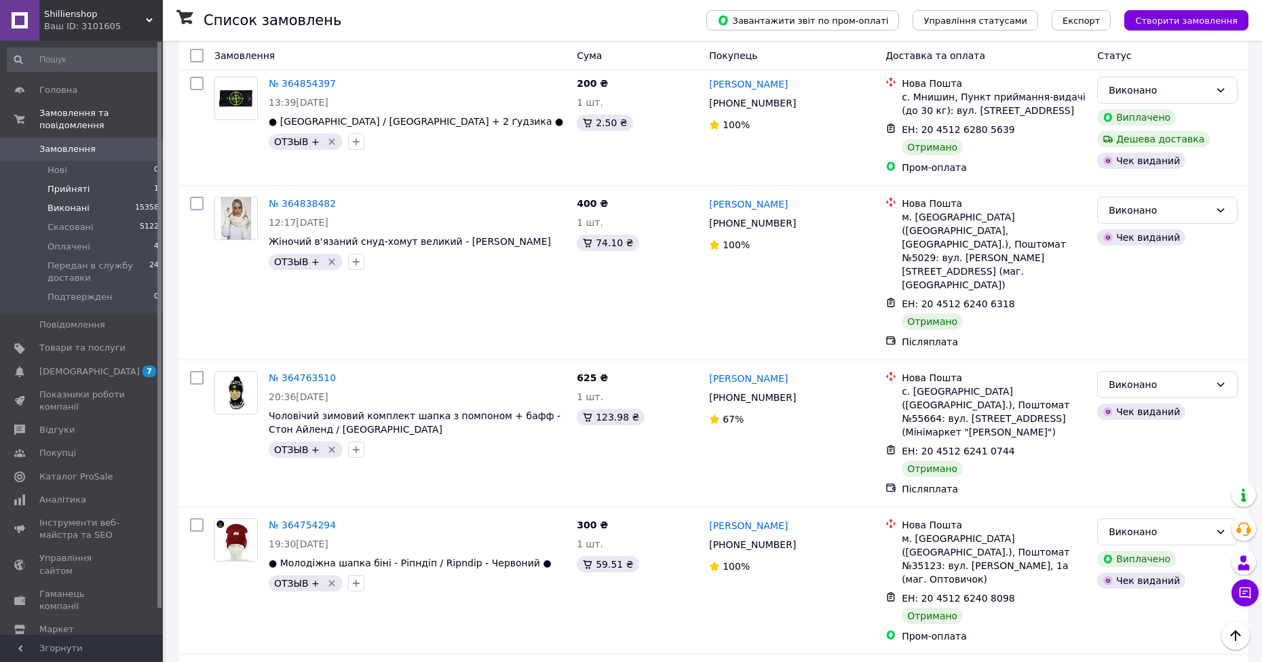
click at [132, 180] on li "Прийняті 1" at bounding box center [83, 189] width 167 height 19
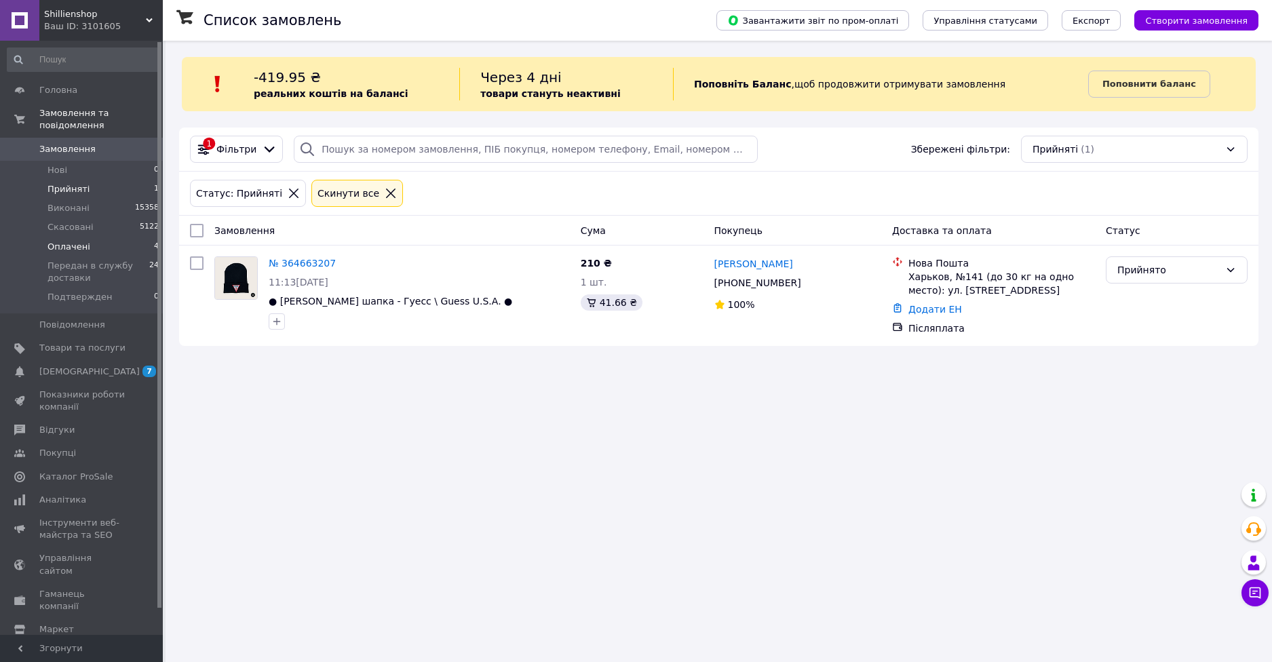
click at [136, 237] on li "Оплачені 4" at bounding box center [83, 246] width 167 height 19
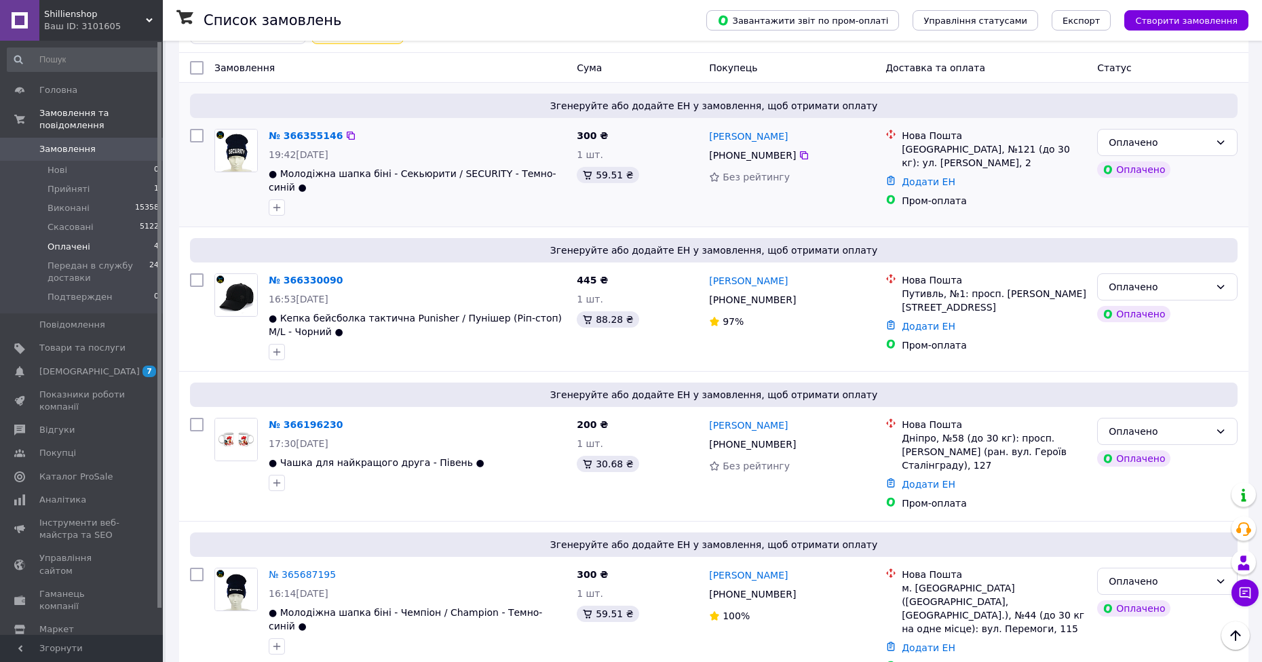
scroll to position [178, 0]
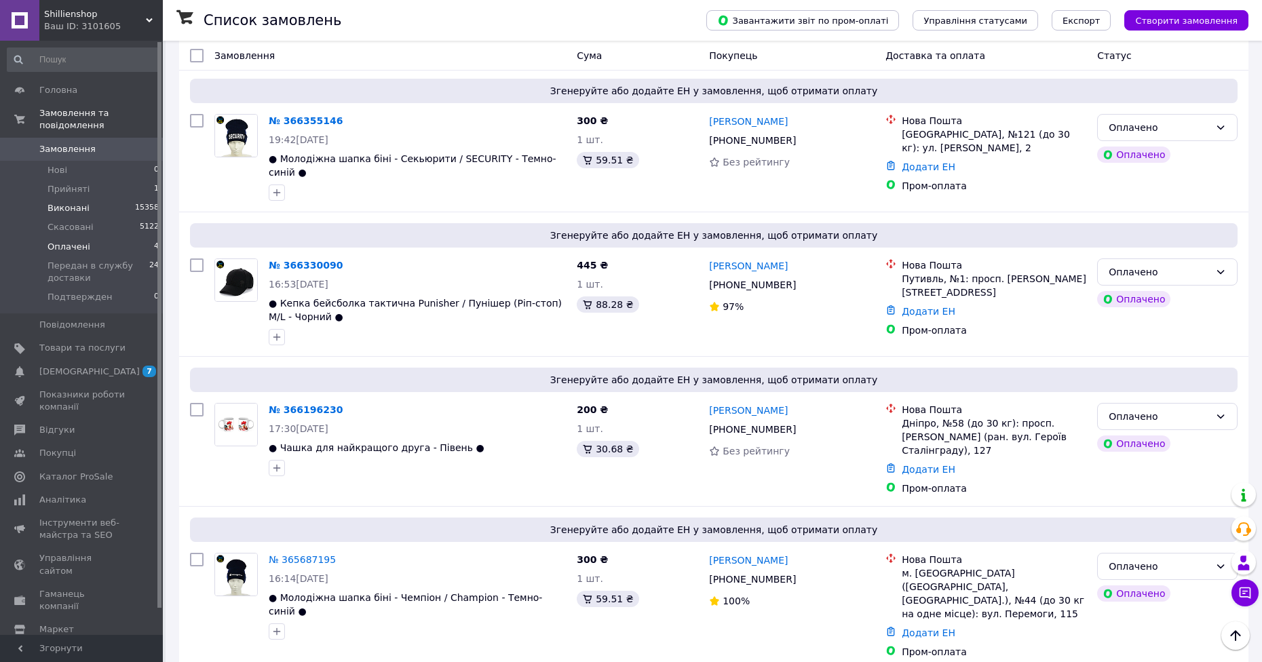
click at [120, 201] on li "Виконані 15358" at bounding box center [83, 208] width 167 height 19
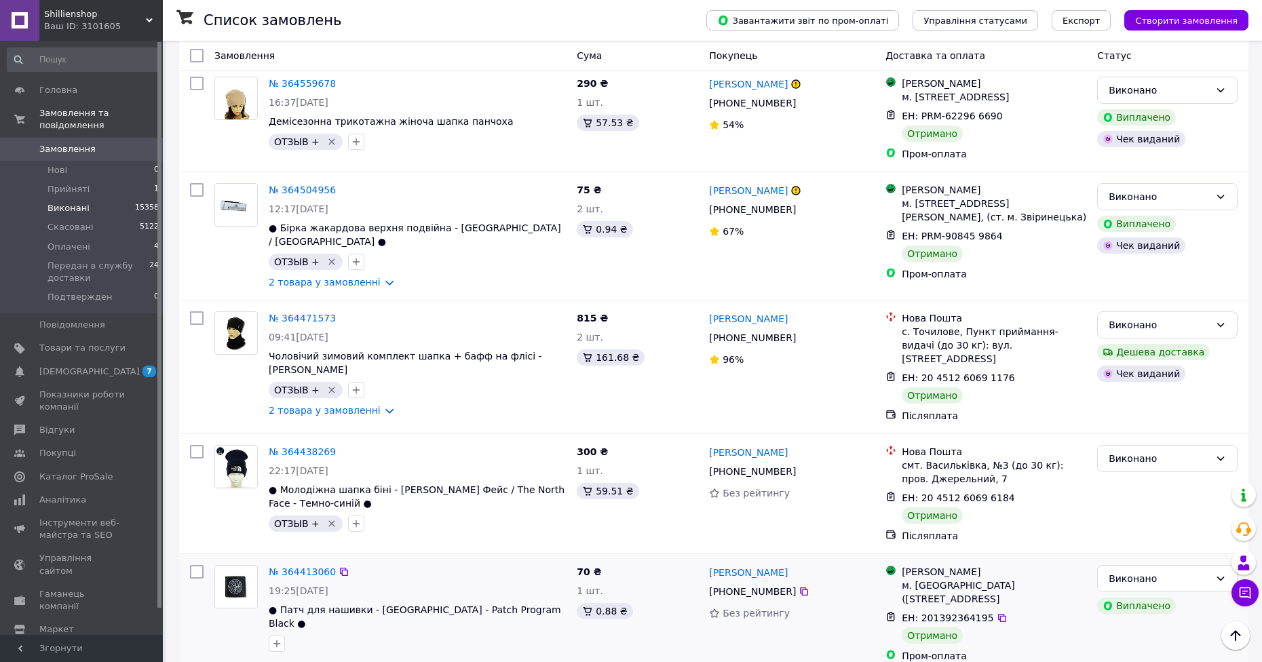
scroll to position [4612, 0]
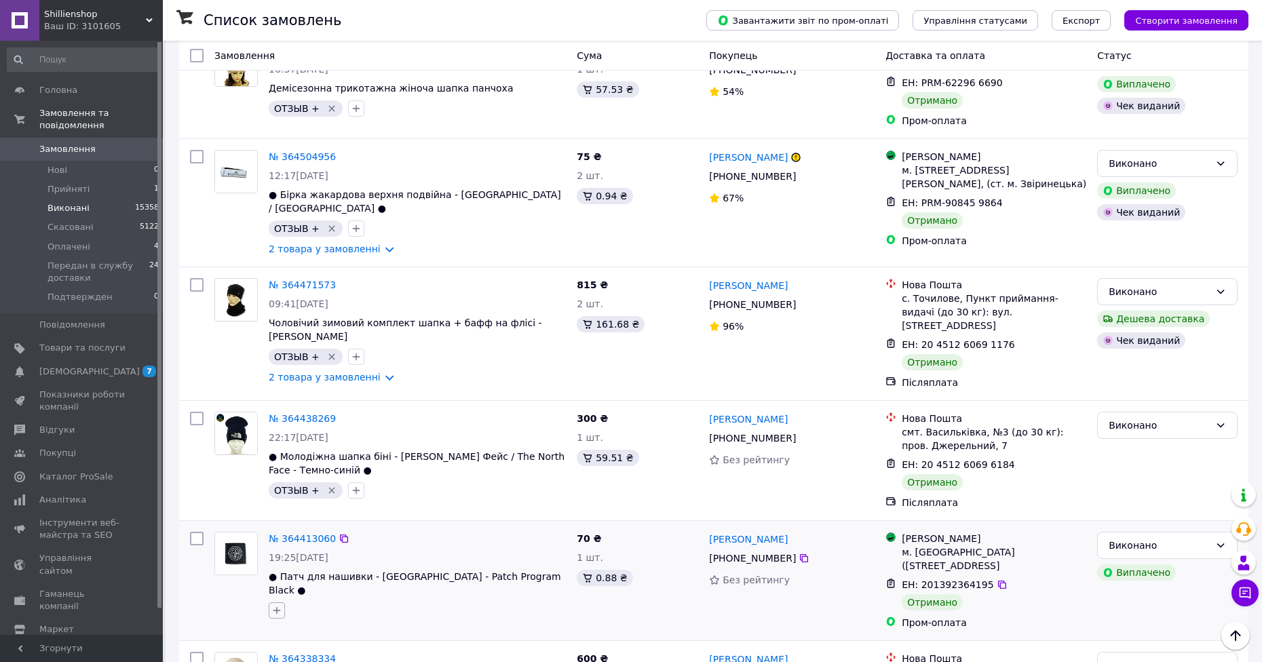
click at [281, 605] on icon "button" at bounding box center [276, 610] width 11 height 11
checkbox input "true"
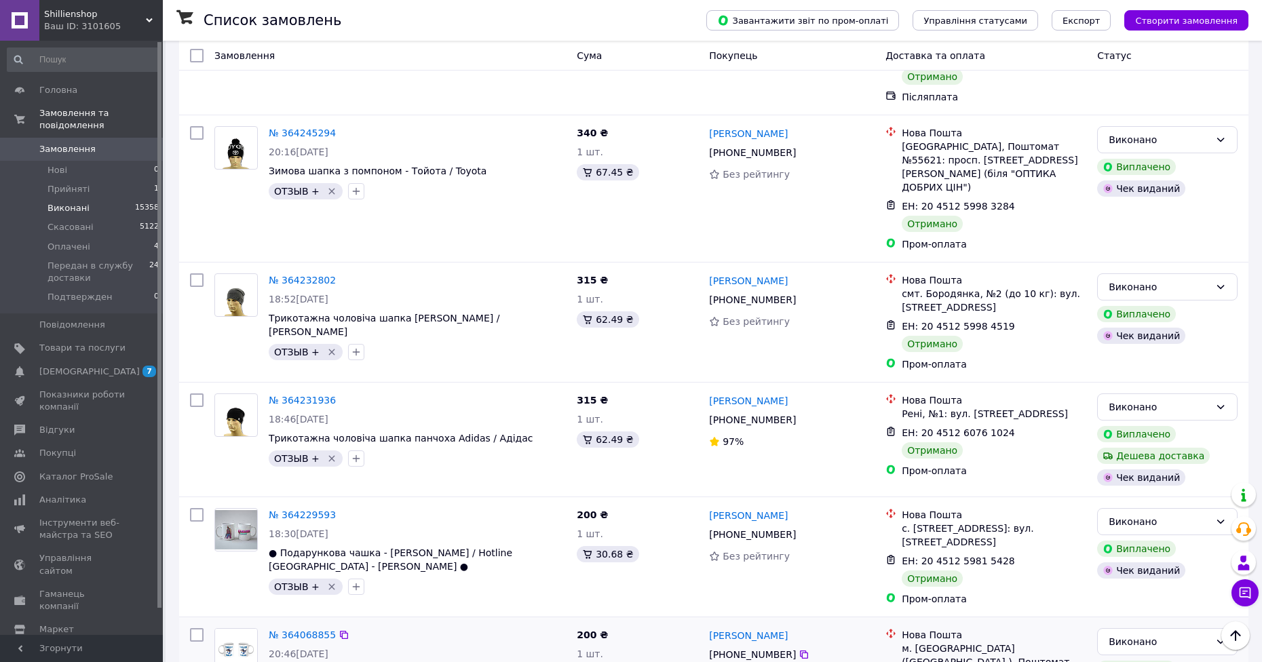
scroll to position [5672, 0]
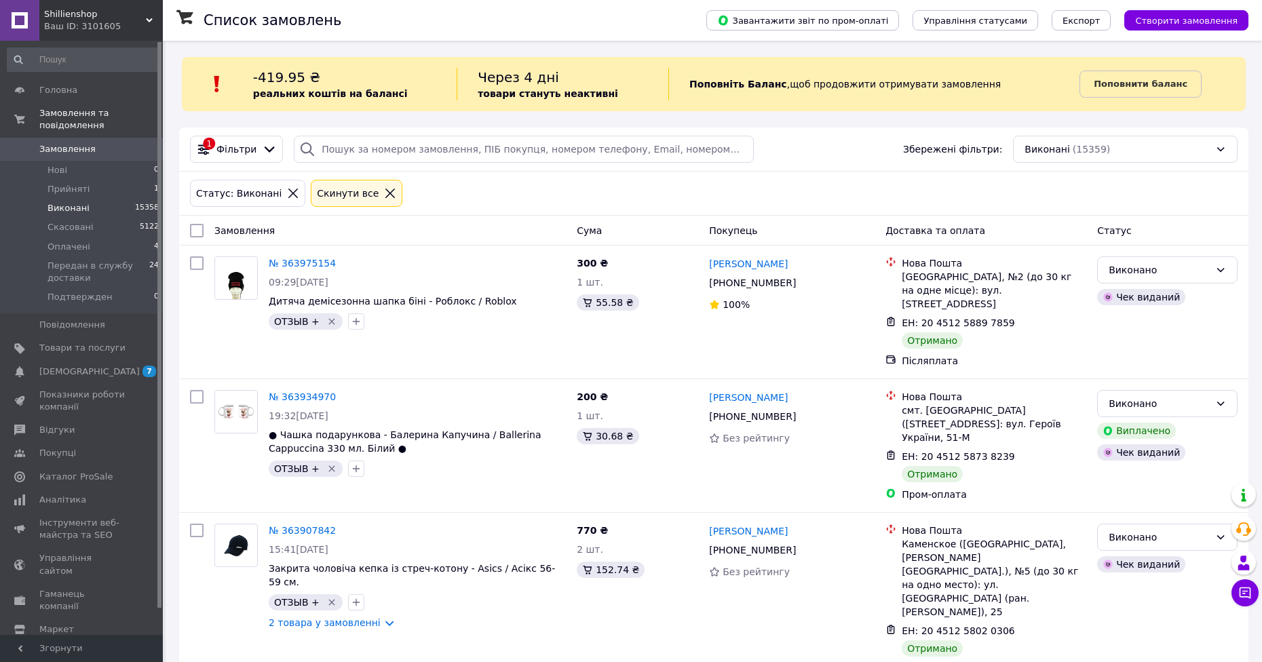
click at [86, 424] on span "Відгуки" at bounding box center [82, 430] width 86 height 12
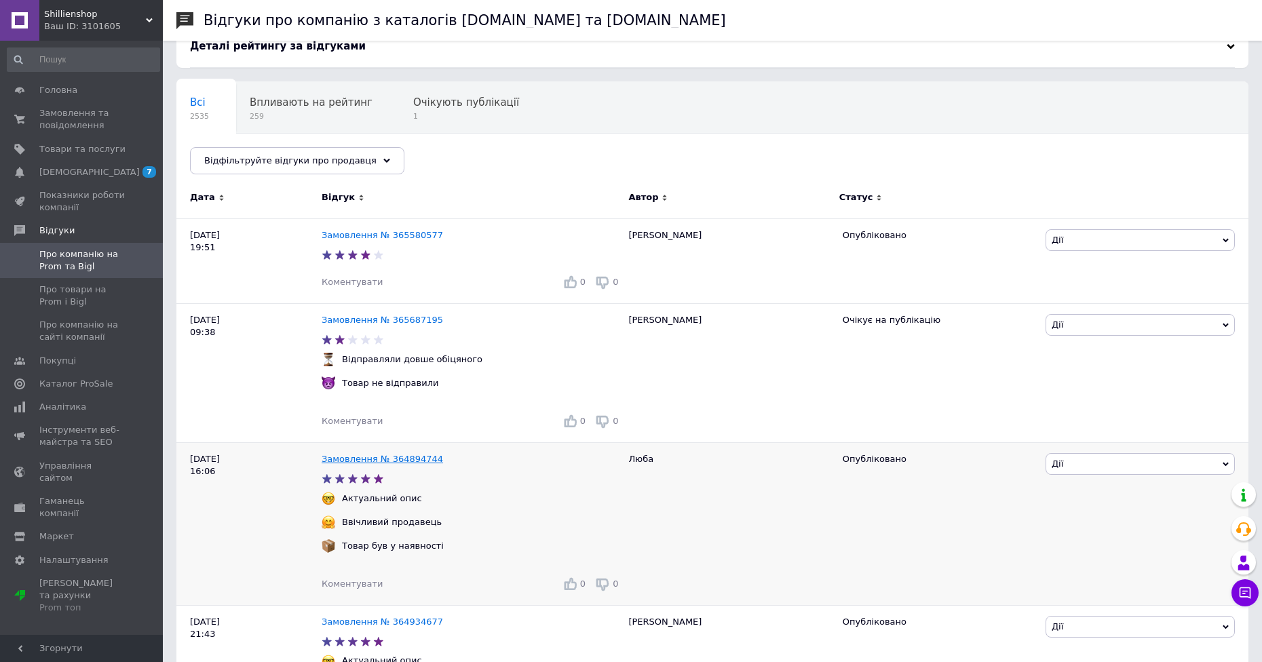
scroll to position [136, 0]
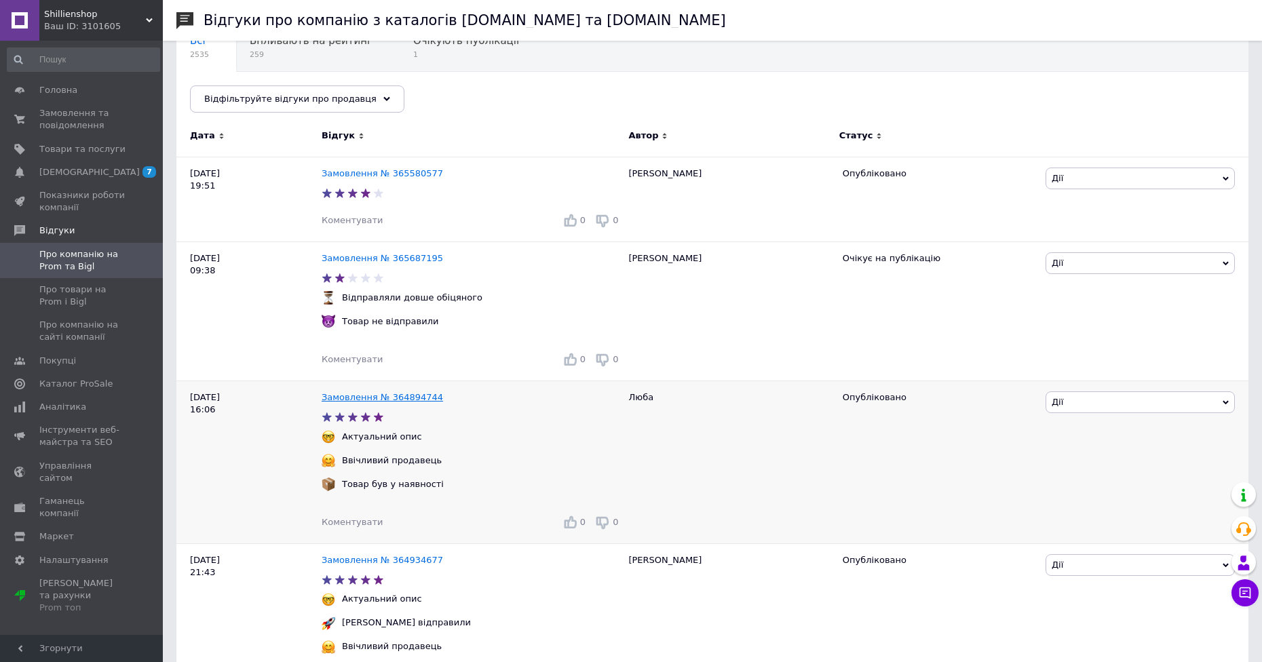
click at [359, 395] on link "Замовлення № 364894744" at bounding box center [382, 397] width 121 height 10
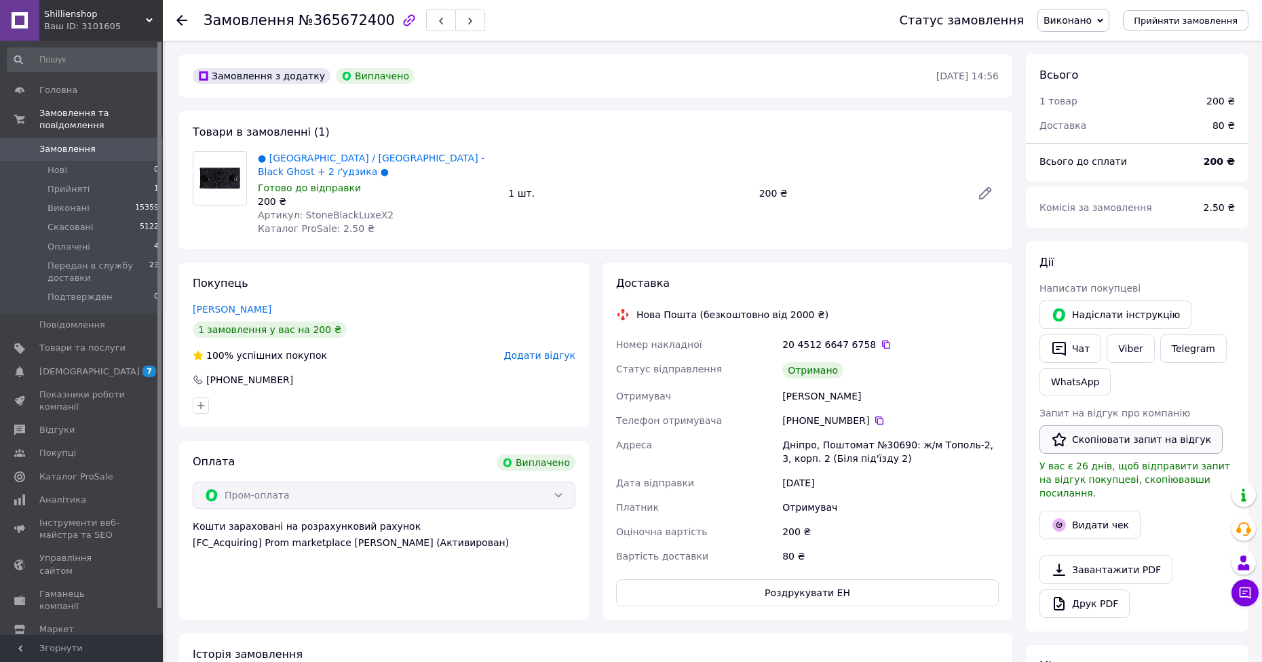
click at [1107, 444] on button "Скопіювати запит на відгук" at bounding box center [1130, 439] width 183 height 28
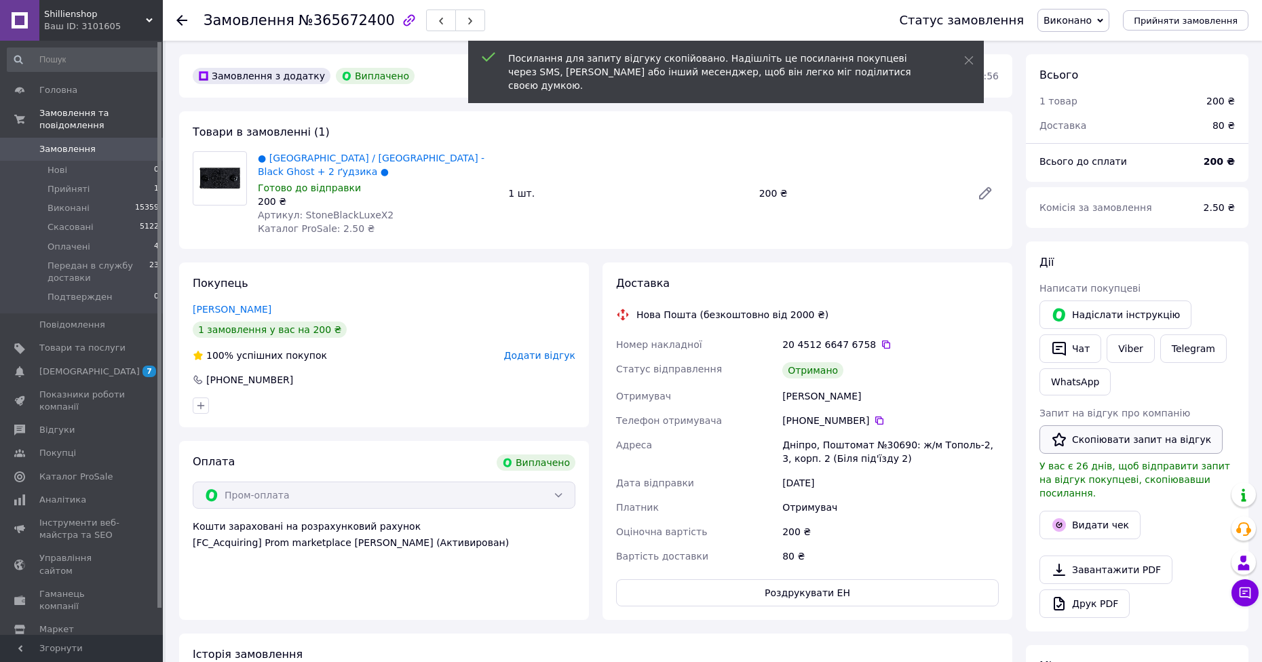
click at [1104, 443] on button "Скопіювати запит на відгук" at bounding box center [1130, 439] width 183 height 28
click at [1119, 511] on button "Видати чек" at bounding box center [1089, 525] width 101 height 28
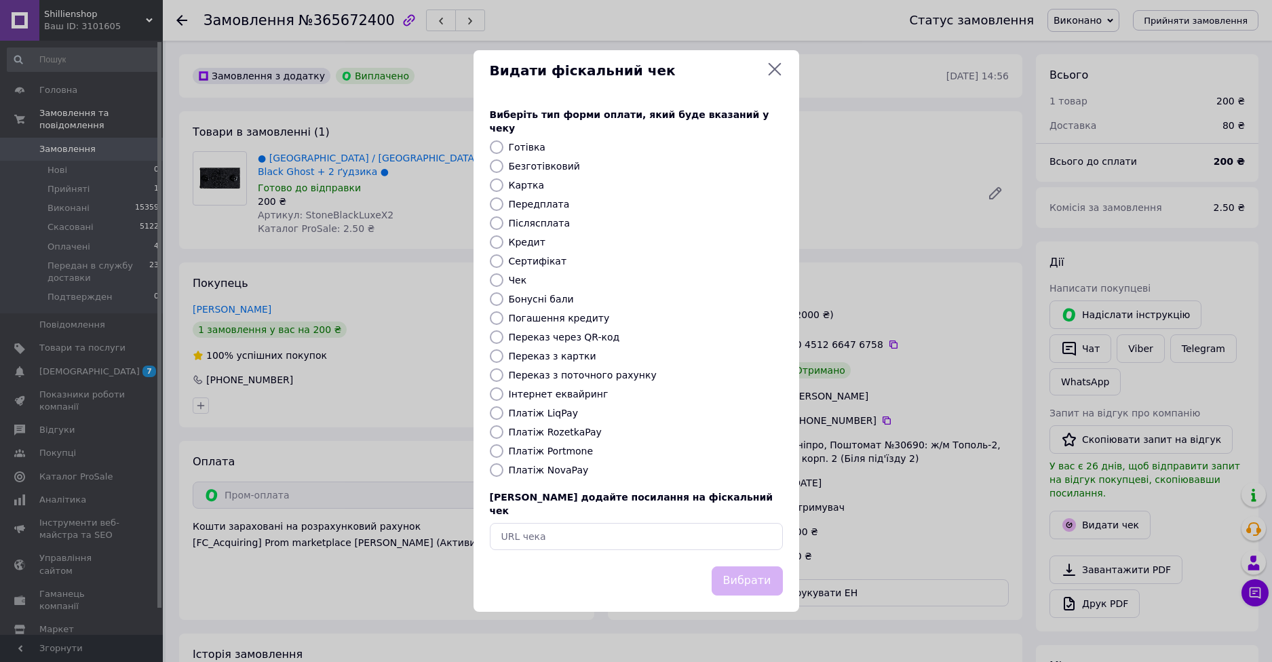
click at [521, 427] on label "Платіж RozetkaPay" at bounding box center [555, 432] width 93 height 11
click at [503, 425] on input "Платіж RozetkaPay" at bounding box center [497, 432] width 14 height 14
radio input "true"
click at [525, 428] on label "Платіж RozetkaPay" at bounding box center [555, 432] width 93 height 11
click at [503, 428] on input "Платіж RozetkaPay" at bounding box center [497, 432] width 14 height 14
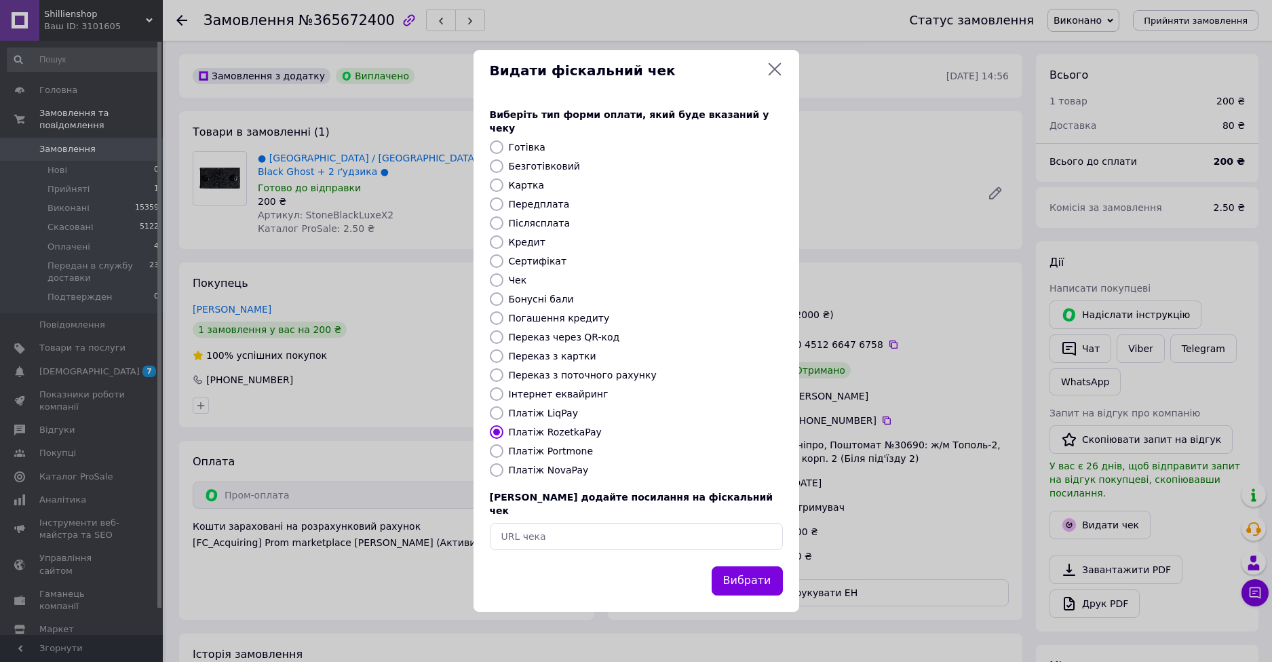
click at [729, 544] on div "Виберіть тип форми оплати, який буде вказаний у чеку Готівка Безготівковий Карт…" at bounding box center [636, 329] width 326 height 475
click at [741, 566] on button "Вибрати" at bounding box center [747, 580] width 71 height 29
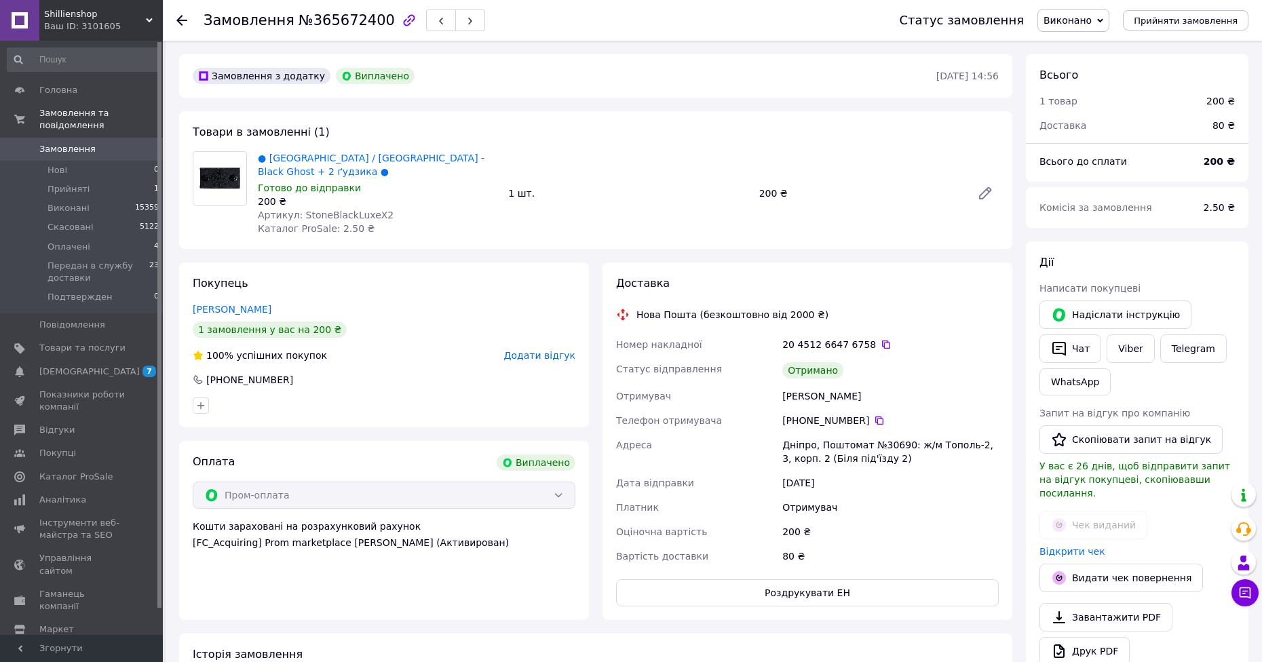
click at [557, 359] on span "Додати відгук" at bounding box center [539, 355] width 71 height 11
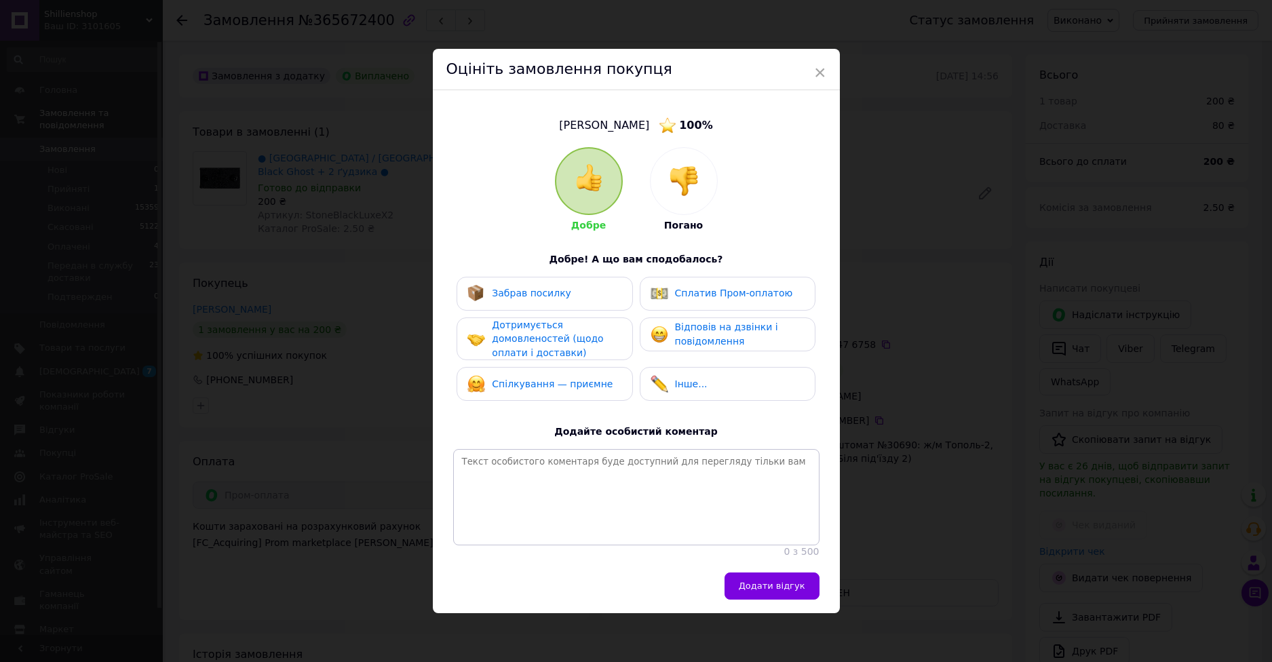
click at [541, 335] on span "Дотримується домовленостей (щодо оплати і доставки)" at bounding box center [547, 338] width 111 height 39
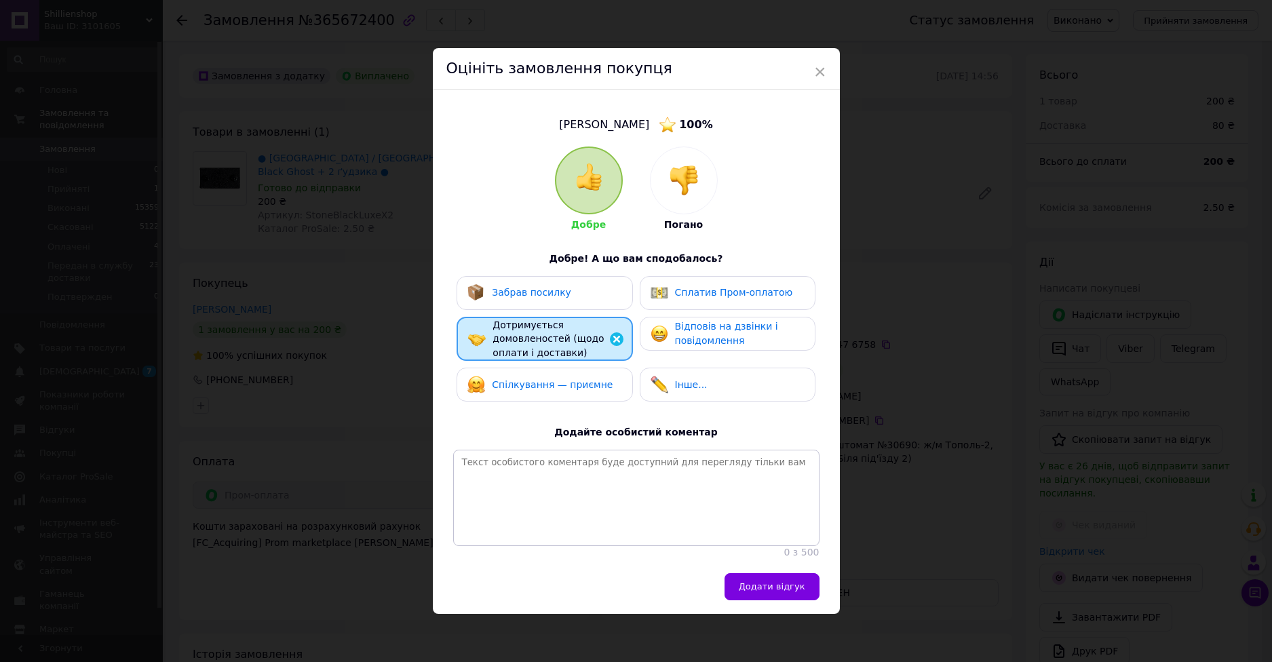
click at [547, 368] on div "Спілкування — приємне" at bounding box center [544, 385] width 176 height 34
click at [585, 300] on div "Забрав посилку" at bounding box center [544, 293] width 176 height 34
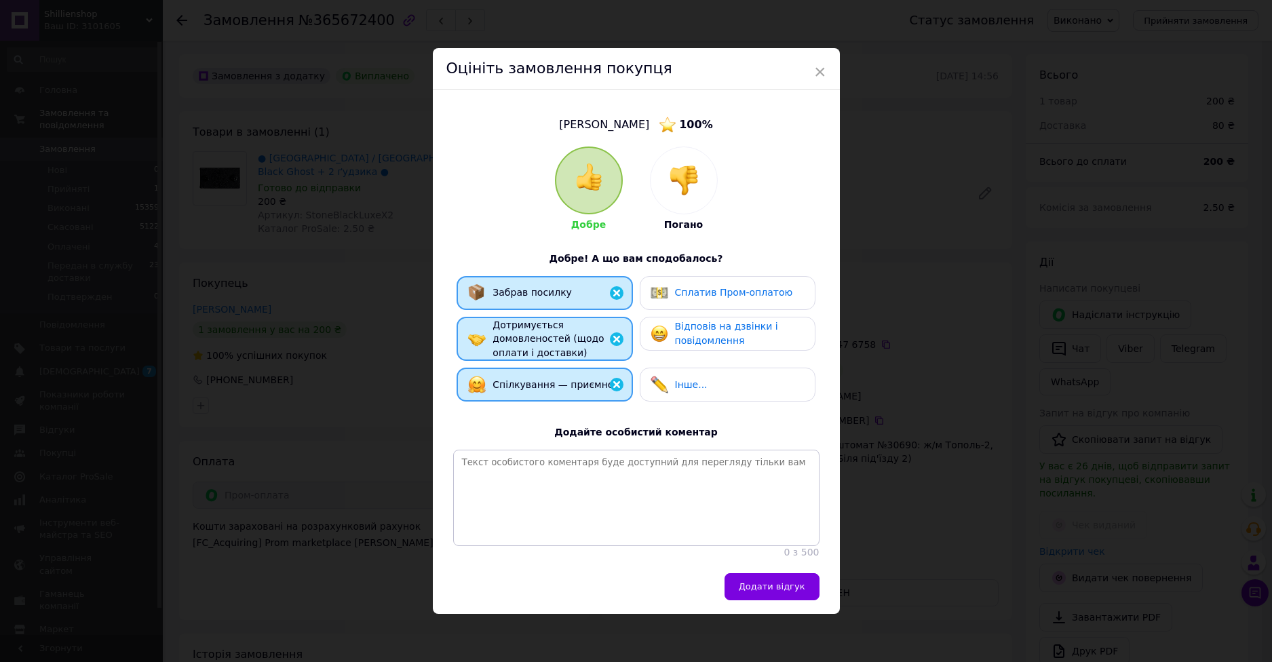
click at [733, 298] on div "Сплатив Пром-оплатою" at bounding box center [721, 293] width 142 height 18
click at [714, 328] on span "Відповів на дзвінки і повідомлення" at bounding box center [726, 333] width 103 height 25
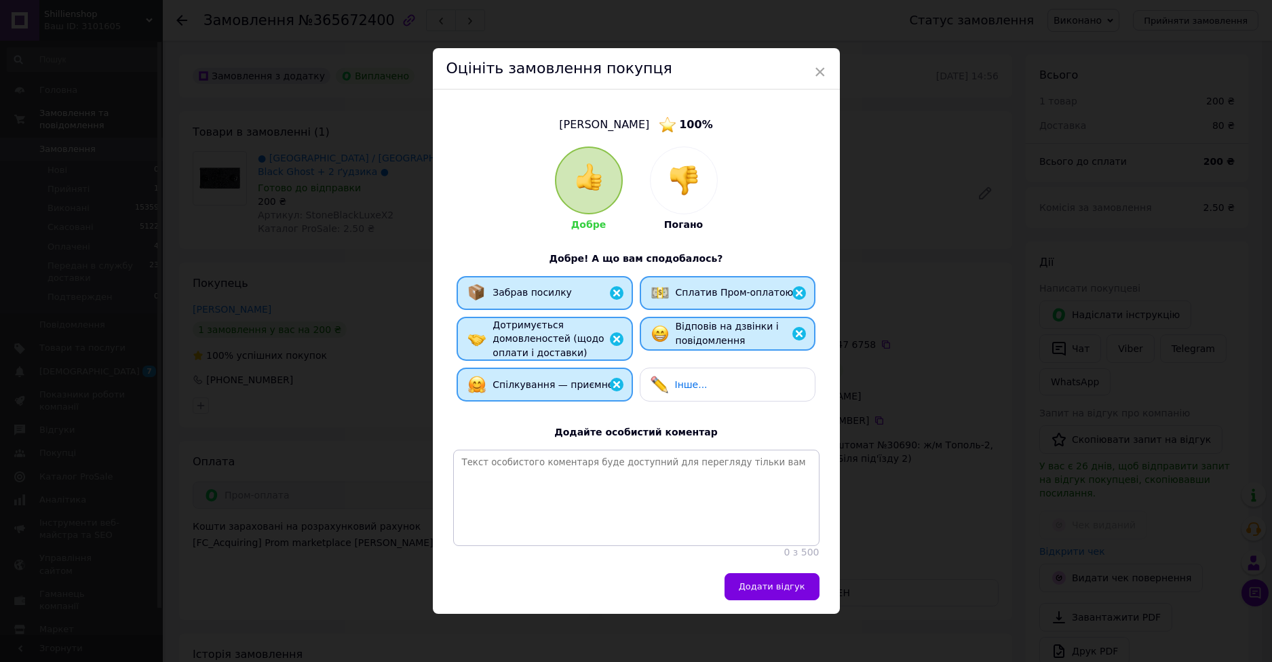
click at [764, 591] on span "Додати відгук" at bounding box center [772, 586] width 66 height 10
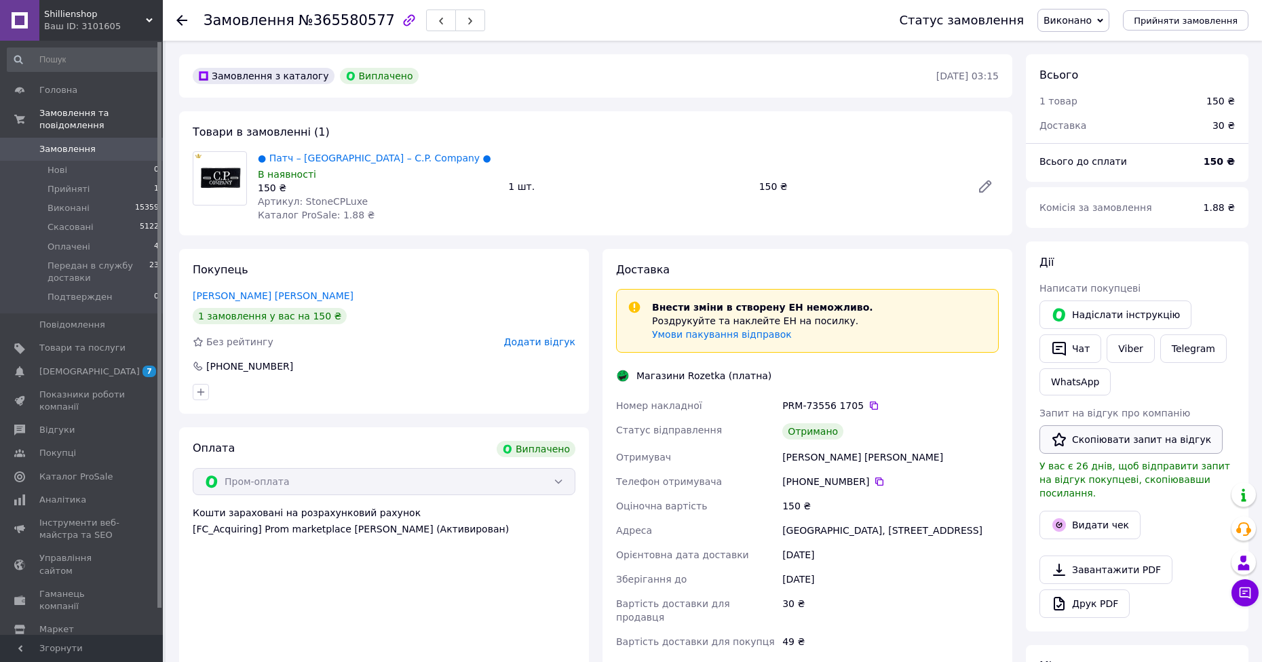
click at [1102, 441] on button "Скопіювати запит на відгук" at bounding box center [1130, 439] width 183 height 28
drag, startPoint x: 1095, startPoint y: 516, endPoint x: 1091, endPoint y: 462, distance: 54.5
click at [1091, 462] on div "[PERSON_NAME] покупцеві   [PERSON_NAME] інструкцію   Чат Viber Telegram WhatsAp…" at bounding box center [1136, 436] width 195 height 363
click at [1097, 448] on button "Скопіювати запит на відгук" at bounding box center [1130, 439] width 183 height 28
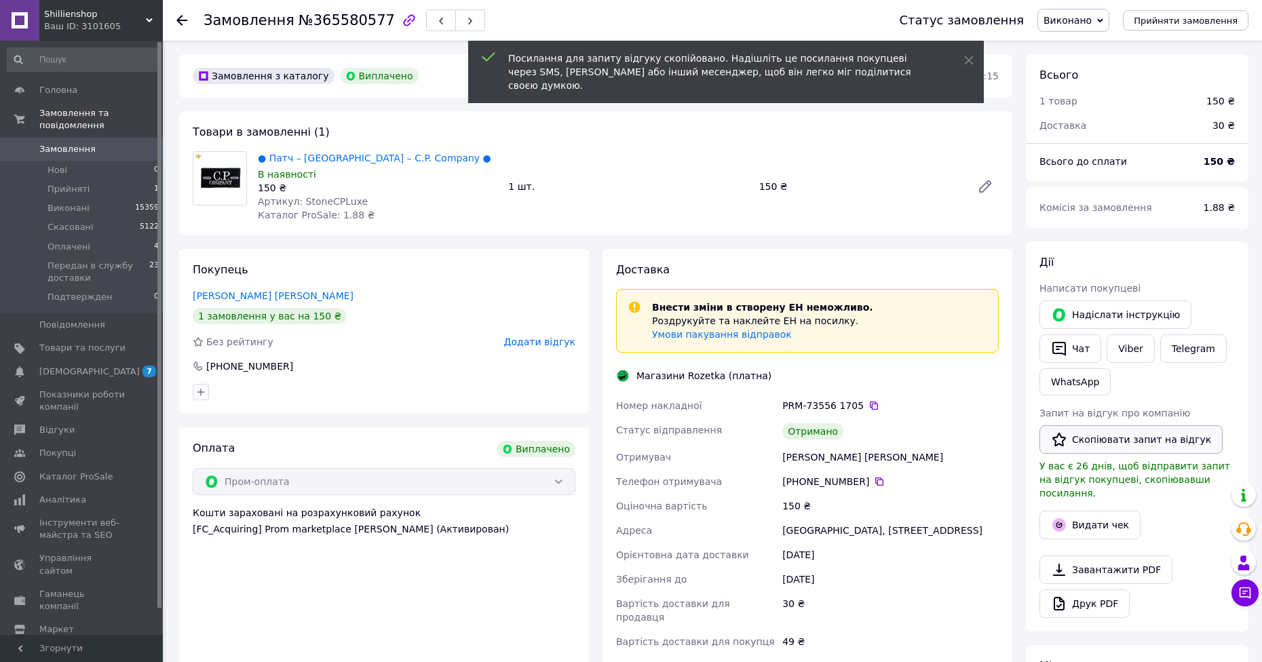
click at [1093, 448] on button "Скопіювати запит на відгук" at bounding box center [1130, 439] width 183 height 28
click at [1095, 446] on button "Скопіювати запит на відгук" at bounding box center [1130, 439] width 183 height 28
click at [1095, 444] on button "Скопіювати запит на відгук" at bounding box center [1130, 439] width 183 height 28
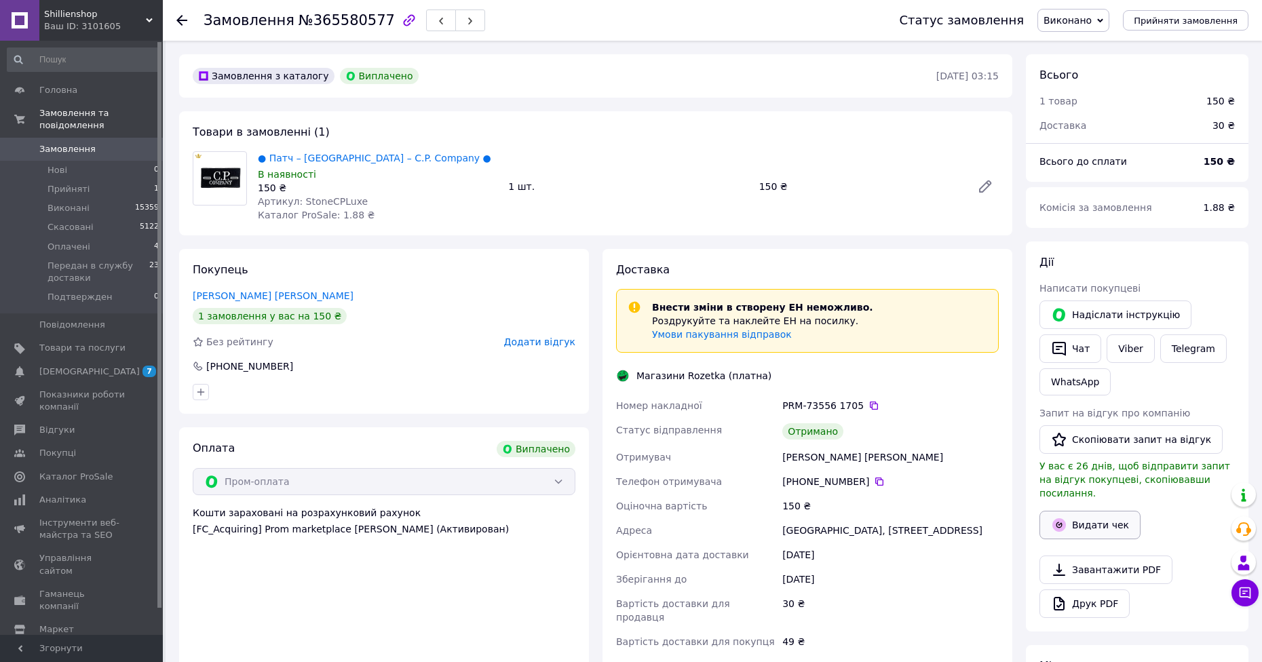
click at [1083, 511] on button "Видати чек" at bounding box center [1089, 525] width 101 height 28
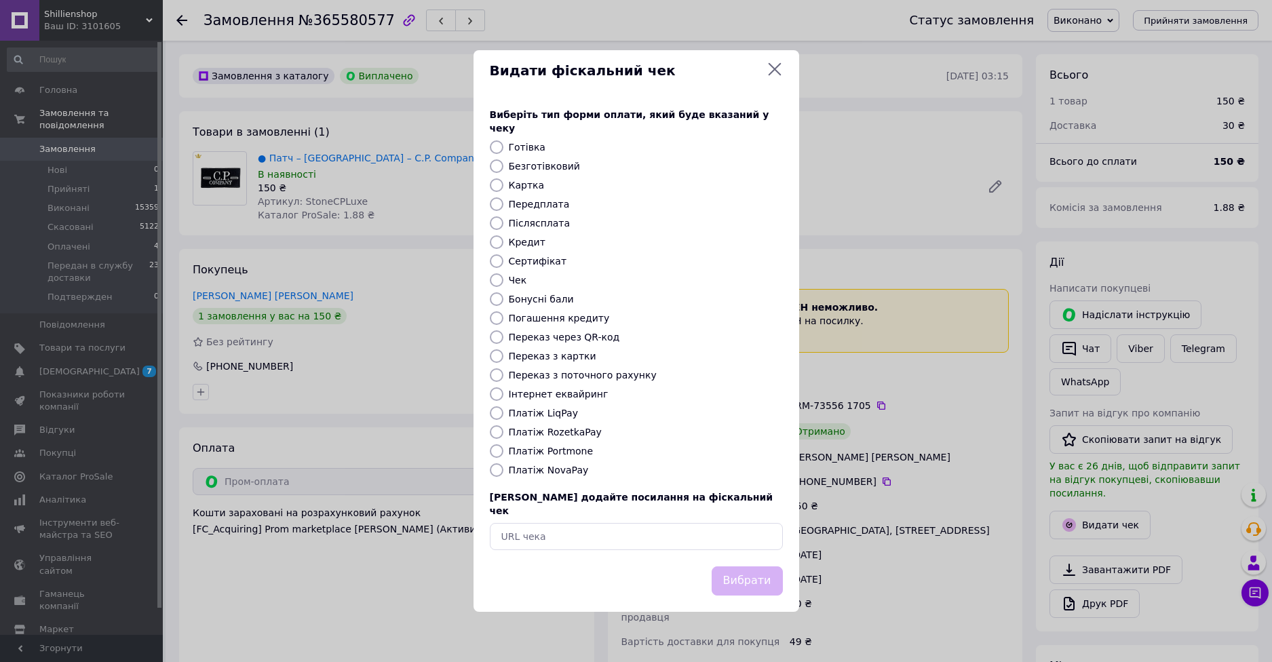
click at [570, 427] on label "Платіж RozetkaPay" at bounding box center [555, 432] width 93 height 11
click at [503, 427] on input "Платіж RozetkaPay" at bounding box center [497, 432] width 14 height 14
radio input "true"
click at [731, 566] on button "Вибрати" at bounding box center [747, 580] width 71 height 29
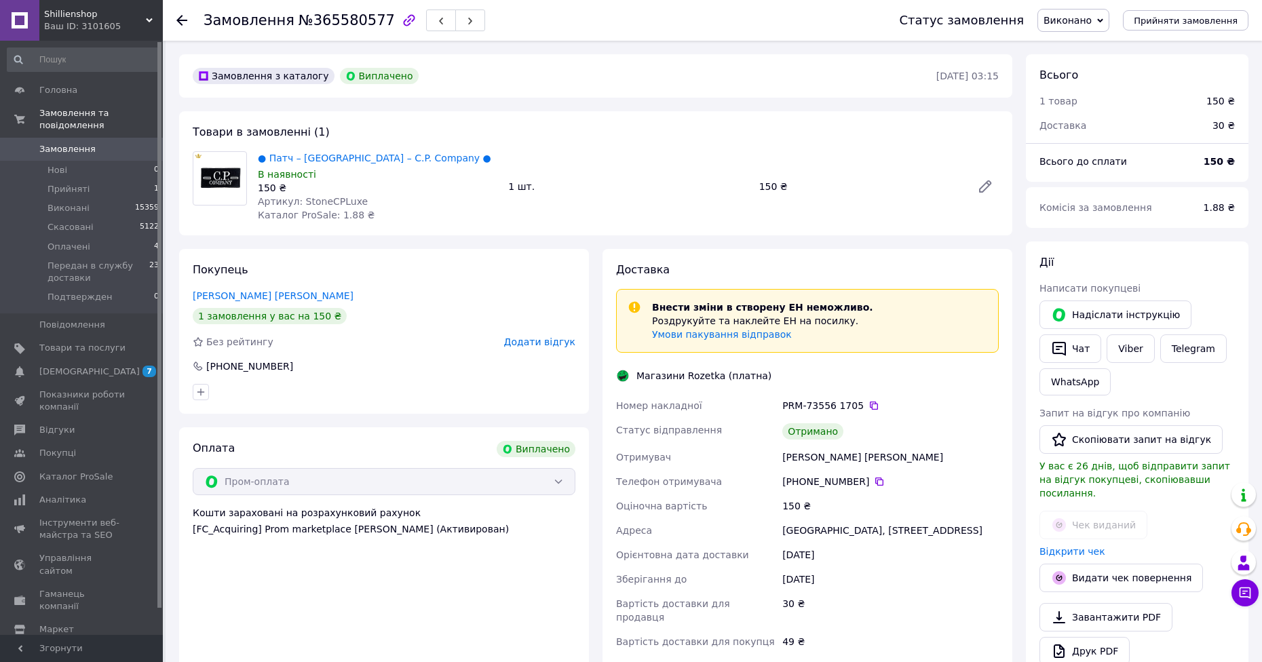
drag, startPoint x: 509, startPoint y: 337, endPoint x: 519, endPoint y: 340, distance: 10.7
click at [512, 337] on div "Без рейтингу Додати відгук" at bounding box center [384, 342] width 383 height 14
click at [528, 341] on span "Додати відгук" at bounding box center [539, 341] width 71 height 11
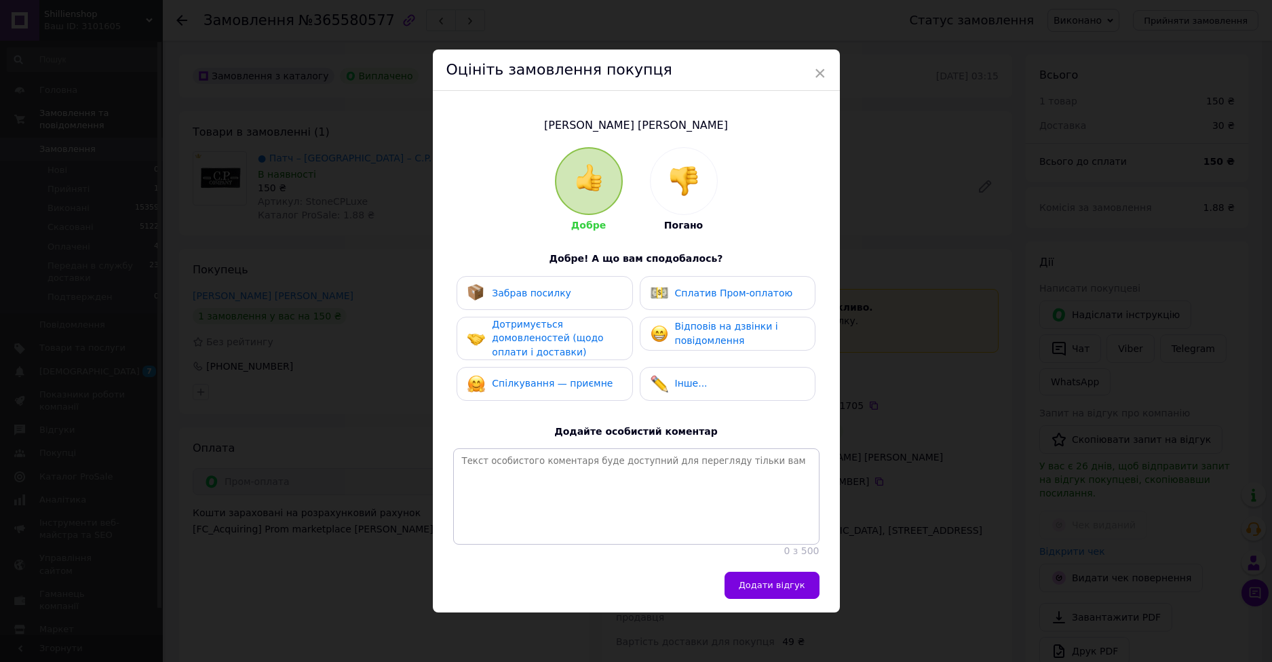
drag, startPoint x: 578, startPoint y: 333, endPoint x: 572, endPoint y: 366, distance: 33.0
click at [577, 336] on span "Дотримується домовленостей (щодо оплати і доставки)" at bounding box center [547, 338] width 111 height 39
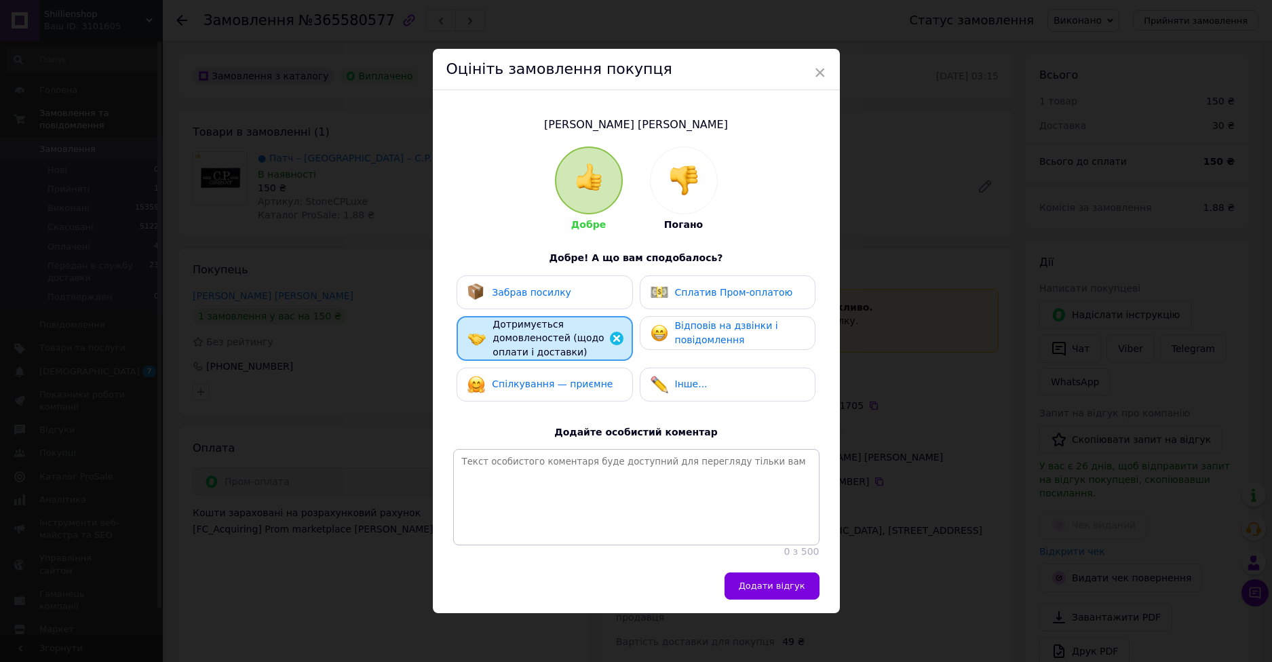
click at [572, 383] on span "Спілкування — приємне" at bounding box center [552, 383] width 121 height 11
click at [577, 301] on div "Забрав посилку" at bounding box center [544, 292] width 176 height 34
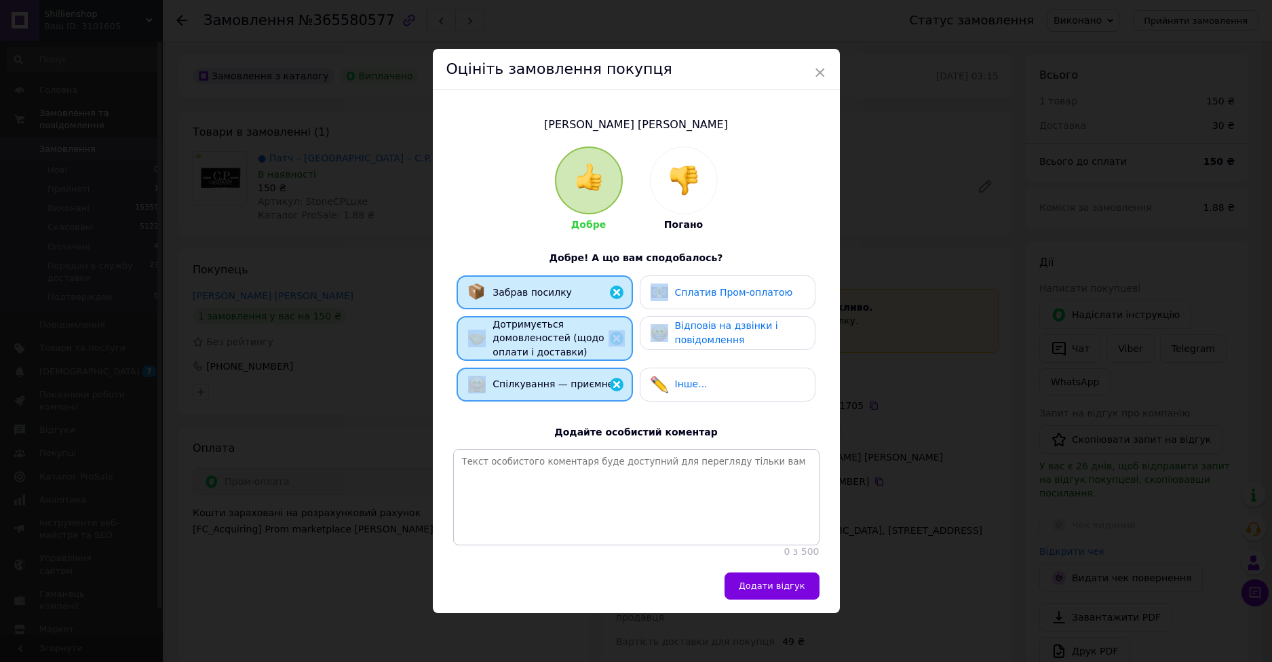
click at [667, 311] on div "Забрав посилку Сплатив Пром-оплатою Дотримується домовленостей (щодо оплати і д…" at bounding box center [636, 341] width 366 height 133
drag, startPoint x: 688, startPoint y: 286, endPoint x: 691, endPoint y: 308, distance: 22.0
click at [688, 287] on span "Сплатив Пром-оплатою" at bounding box center [734, 292] width 118 height 11
click at [693, 320] on span "Відповів на дзвінки і повідомлення" at bounding box center [726, 332] width 103 height 25
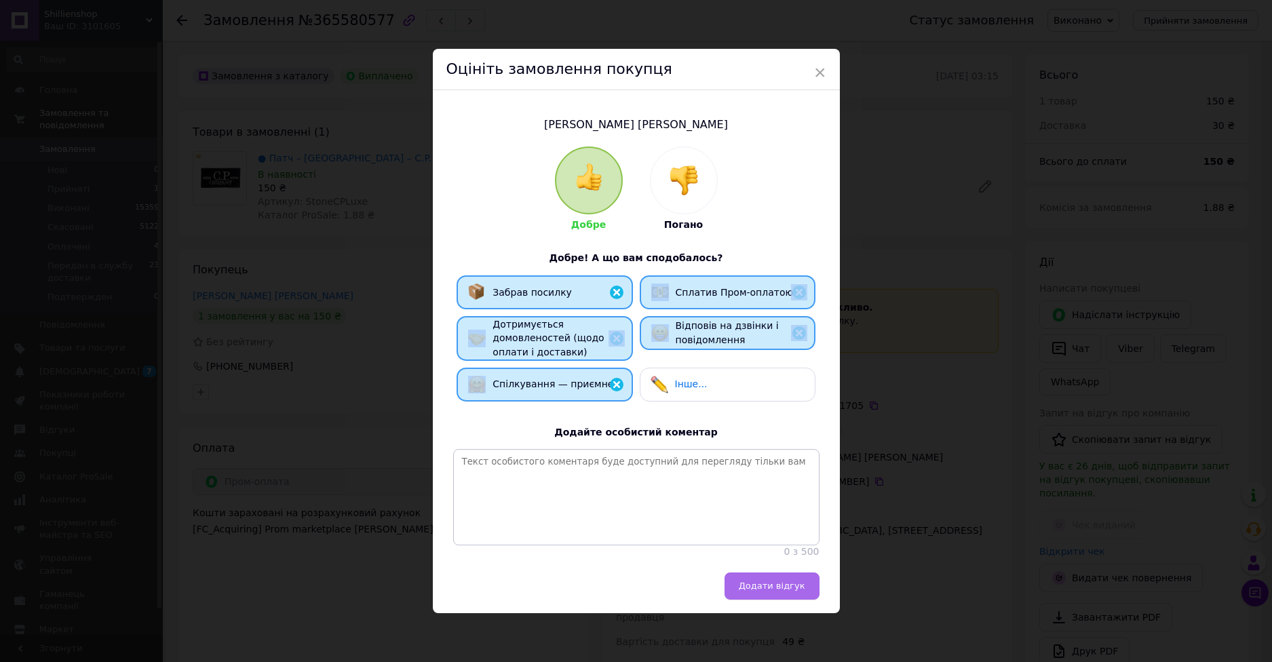
click at [783, 585] on button "Додати відгук" at bounding box center [771, 585] width 95 height 27
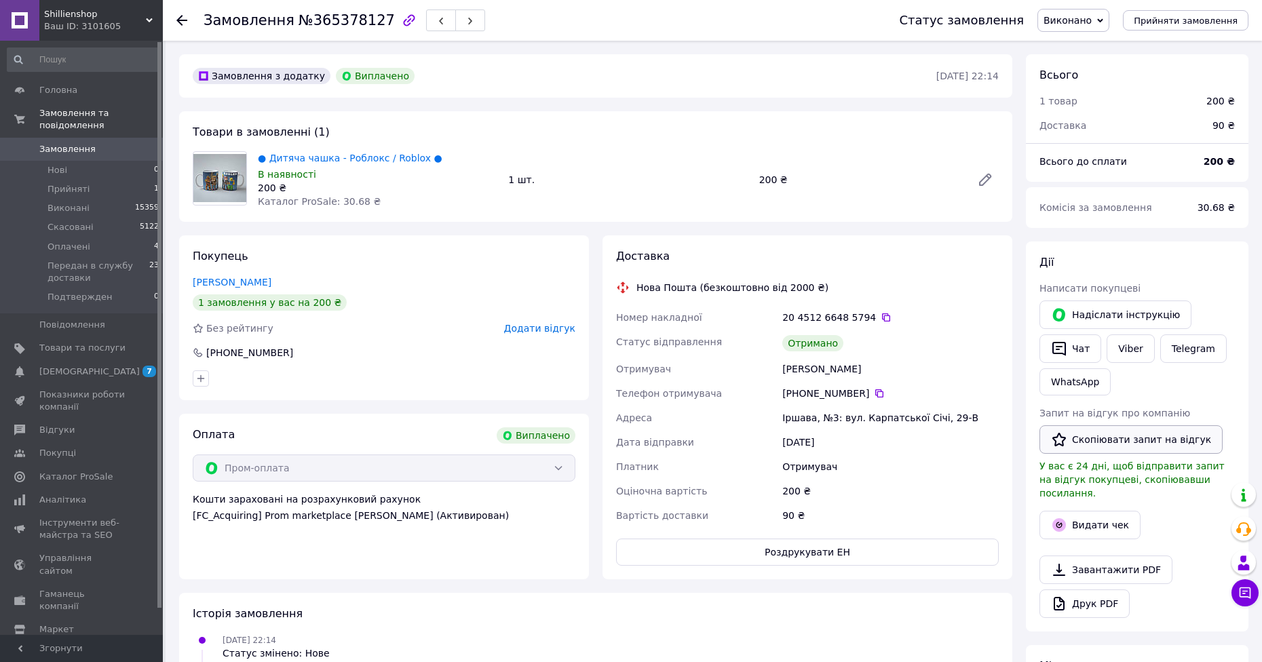
click at [1127, 437] on button "Скопіювати запит на відгук" at bounding box center [1130, 439] width 183 height 28
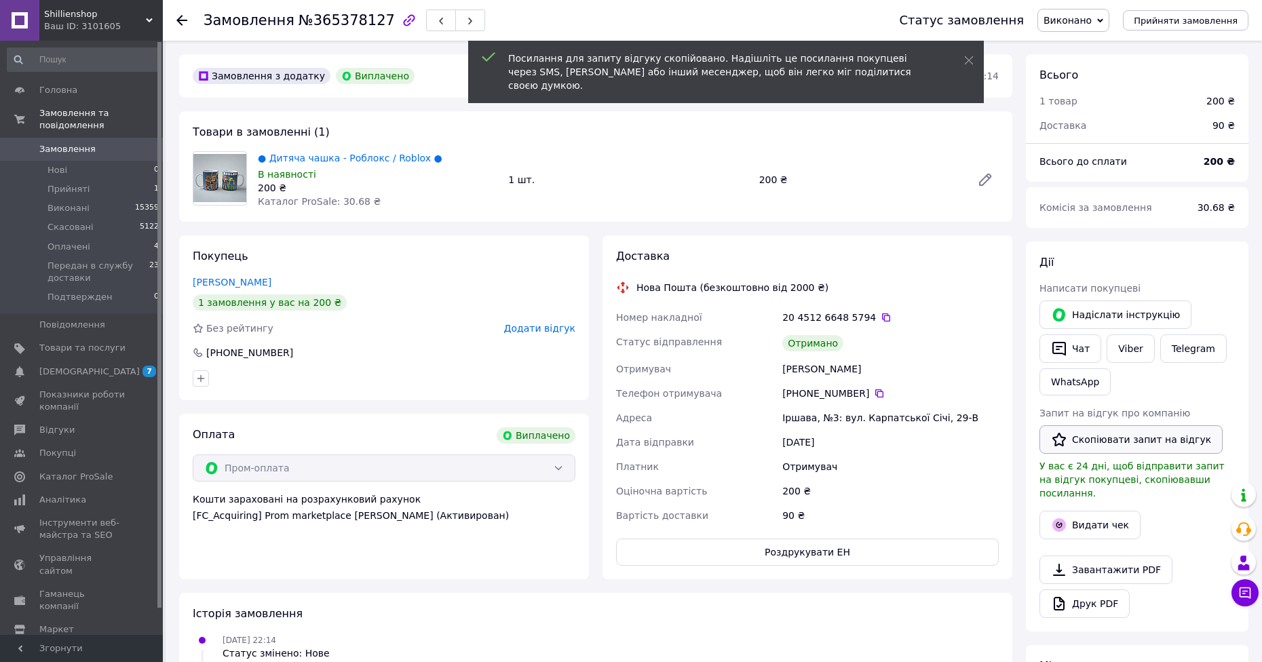
click at [1117, 439] on button "Скопіювати запит на відгук" at bounding box center [1130, 439] width 183 height 28
click at [1094, 511] on button "Видати чек" at bounding box center [1089, 525] width 101 height 28
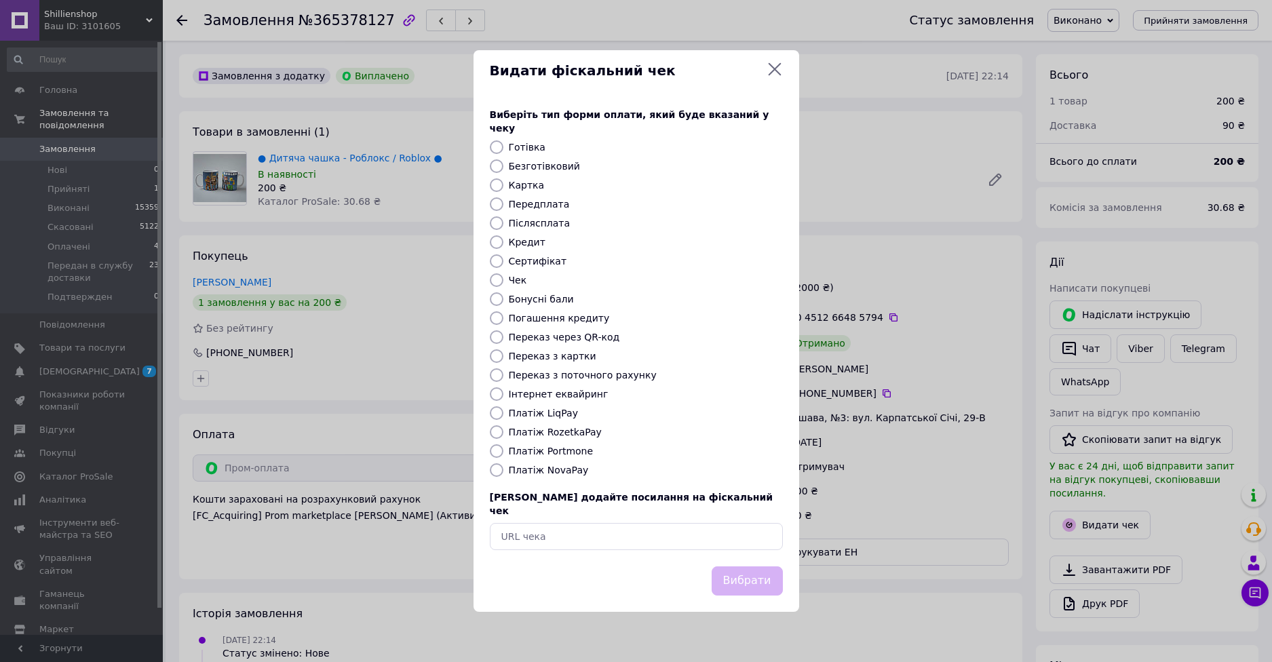
click at [542, 429] on label "Платіж RozetkaPay" at bounding box center [555, 432] width 93 height 11
click at [503, 429] on input "Платіж RozetkaPay" at bounding box center [497, 432] width 14 height 14
radio input "true"
drag, startPoint x: 774, startPoint y: 549, endPoint x: 775, endPoint y: 560, distance: 10.9
click at [774, 550] on div "Видати фіскальний чек Виберіть тип форми оплати, який буде вказаний у чеку Готі…" at bounding box center [636, 330] width 326 height 561
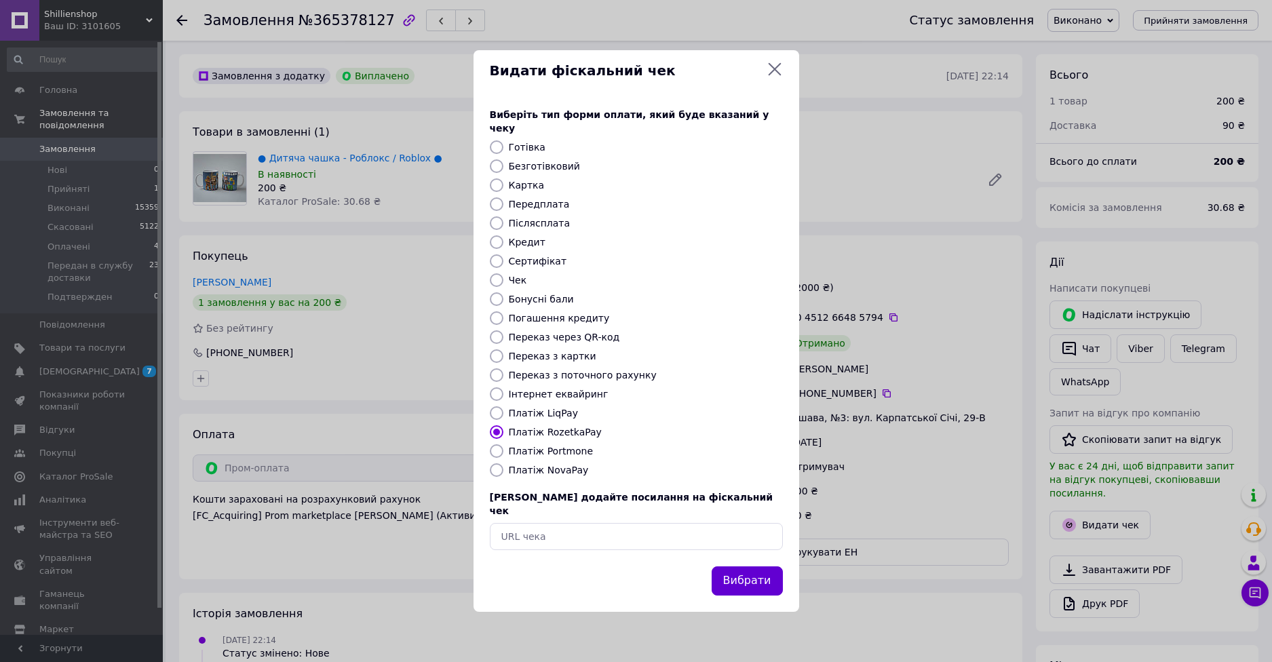
click at [775, 566] on button "Вибрати" at bounding box center [747, 580] width 71 height 29
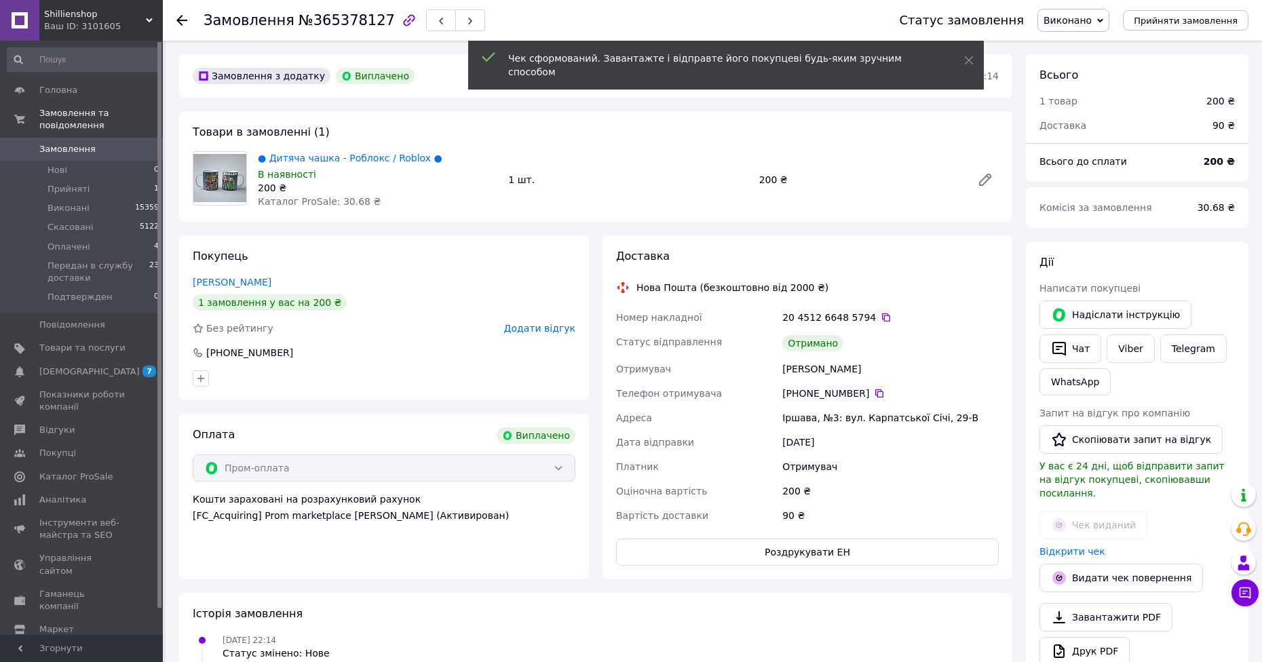
click at [502, 313] on div "Покупець [PERSON_NAME] 1 замовлення у вас на 200 ₴ Без рейтингу Додати відгук […" at bounding box center [384, 317] width 410 height 165
click at [524, 323] on span "Додати відгук" at bounding box center [539, 328] width 71 height 11
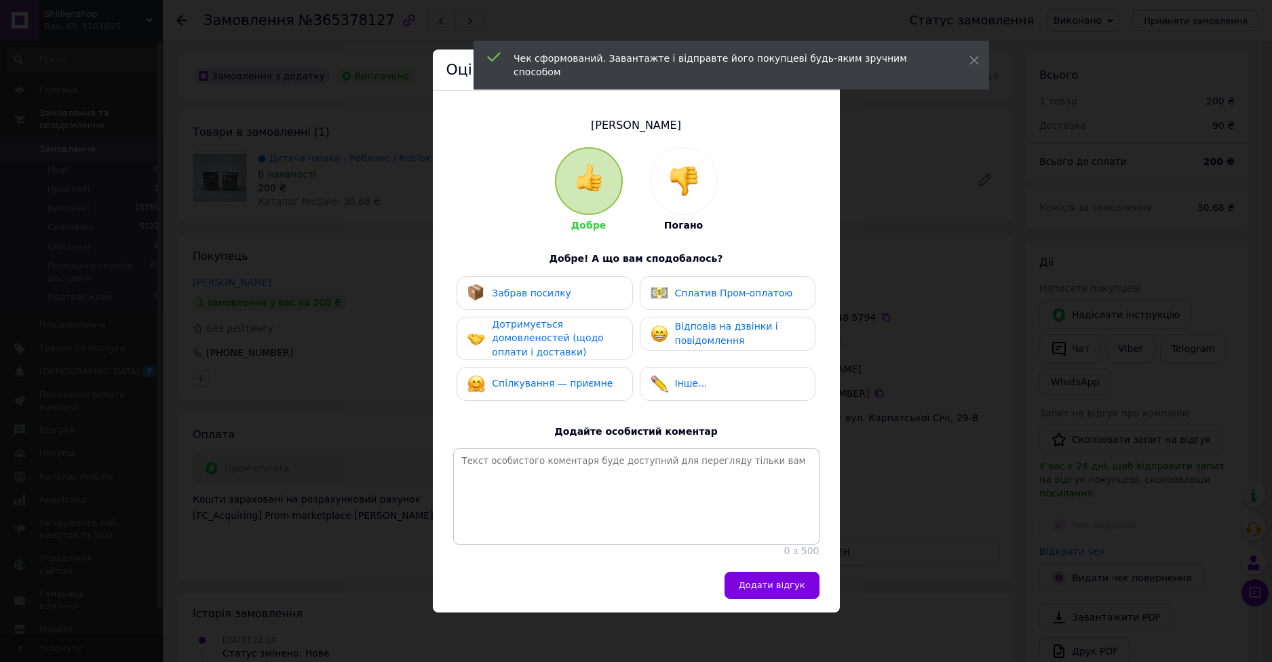
click at [568, 318] on div "Дотримується домовленостей (щодо оплати і доставки)" at bounding box center [556, 338] width 129 height 42
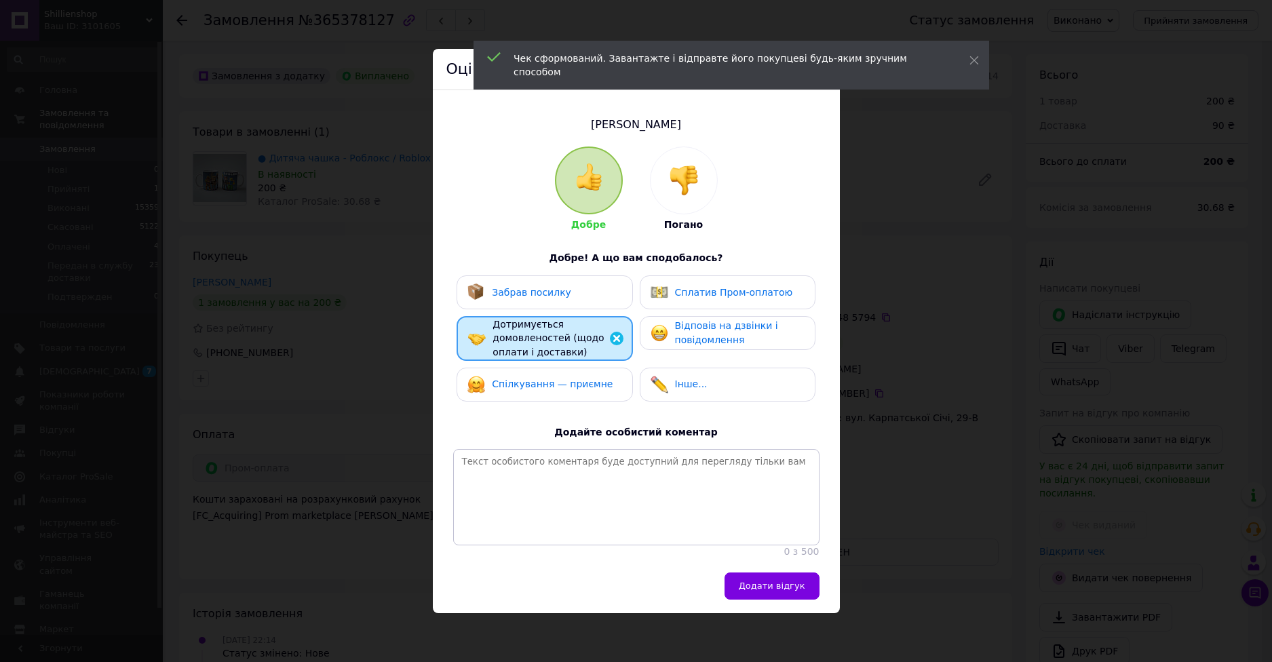
click at [566, 363] on div "Забрав посилку Сплатив Пром-оплатою Дотримується домовленостей (щодо оплати і д…" at bounding box center [636, 341] width 366 height 133
drag, startPoint x: 575, startPoint y: 296, endPoint x: 694, endPoint y: 309, distance: 119.4
click at [580, 298] on div "Забрав посилку" at bounding box center [544, 293] width 154 height 18
click at [698, 308] on div "Забрав посилку Сплатив Пром-оплатою Дотримується домовленостей (щодо оплати і д…" at bounding box center [636, 341] width 366 height 133
drag, startPoint x: 686, startPoint y: 334, endPoint x: 692, endPoint y: 301, distance: 33.7
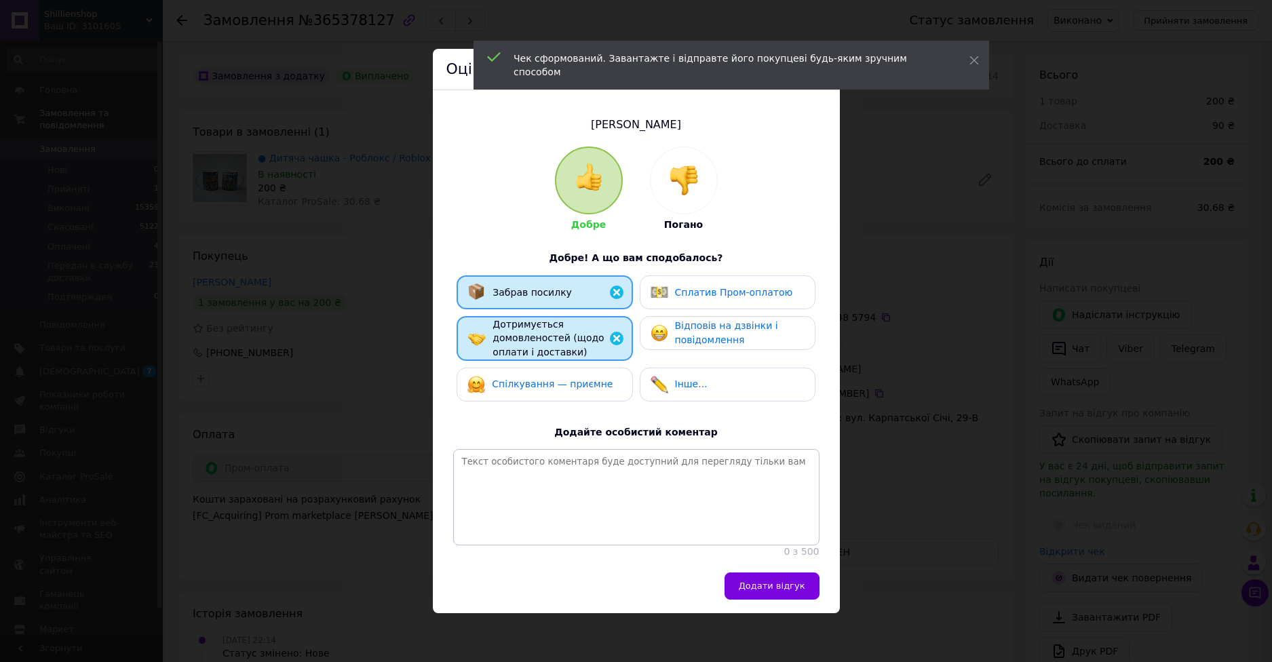
click at [686, 334] on span "Відповів на дзвінки і повідомлення" at bounding box center [726, 332] width 103 height 25
click at [693, 296] on div "Сплатив Пром-оплатою" at bounding box center [734, 293] width 118 height 14
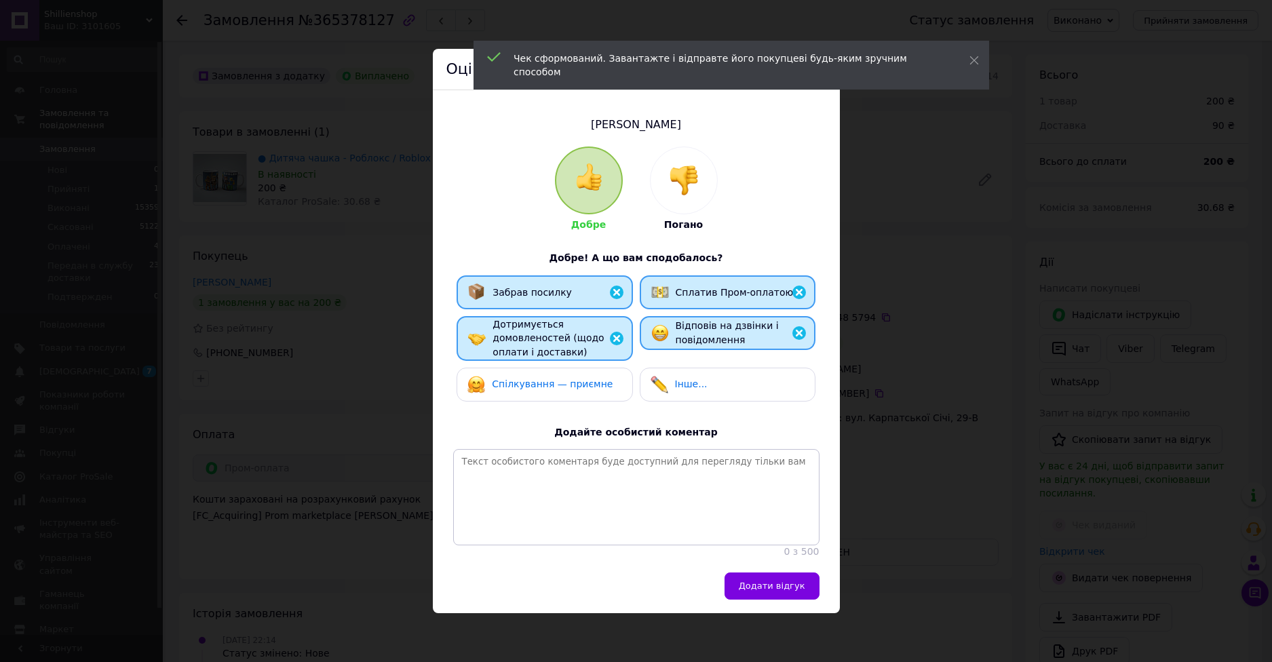
click at [551, 410] on div "Добре Погано Добре! А що вам сподобалось? Забрав посилку Сплатив Пром-оплатою Д…" at bounding box center [636, 353] width 366 height 412
click at [561, 381] on span "Спілкування — приємне" at bounding box center [552, 383] width 121 height 11
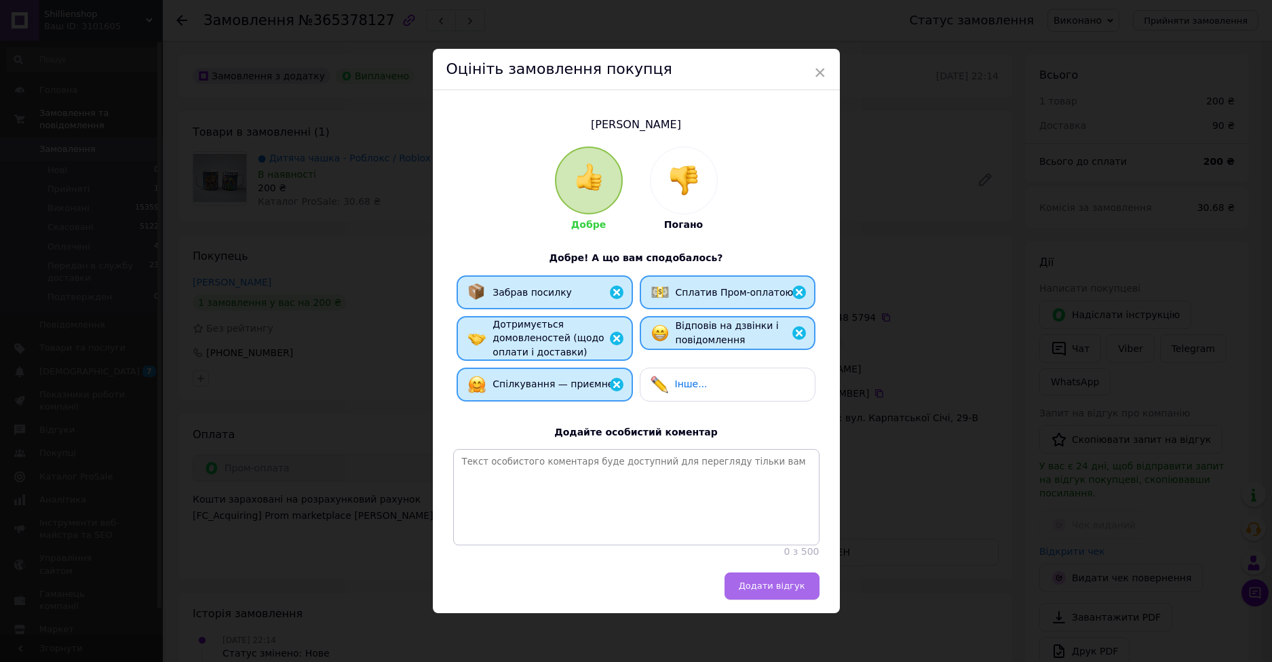
click at [777, 591] on span "Додати відгук" at bounding box center [772, 586] width 66 height 10
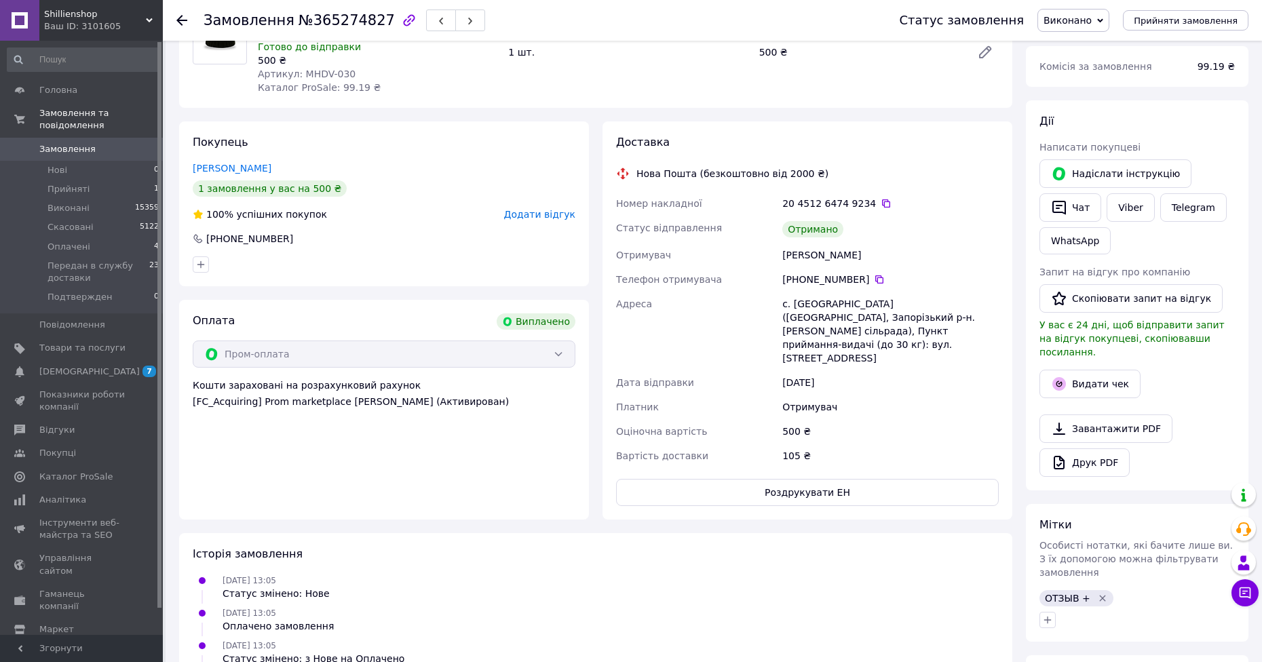
scroll to position [161, 0]
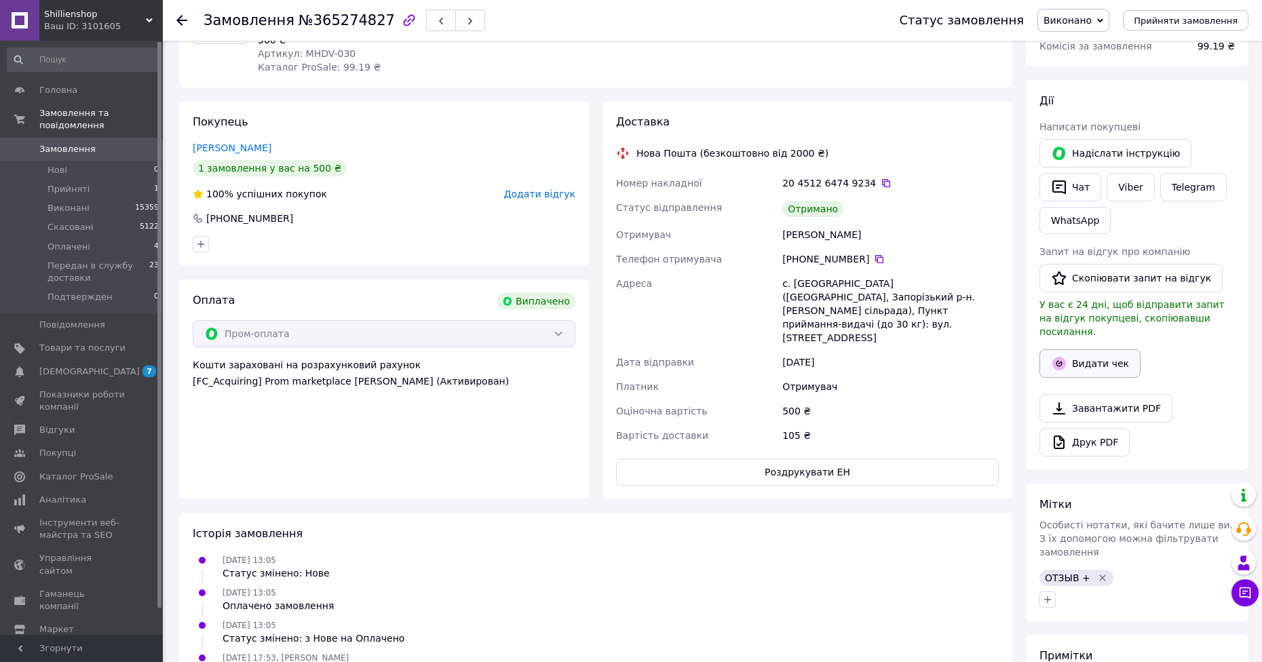
click at [1107, 360] on button "Видати чек" at bounding box center [1089, 363] width 101 height 28
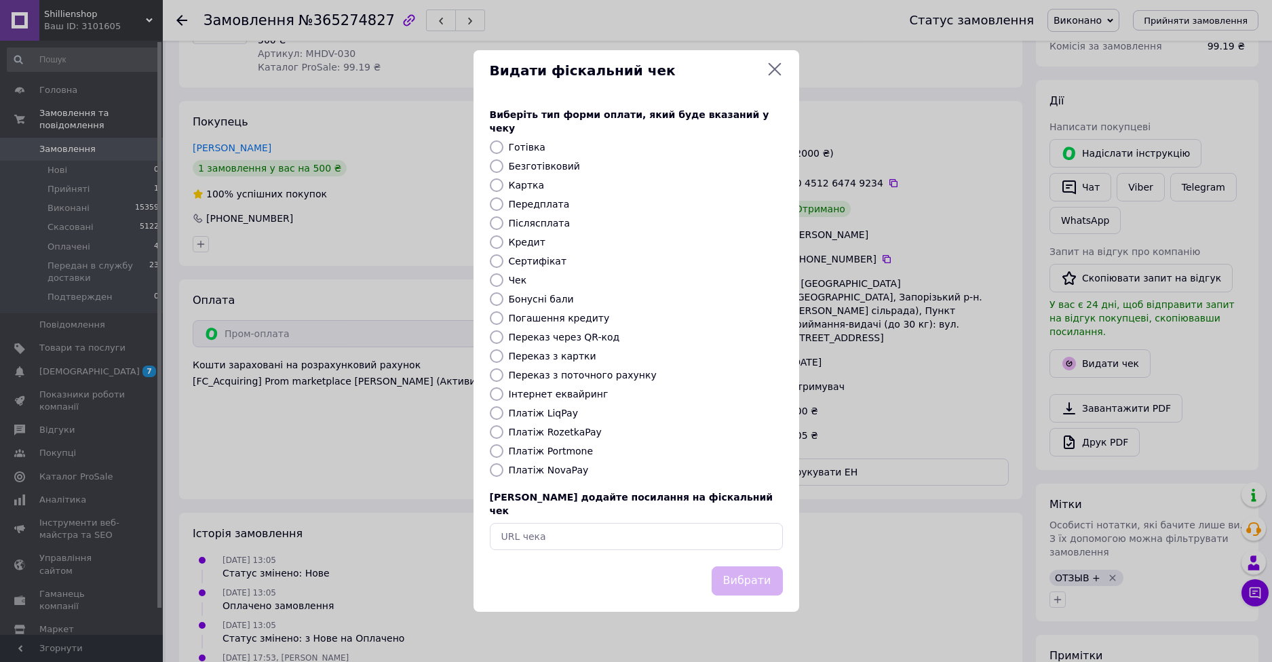
drag, startPoint x: 566, startPoint y: 435, endPoint x: 684, endPoint y: 503, distance: 135.5
click at [567, 434] on label "Платіж RozetkaPay" at bounding box center [555, 432] width 93 height 11
click at [750, 571] on div "Вибрати" at bounding box center [747, 581] width 77 height 35
click at [585, 437] on label "Платіж RozetkaPay" at bounding box center [555, 432] width 93 height 11
click at [503, 437] on input "Платіж RozetkaPay" at bounding box center [497, 432] width 14 height 14
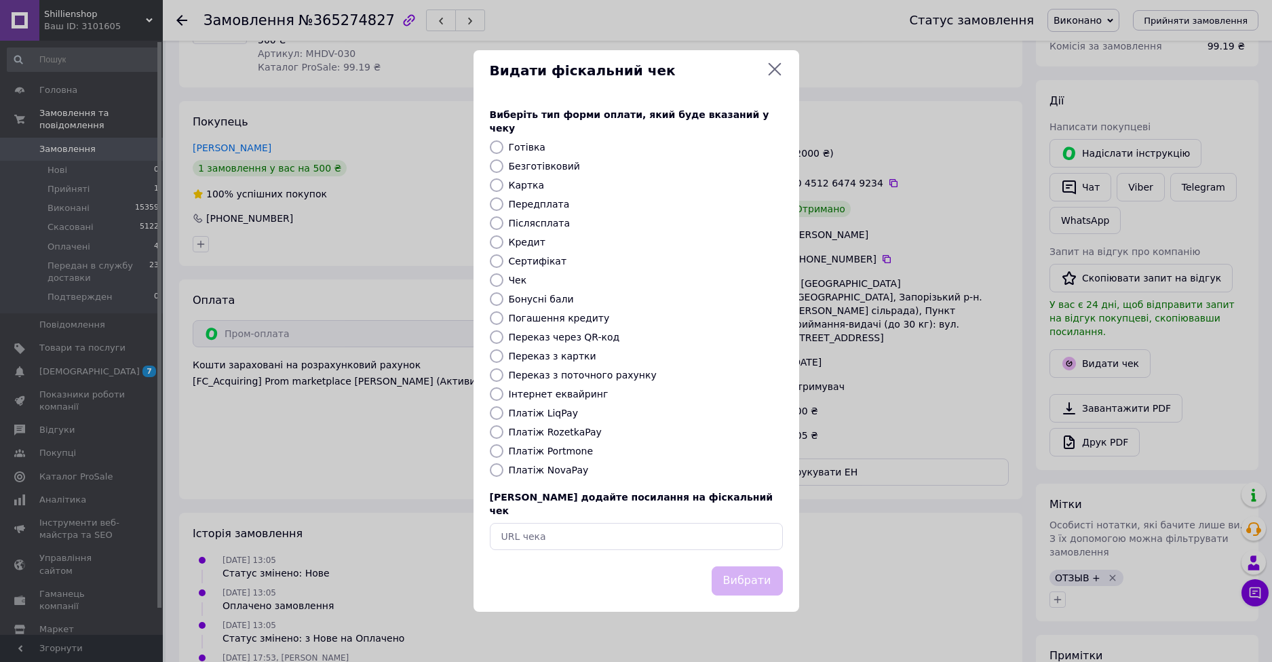
radio input "true"
click at [737, 566] on button "Вибрати" at bounding box center [747, 580] width 71 height 29
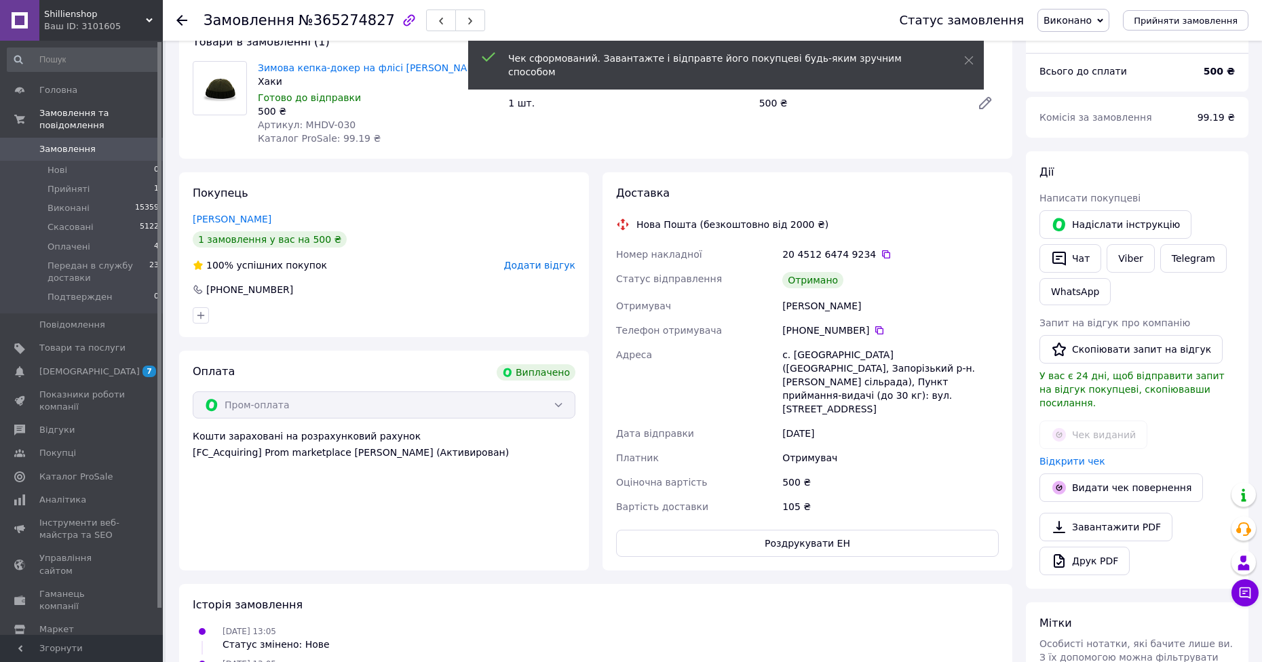
scroll to position [26, 0]
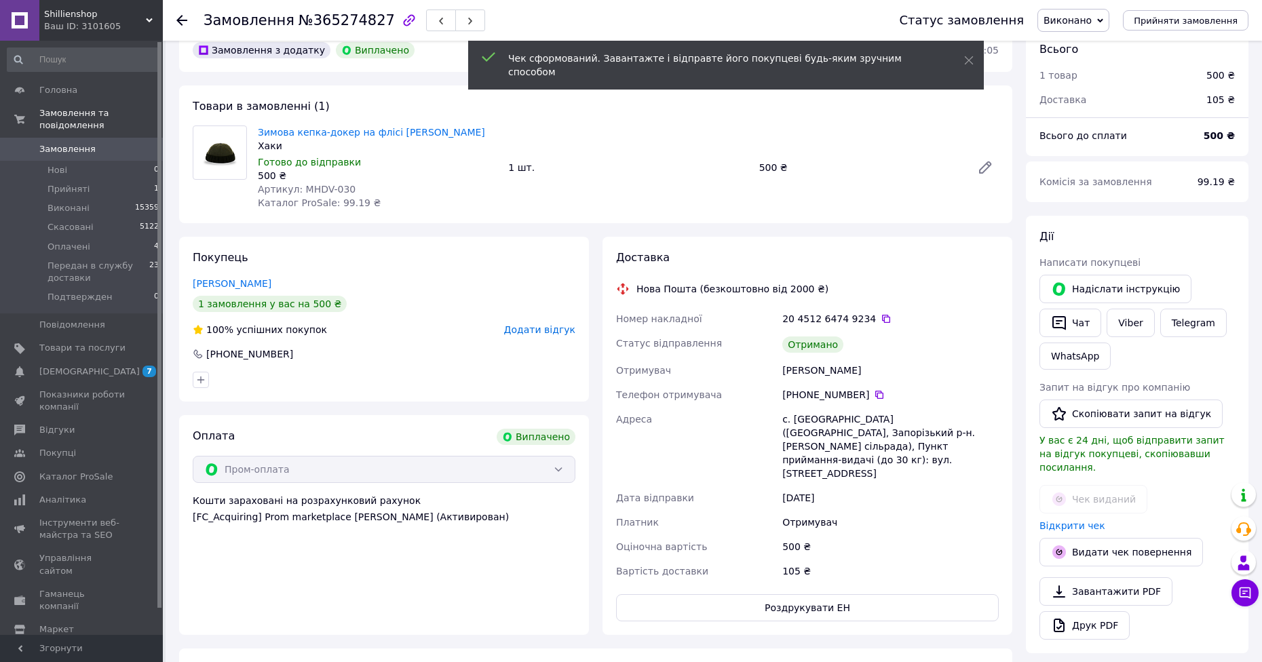
click at [551, 324] on span "Додати відгук" at bounding box center [539, 329] width 71 height 11
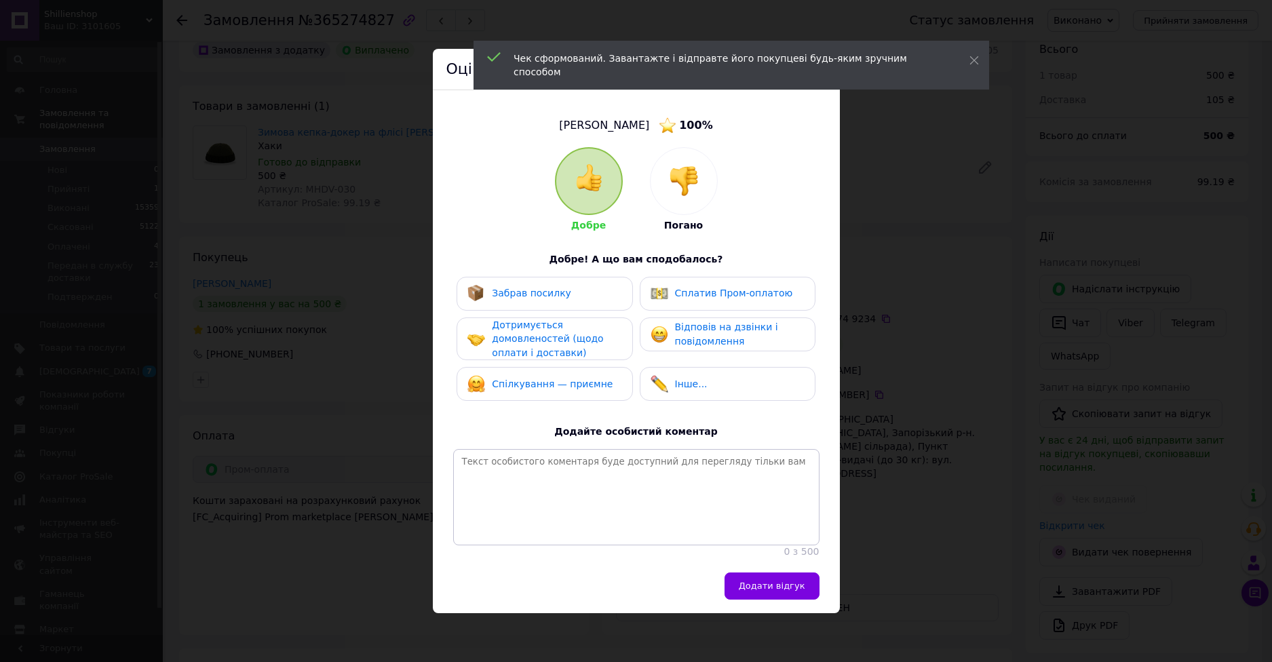
click at [593, 288] on div "Забрав посилку" at bounding box center [544, 294] width 154 height 18
drag, startPoint x: 585, startPoint y: 328, endPoint x: 582, endPoint y: 359, distance: 32.1
click at [585, 334] on div "Дотримується домовленостей (щодо оплати і доставки)" at bounding box center [556, 339] width 129 height 42
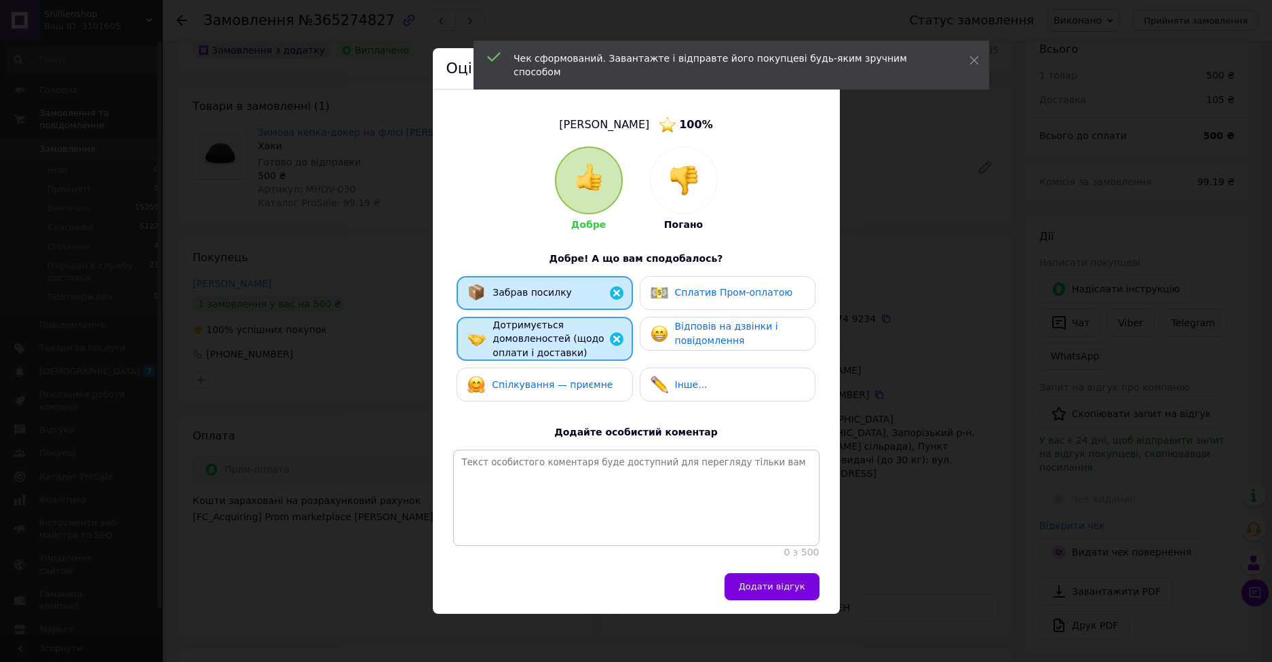
click at [582, 360] on div "Забрав посилку Сплатив Пром-оплатою Дотримується домовленостей (щодо оплати і д…" at bounding box center [636, 342] width 366 height 133
click at [585, 376] on div "Спілкування — приємне" at bounding box center [539, 385] width 145 height 18
drag, startPoint x: 684, startPoint y: 328, endPoint x: 689, endPoint y: 284, distance: 44.3
click at [684, 327] on span "Відповів на дзвінки і повідомлення" at bounding box center [726, 333] width 103 height 25
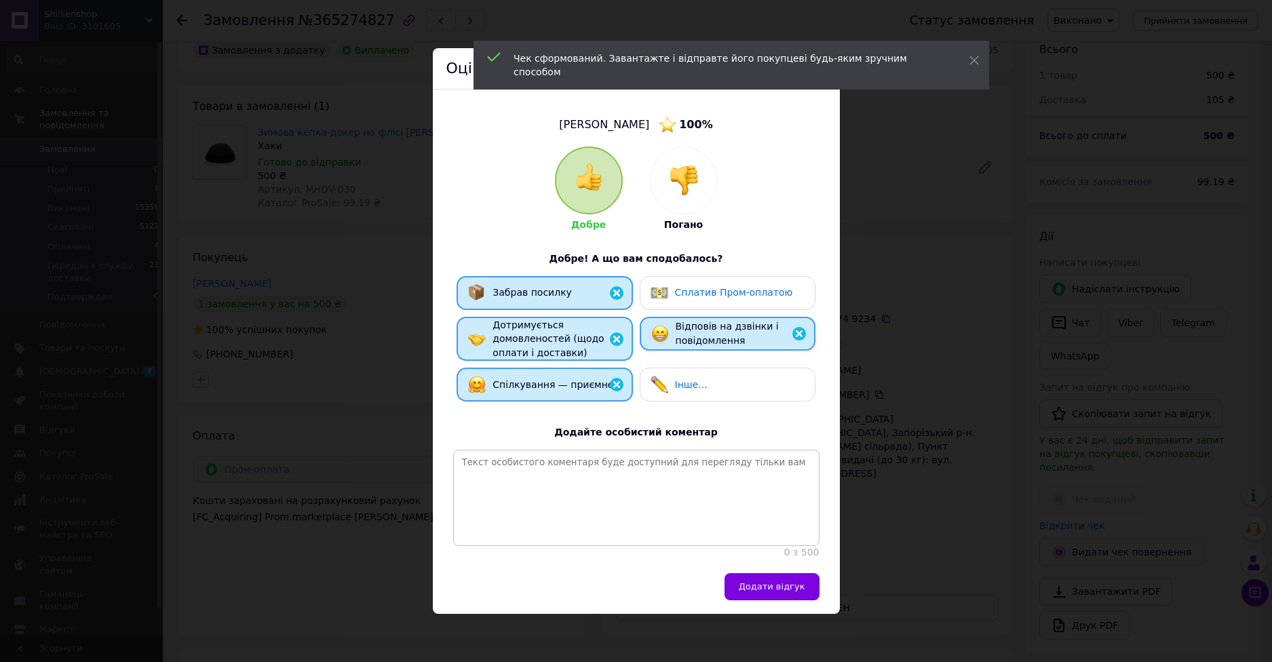
click at [689, 284] on div "Сплатив Пром-оплатою" at bounding box center [721, 293] width 142 height 18
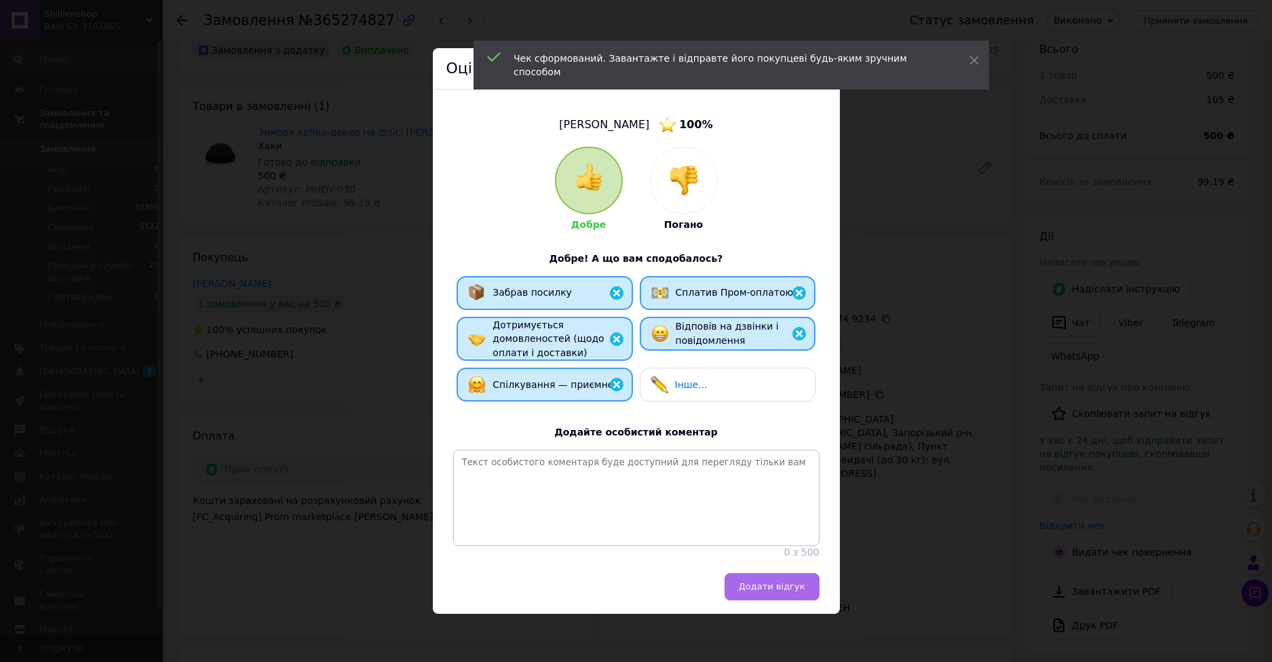
click at [771, 587] on button "Додати відгук" at bounding box center [771, 586] width 95 height 27
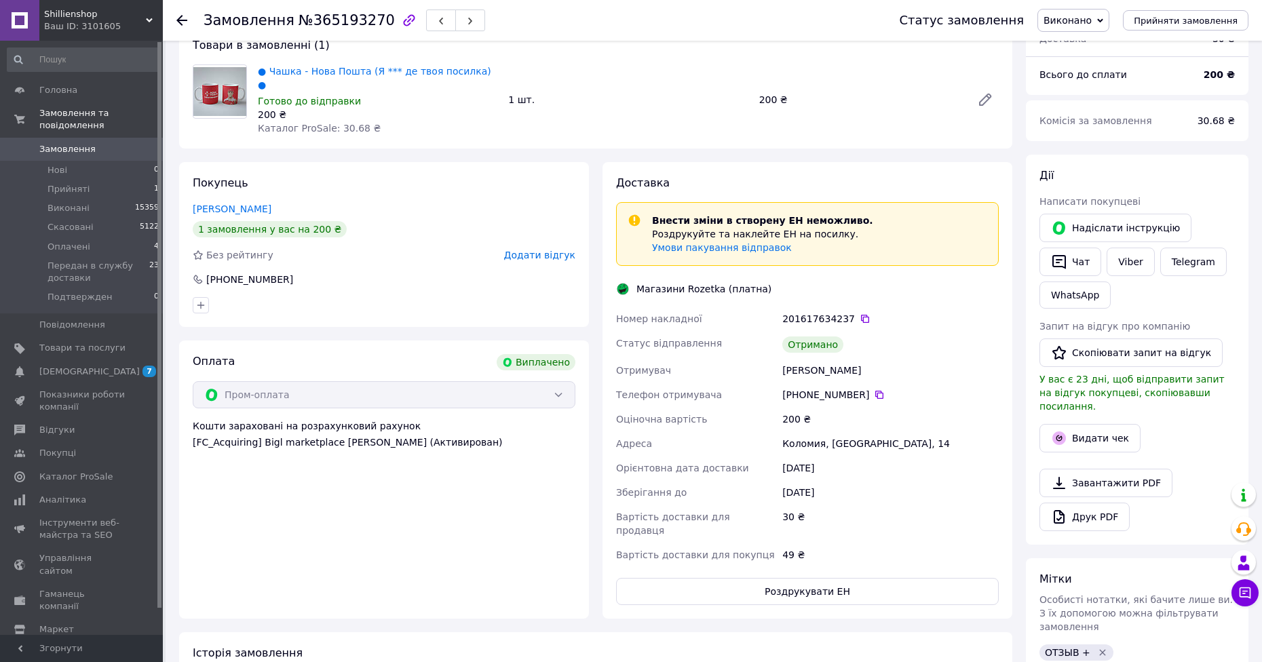
scroll to position [136, 0]
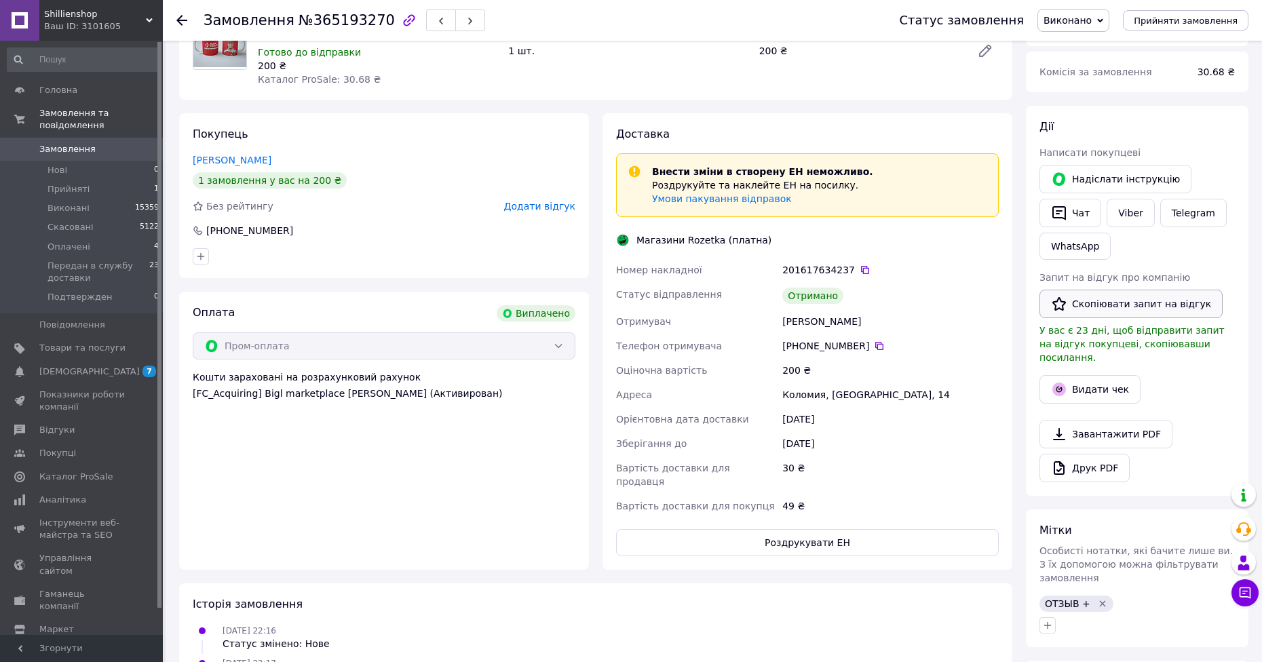
click at [1133, 300] on button "Скопіювати запит на відгук" at bounding box center [1130, 304] width 183 height 28
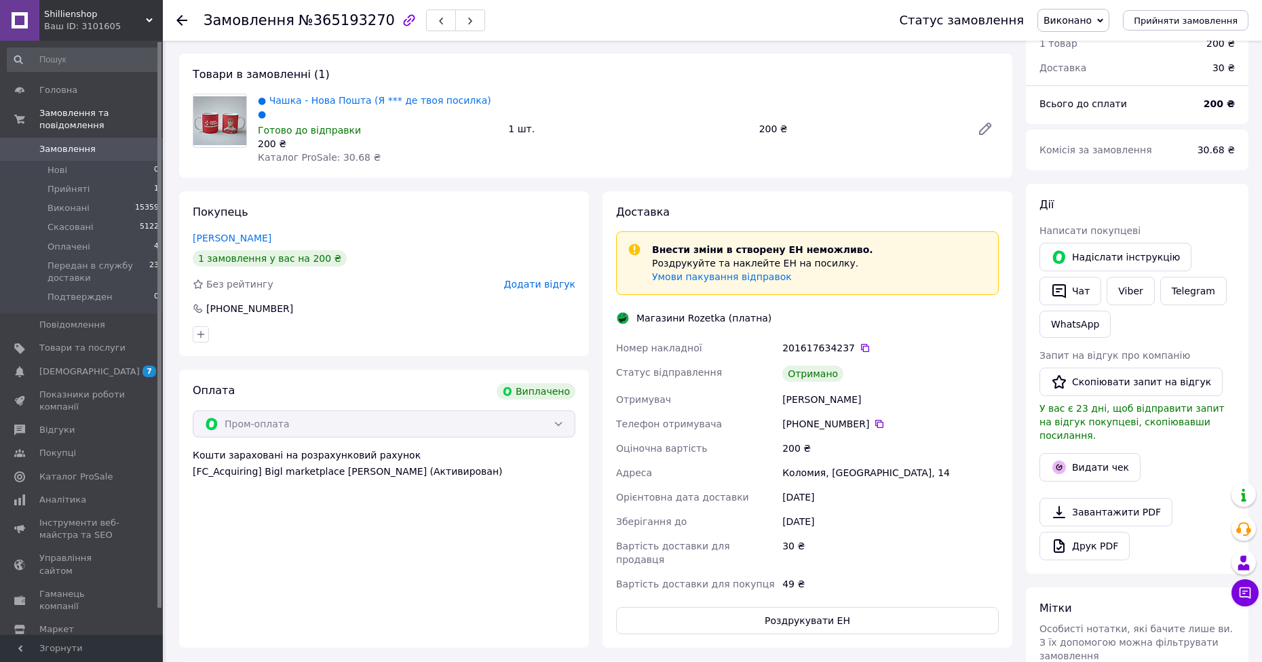
scroll to position [0, 0]
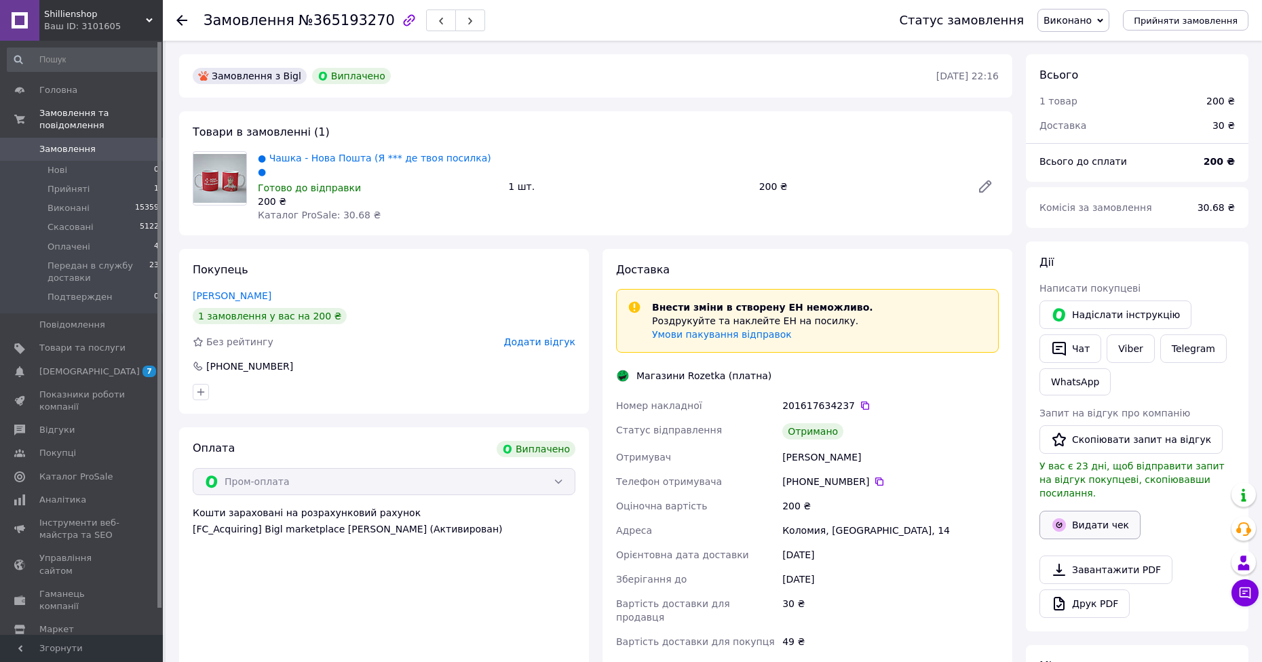
click at [1099, 511] on button "Видати чек" at bounding box center [1089, 525] width 101 height 28
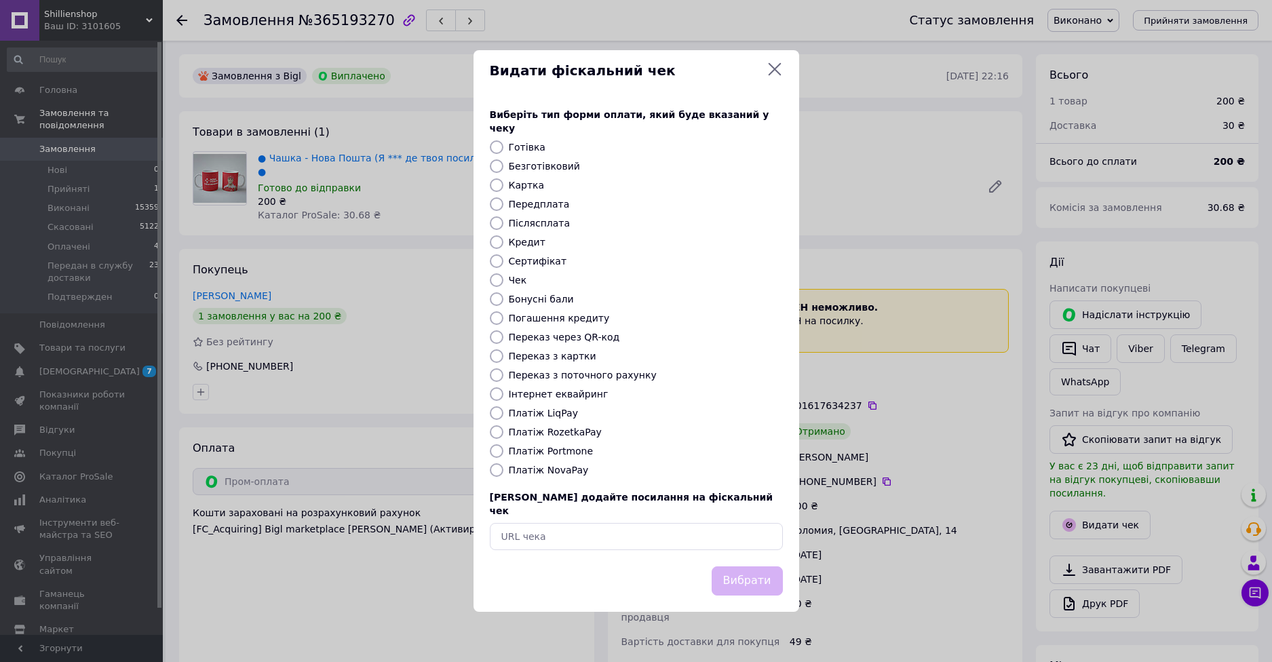
click at [570, 432] on label "Платіж RozetkaPay" at bounding box center [555, 432] width 93 height 11
click at [503, 432] on input "Платіж RozetkaPay" at bounding box center [497, 432] width 14 height 14
radio input "true"
click at [741, 566] on button "Вибрати" at bounding box center [747, 580] width 71 height 29
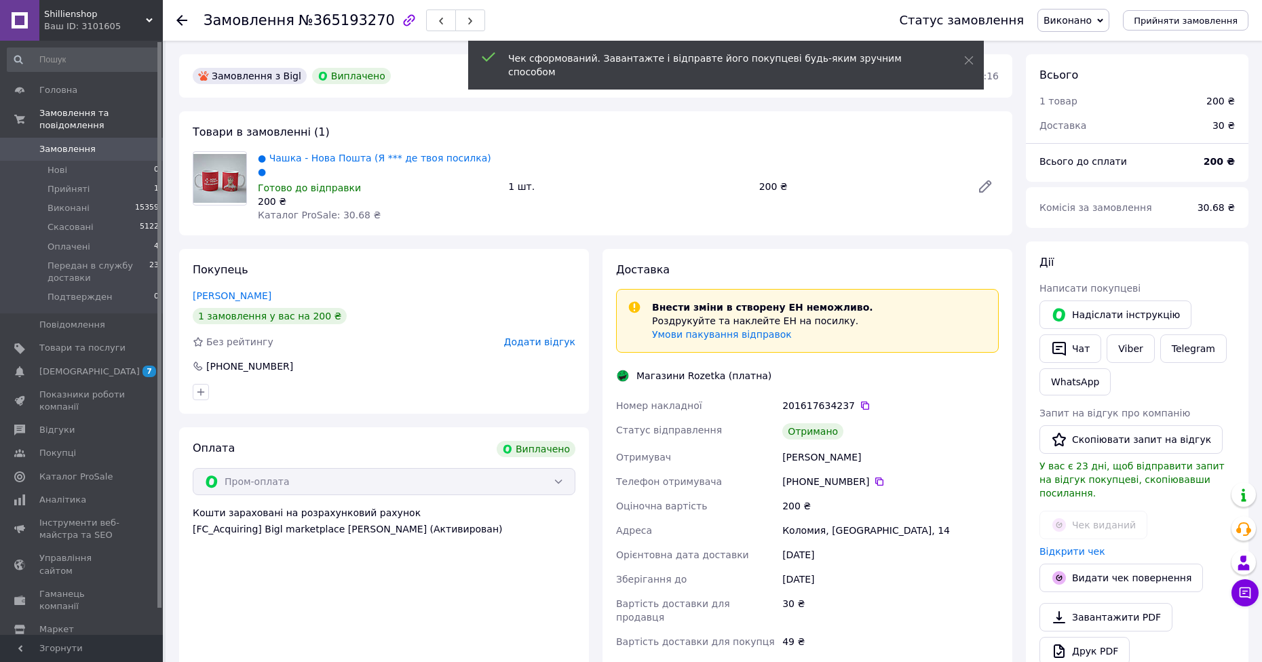
click at [541, 381] on div at bounding box center [384, 392] width 388 height 22
click at [549, 335] on div "Додати відгук" at bounding box center [539, 342] width 71 height 14
click at [551, 336] on span "Додати відгук" at bounding box center [539, 341] width 71 height 11
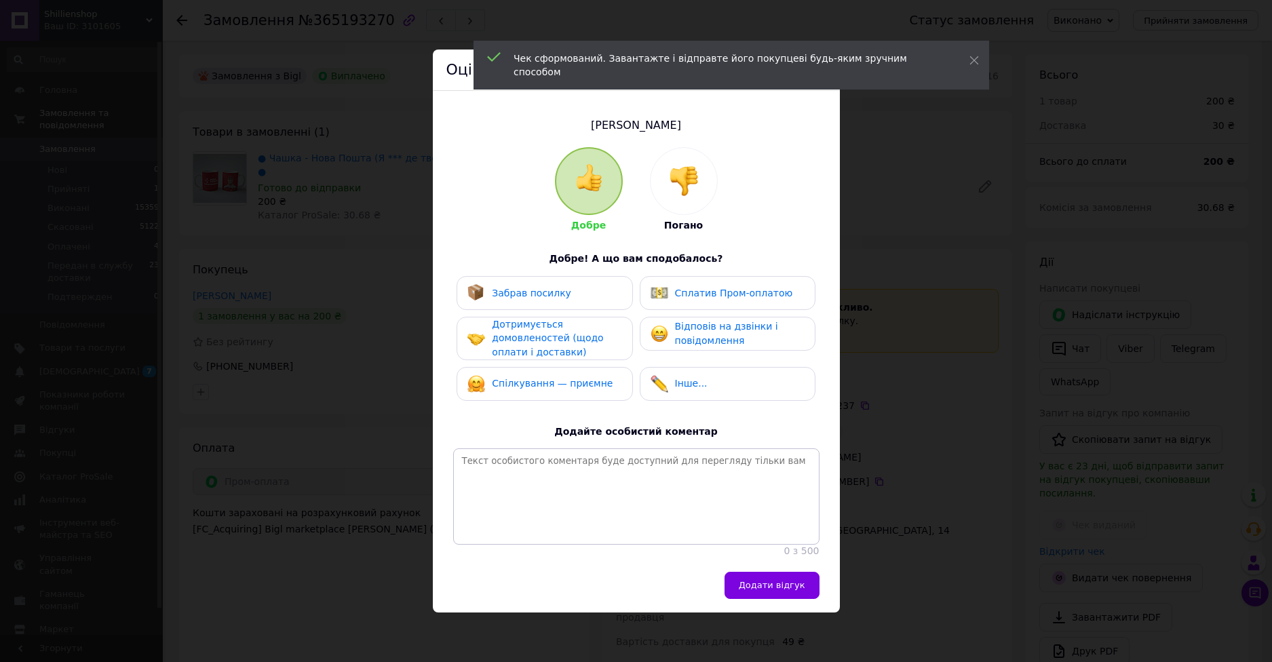
click at [563, 311] on div "Забрав посилку Сплатив Пром-оплатою Дотримується домовленостей (щодо оплати і д…" at bounding box center [636, 342] width 366 height 132
click at [564, 379] on span "Спілкування — приємне" at bounding box center [552, 383] width 121 height 11
click at [571, 317] on div "Дотримується домовленостей (щодо оплати і доставки)" at bounding box center [544, 338] width 176 height 43
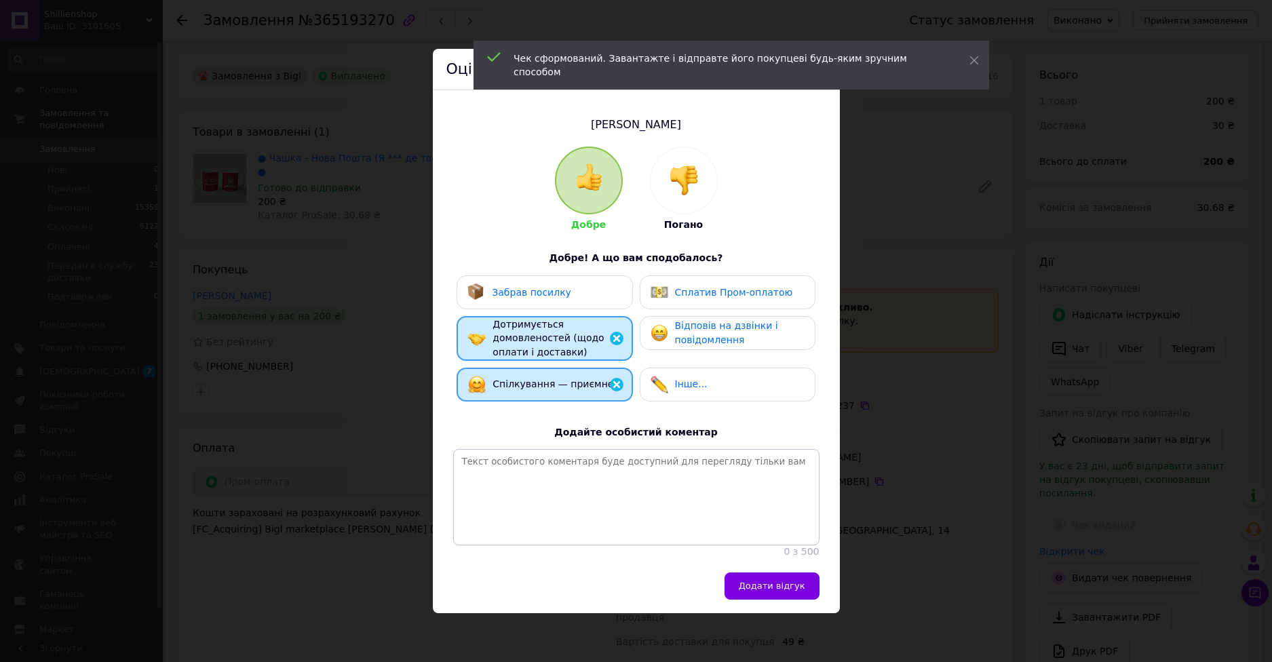
click at [571, 298] on div "Забрав посилку" at bounding box center [544, 293] width 154 height 18
click at [746, 349] on div "Забрав посилку Сплатив Пром-оплатою Дотримується домовленостей (щодо оплати і д…" at bounding box center [636, 341] width 366 height 133
click at [745, 342] on div "Відповів на дзвінки і повідомлення" at bounding box center [739, 333] width 129 height 28
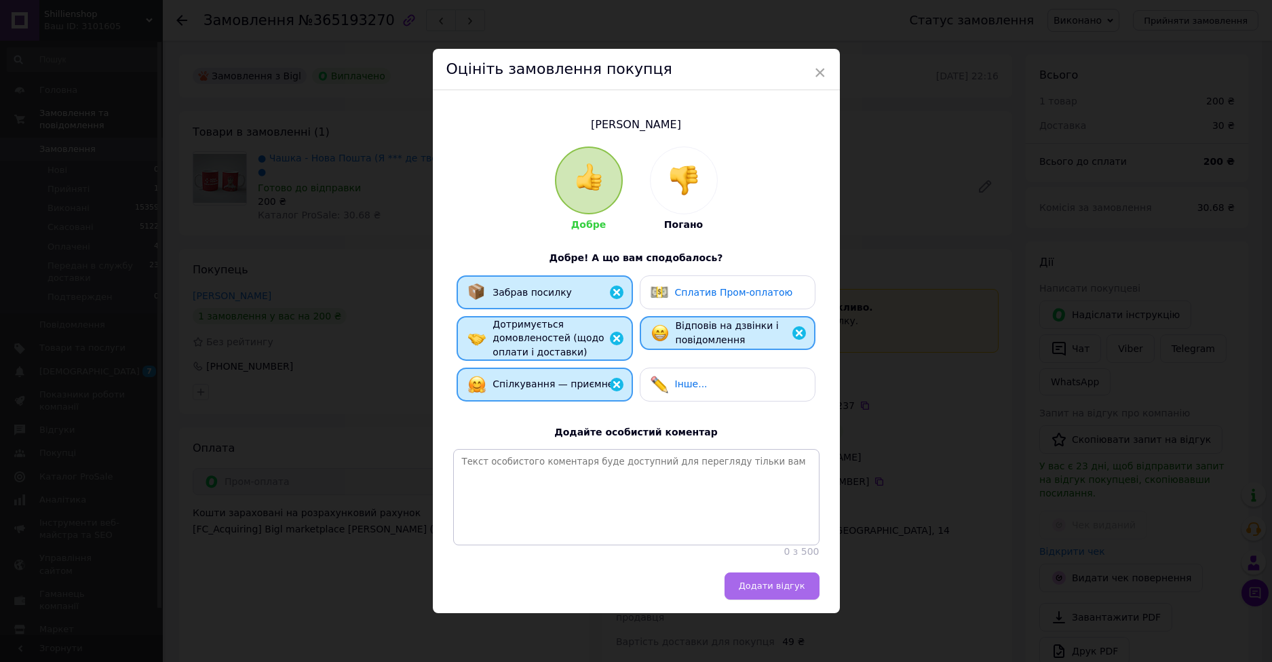
click at [787, 587] on button "Додати відгук" at bounding box center [771, 585] width 95 height 27
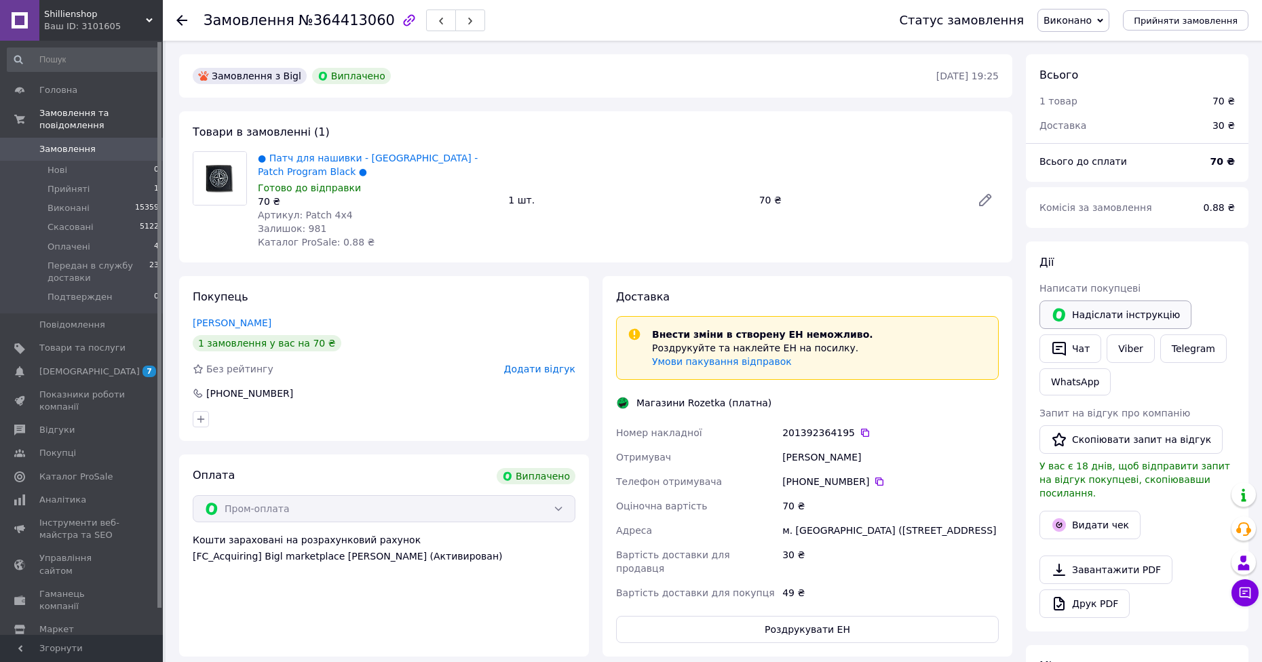
scroll to position [5, 0]
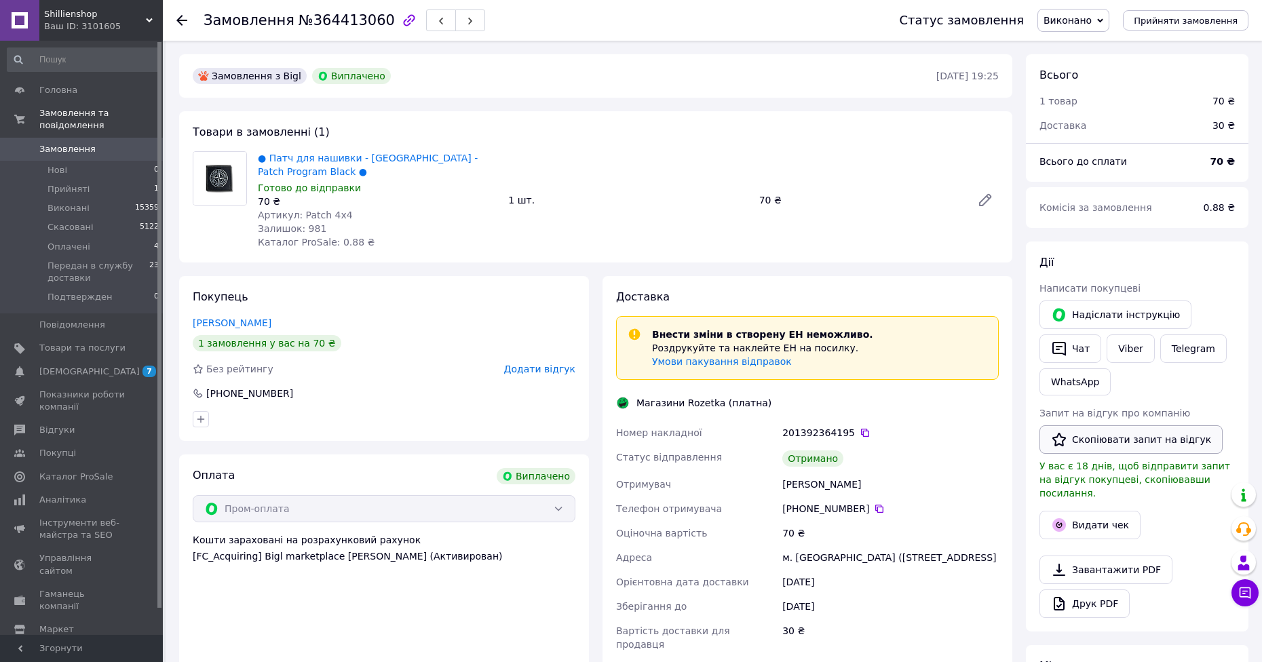
click at [1113, 429] on button "Скопіювати запит на відгук" at bounding box center [1130, 439] width 183 height 28
click at [1110, 511] on button "Видати чек" at bounding box center [1089, 525] width 101 height 28
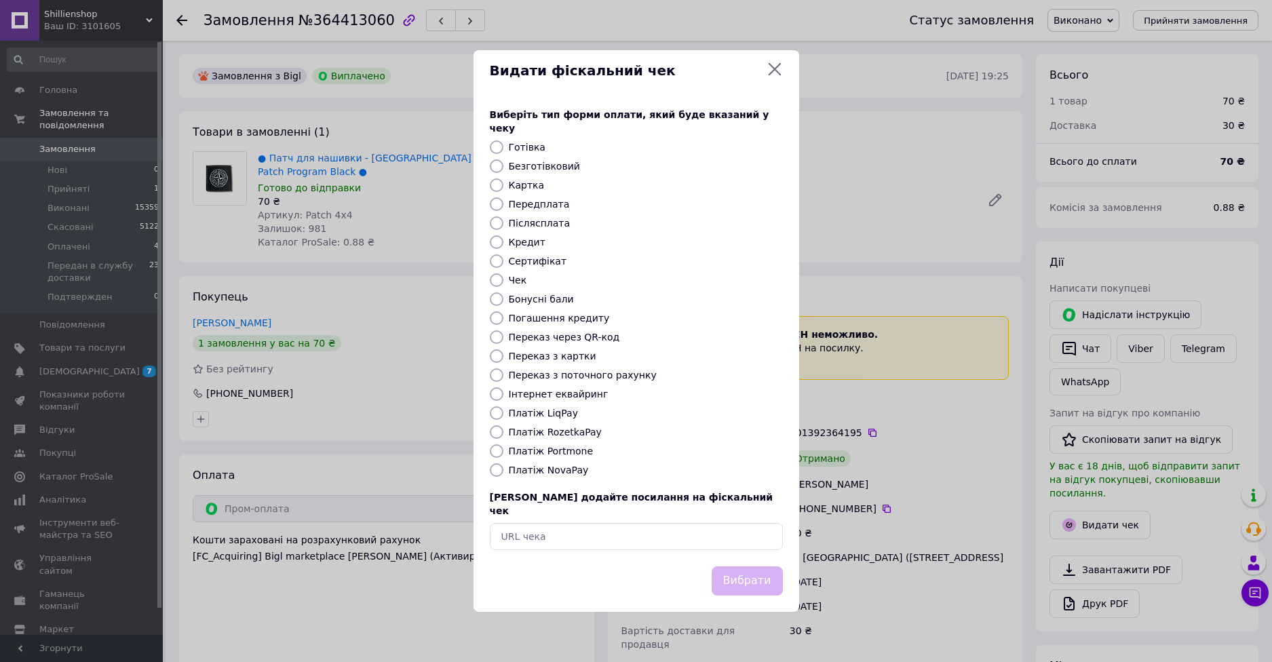
click at [583, 431] on label "Платіж RozetkaPay" at bounding box center [555, 432] width 93 height 11
click at [503, 431] on input "Платіж RozetkaPay" at bounding box center [497, 432] width 14 height 14
radio input "true"
click at [751, 566] on button "Вибрати" at bounding box center [747, 580] width 71 height 29
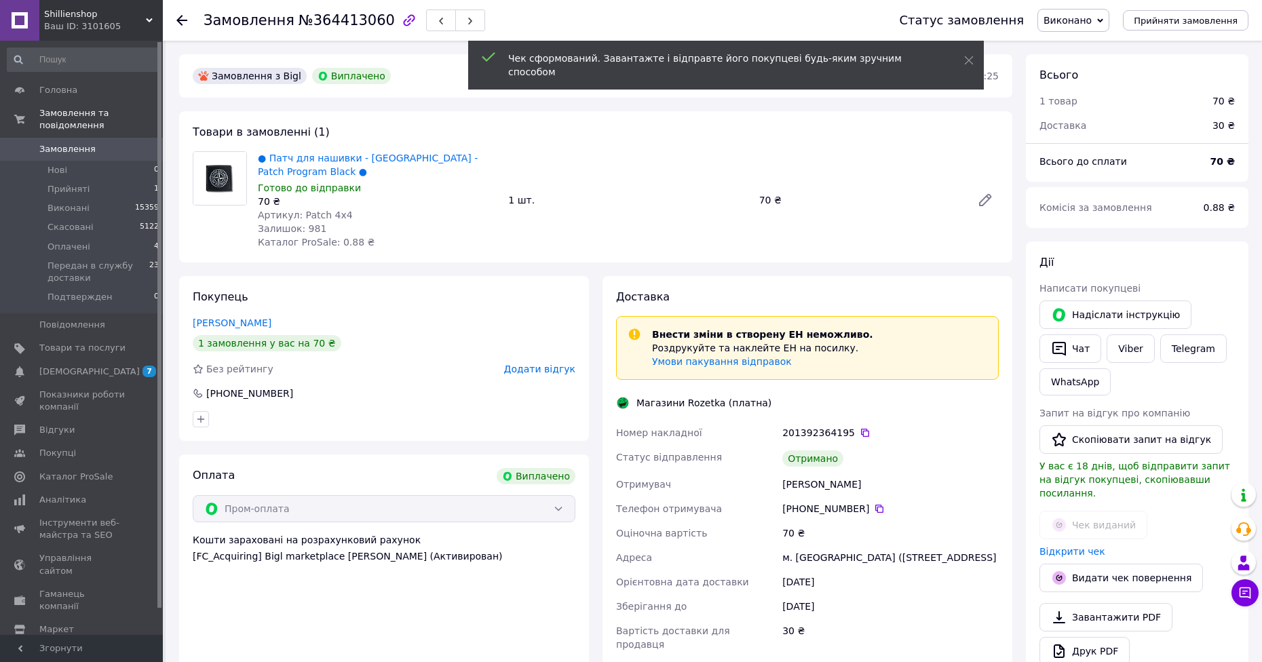
click at [543, 364] on span "Додати відгук" at bounding box center [539, 369] width 71 height 11
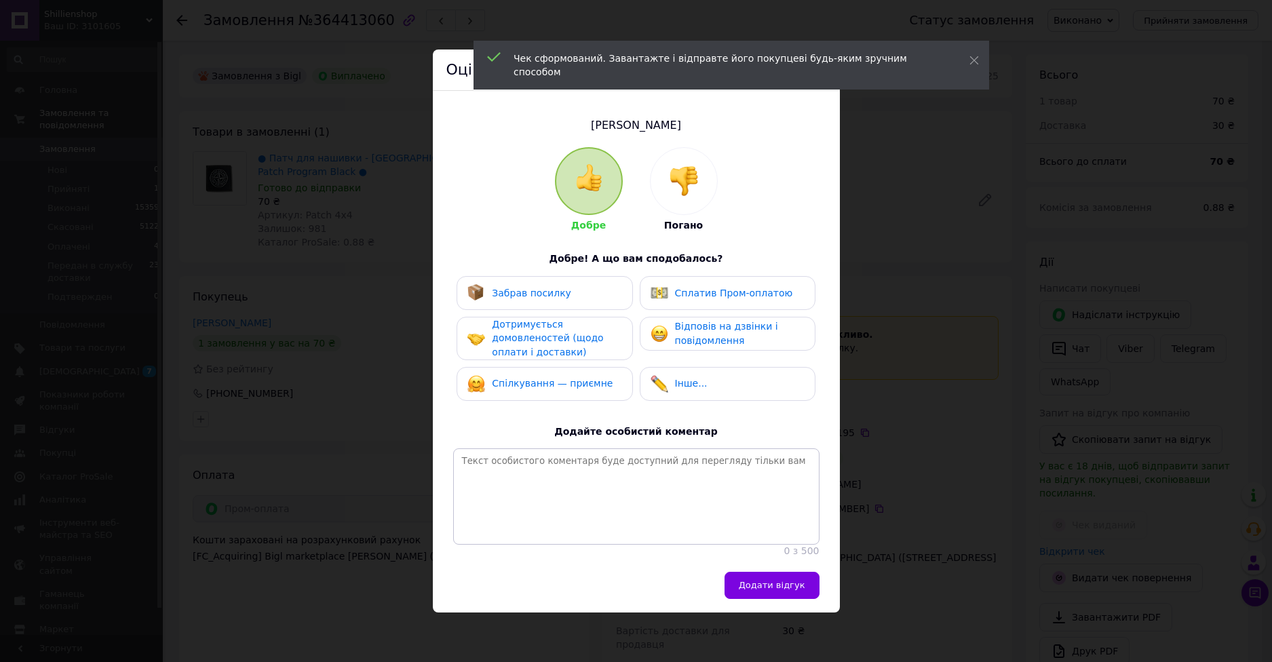
click at [589, 334] on div "Дотримується домовленостей (щодо оплати і доставки)" at bounding box center [556, 338] width 129 height 42
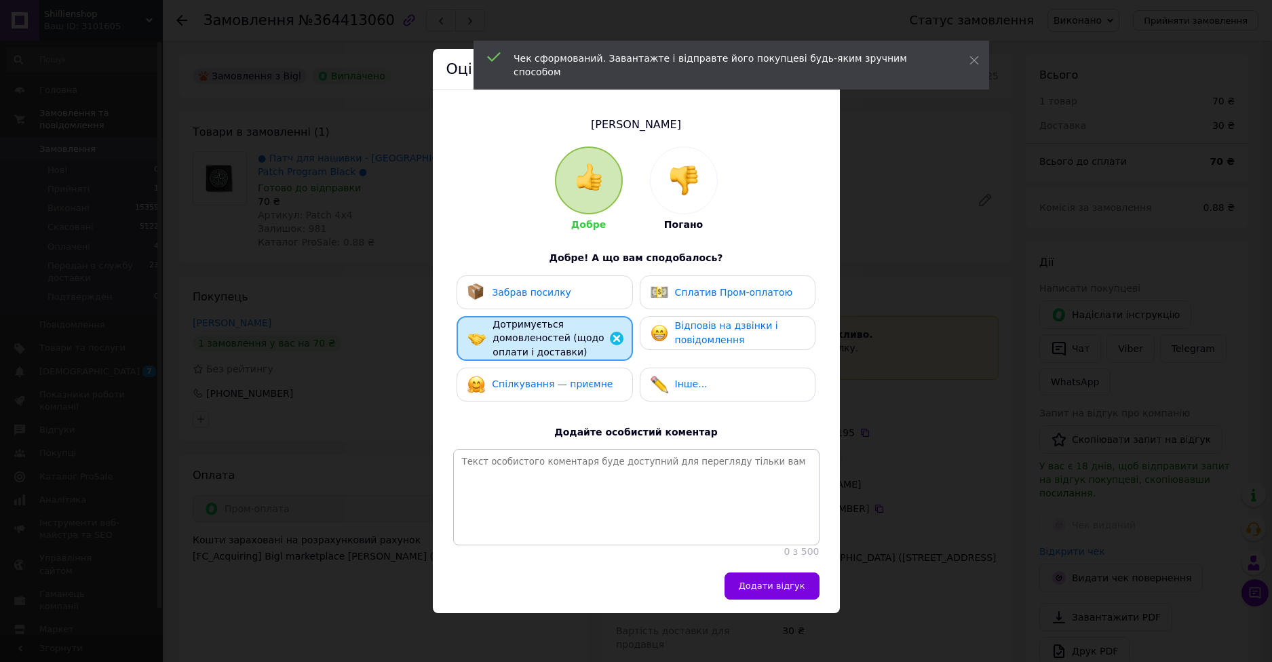
click at [589, 376] on div "Спілкування — приємне" at bounding box center [539, 385] width 145 height 18
drag, startPoint x: 586, startPoint y: 289, endPoint x: 600, endPoint y: 292, distance: 14.5
click at [586, 288] on div "Забрав посилку" at bounding box center [544, 293] width 154 height 18
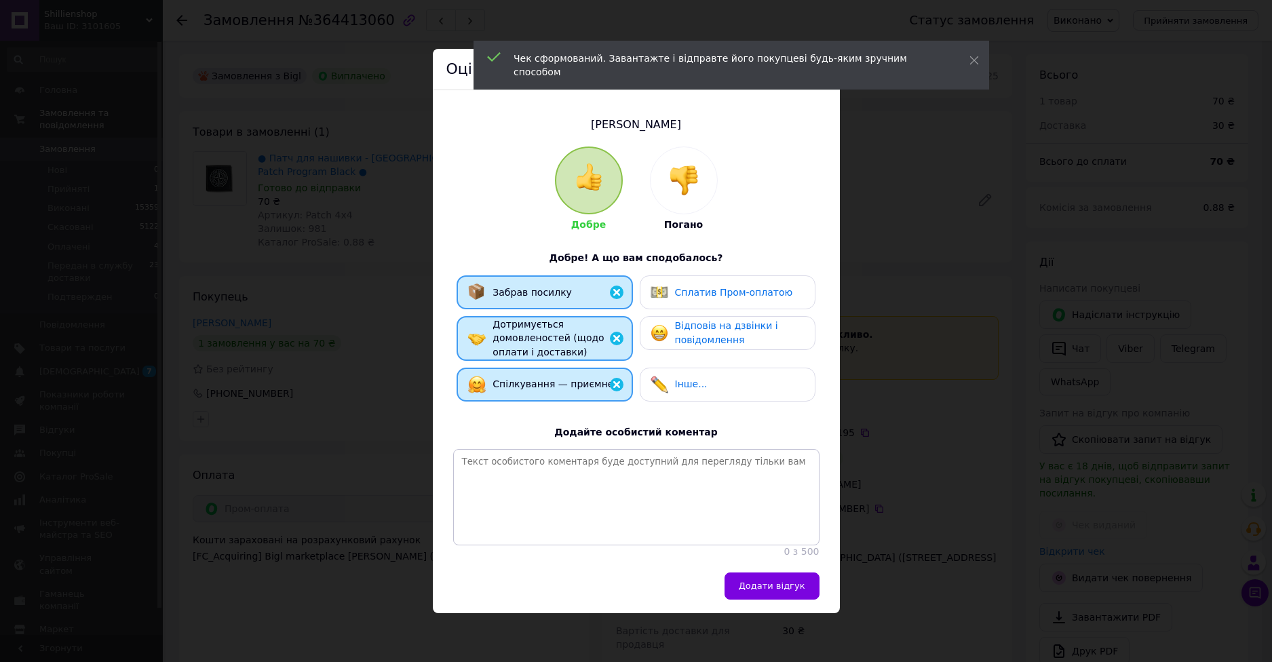
drag, startPoint x: 688, startPoint y: 309, endPoint x: 708, endPoint y: 284, distance: 32.8
click at [688, 309] on div "Забрав посилку Сплатив Пром-оплатою Дотримується домовленостей (щодо оплати і д…" at bounding box center [636, 341] width 366 height 133
click at [709, 284] on div "Сплатив Пром-оплатою" at bounding box center [721, 293] width 142 height 18
click at [710, 309] on div "Забрав посилку Сплатив Пром-оплатою Дотримується домовленостей (щодо оплати і д…" at bounding box center [636, 341] width 366 height 133
click at [721, 340] on span "Відповів на дзвінки і повідомлення" at bounding box center [726, 332] width 103 height 25
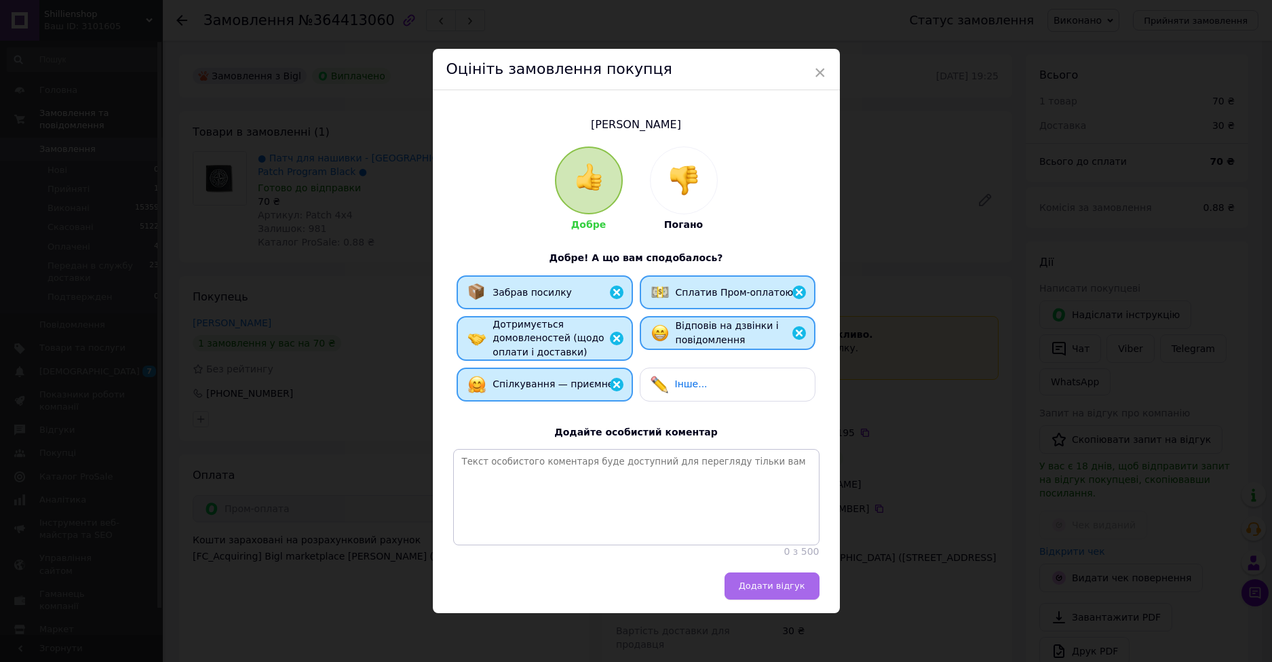
click at [789, 587] on button "Додати відгук" at bounding box center [771, 585] width 95 height 27
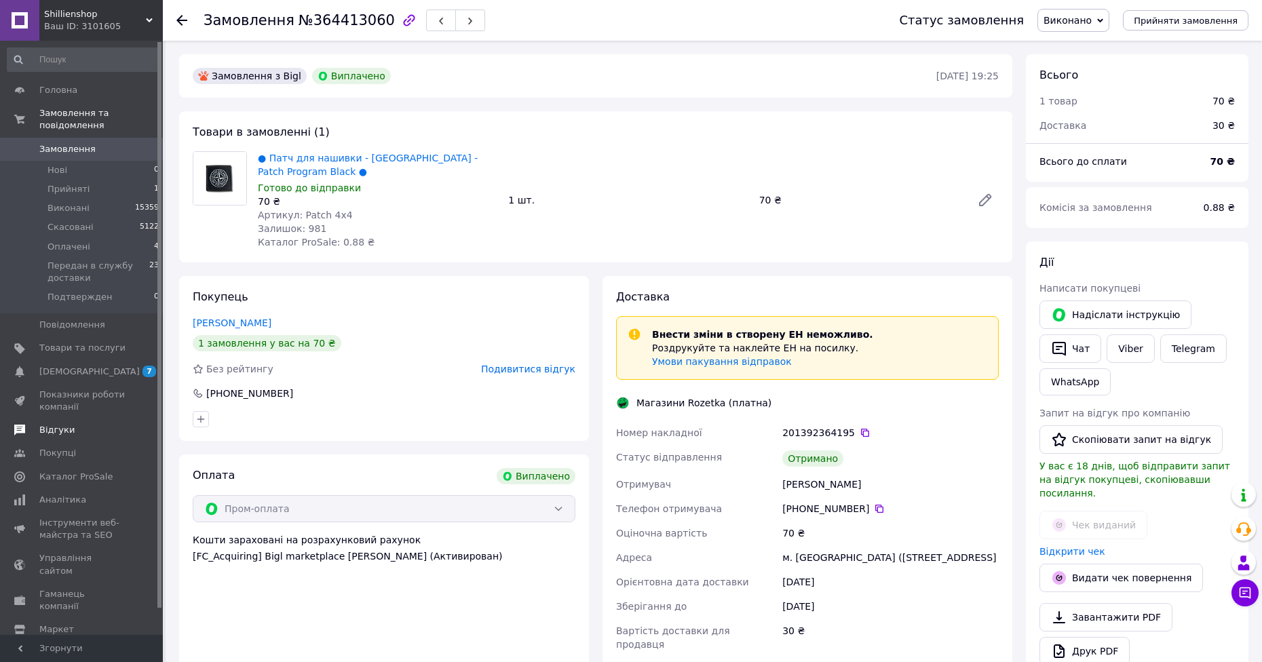
click at [87, 424] on span "Відгуки" at bounding box center [82, 430] width 86 height 12
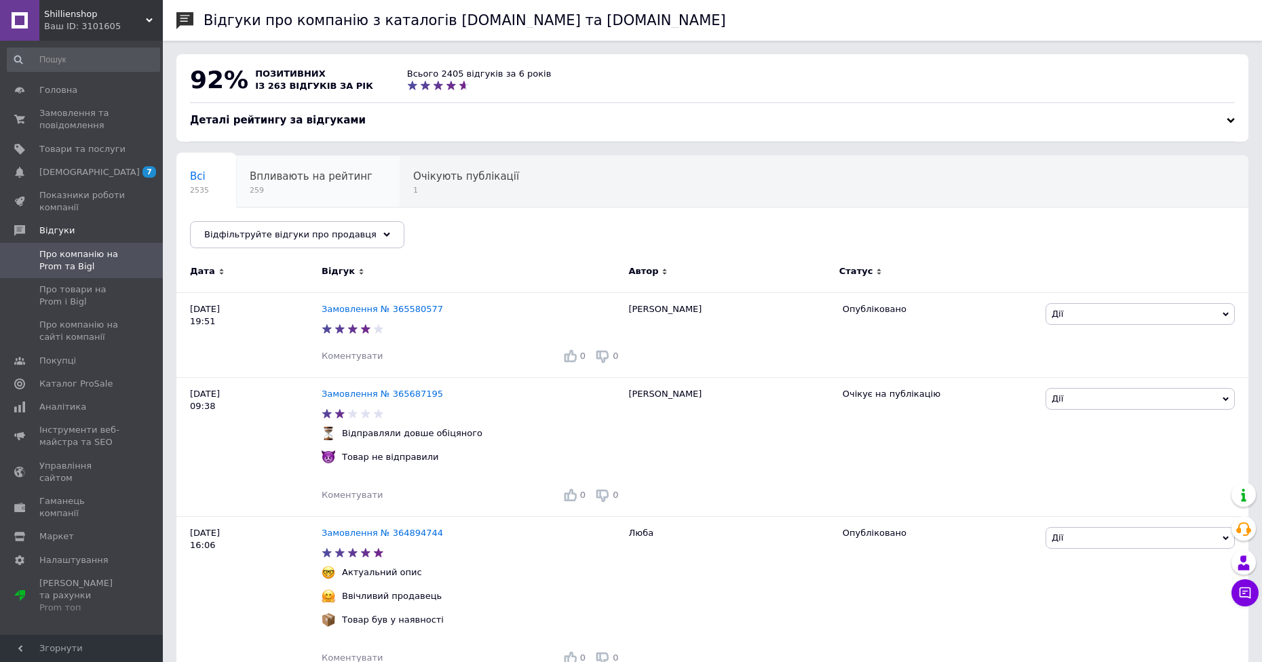
click at [298, 187] on span "259" at bounding box center [311, 190] width 123 height 10
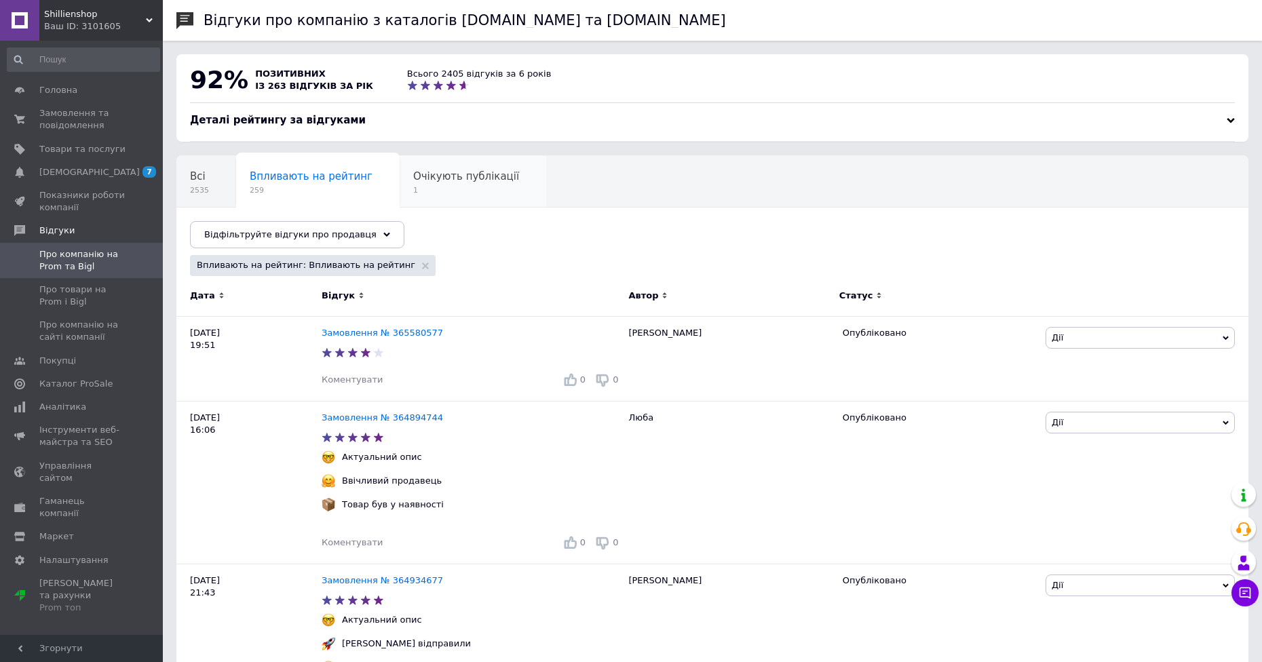
click at [427, 191] on span "1" at bounding box center [466, 190] width 106 height 10
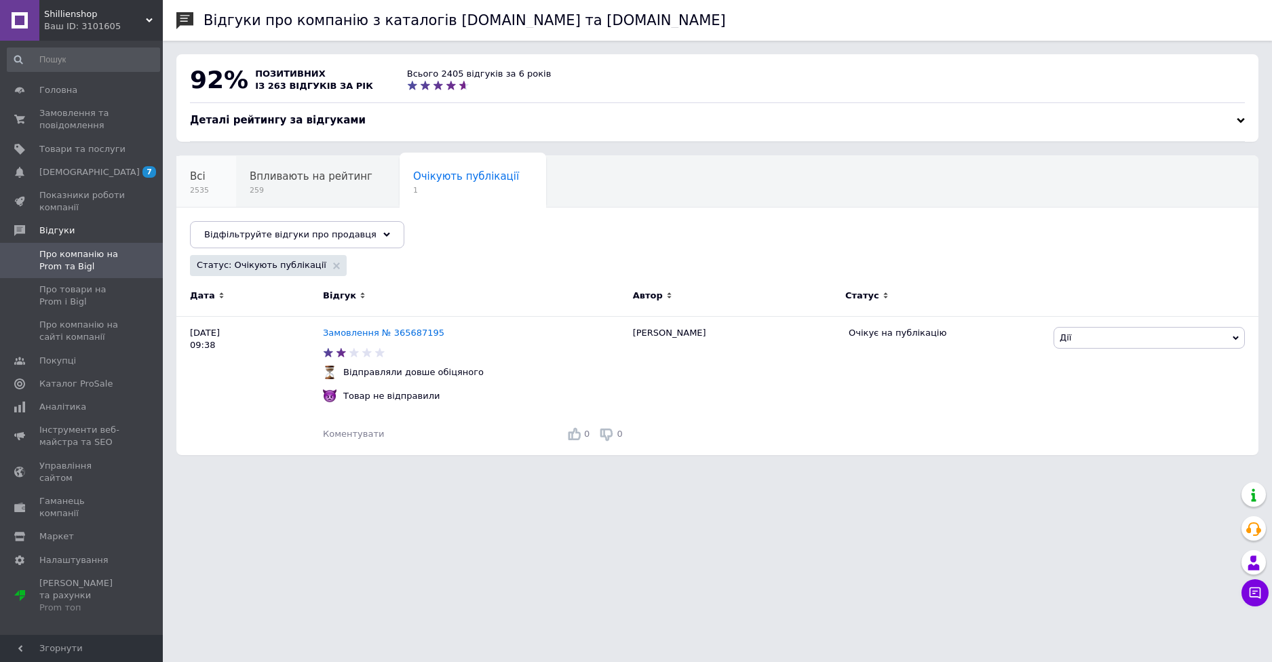
click at [199, 191] on span "2535" at bounding box center [199, 190] width 19 height 10
